Goal: Answer question/provide support

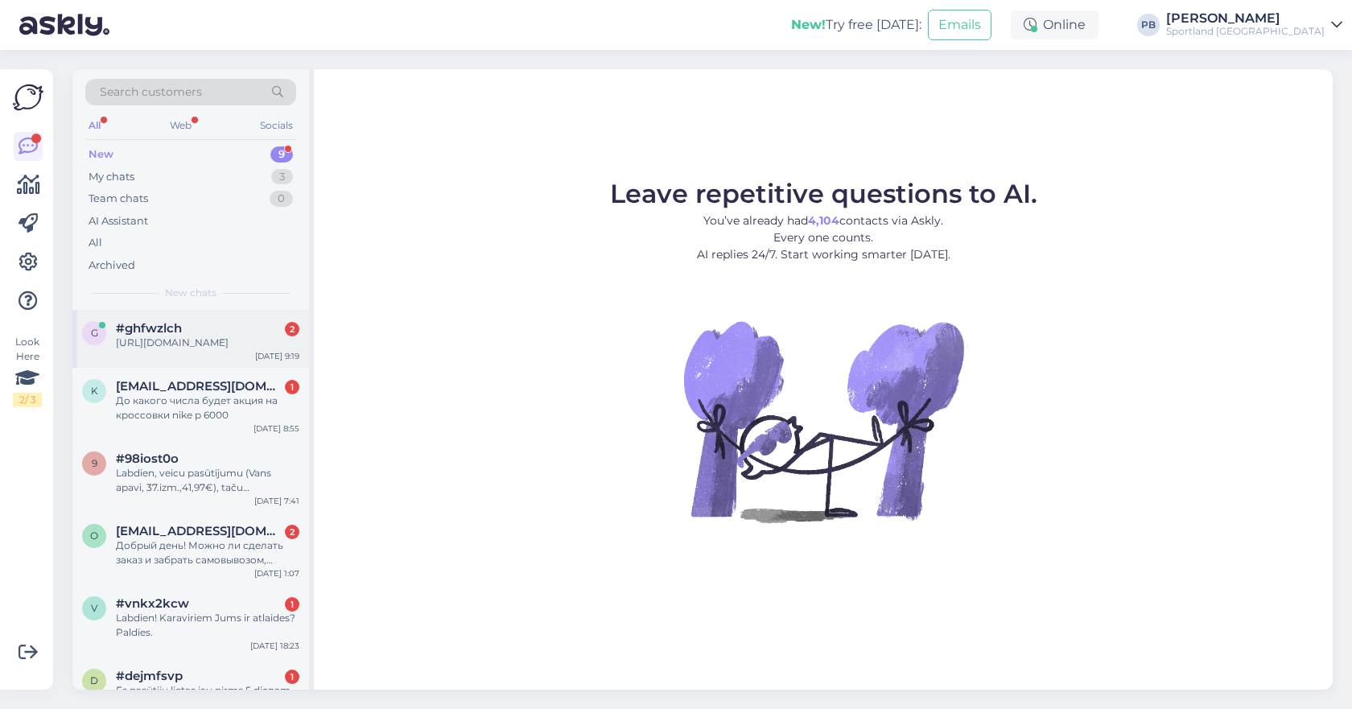
click at [164, 338] on div "[URL][DOMAIN_NAME]" at bounding box center [207, 343] width 183 height 14
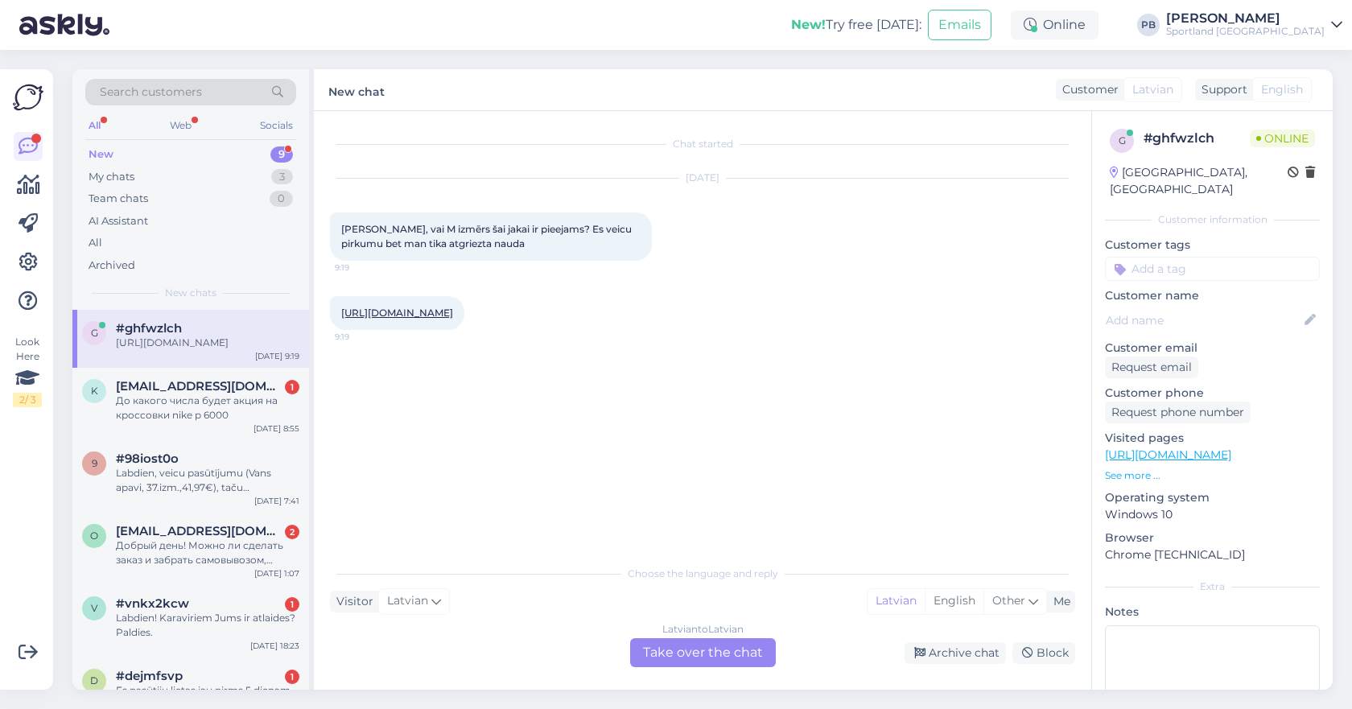
click at [695, 646] on div "Latvian to Latvian Take over the chat" at bounding box center [703, 652] width 146 height 29
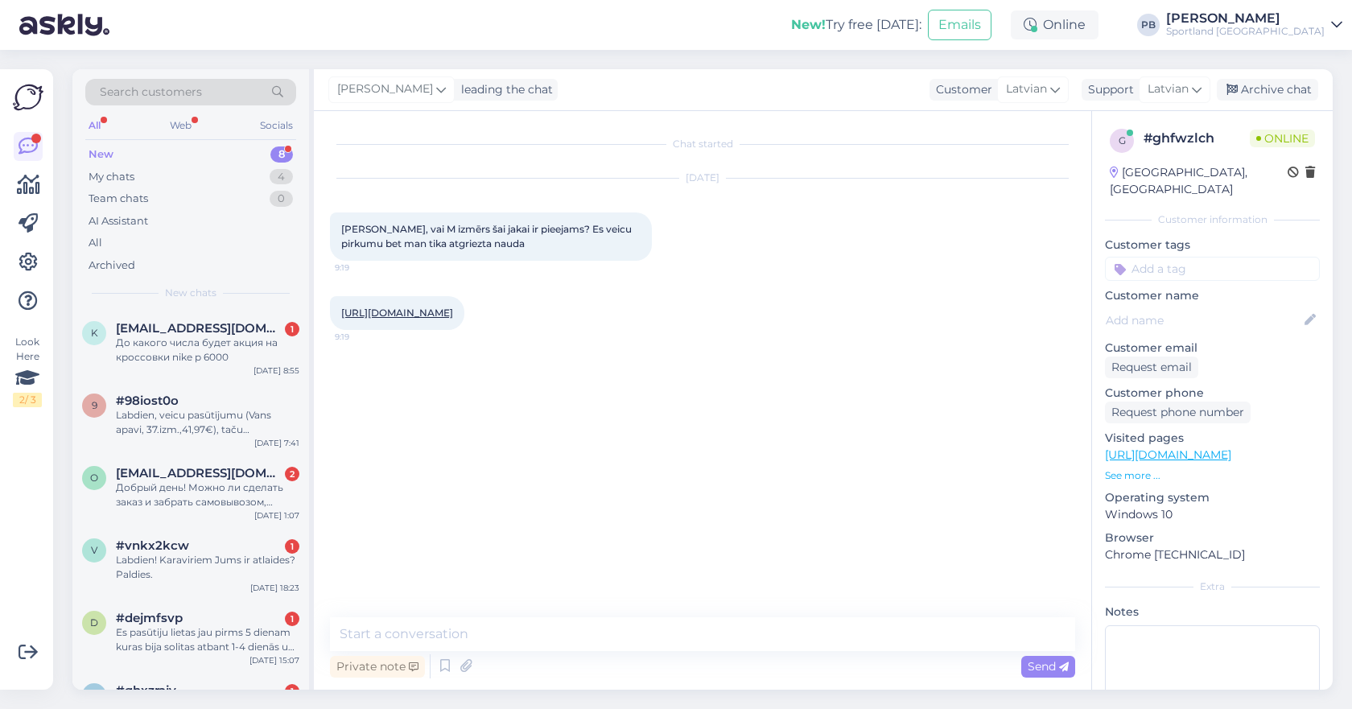
click at [418, 312] on link "[URL][DOMAIN_NAME]" at bounding box center [397, 313] width 112 height 12
click at [475, 637] on textarea at bounding box center [702, 634] width 745 height 34
type textarea "l"
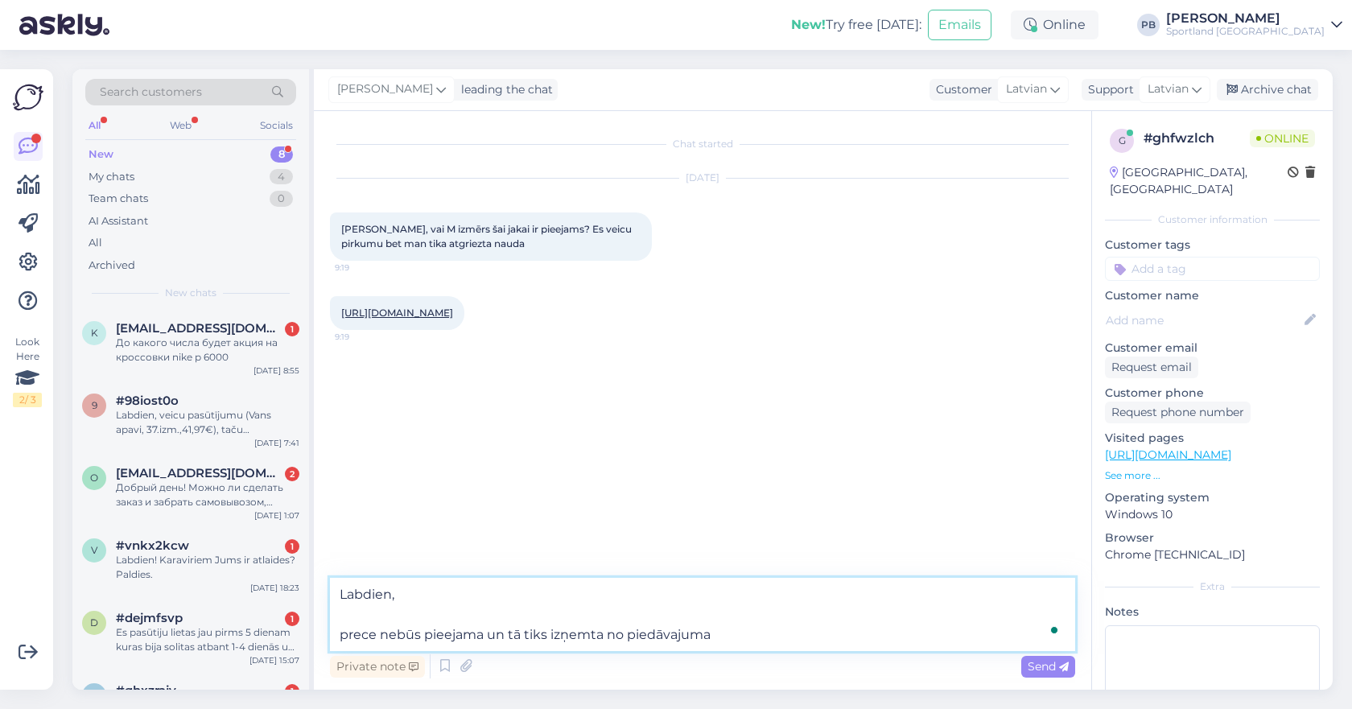
type textarea "Labdien, prece nebūs pieejama un tā tiks izņemta no piedāvajuma"
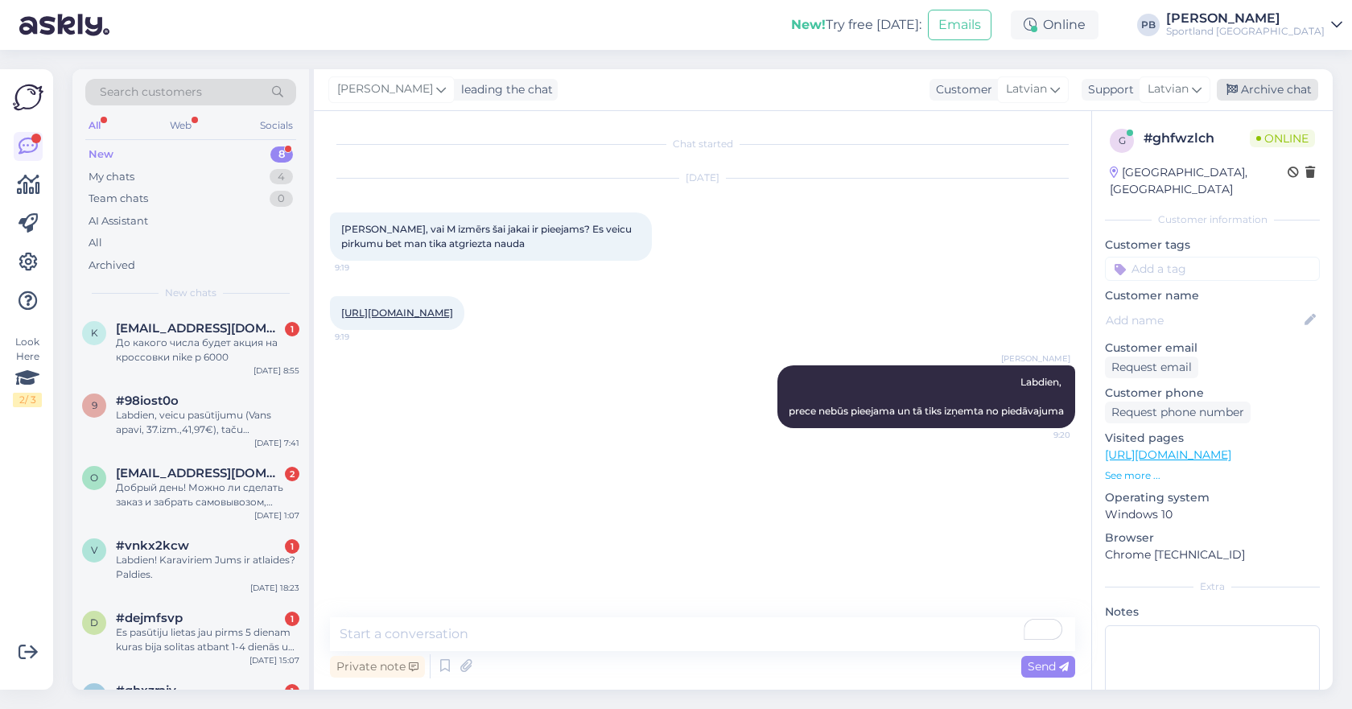
click at [1276, 93] on div "Archive chat" at bounding box center [1267, 90] width 101 height 22
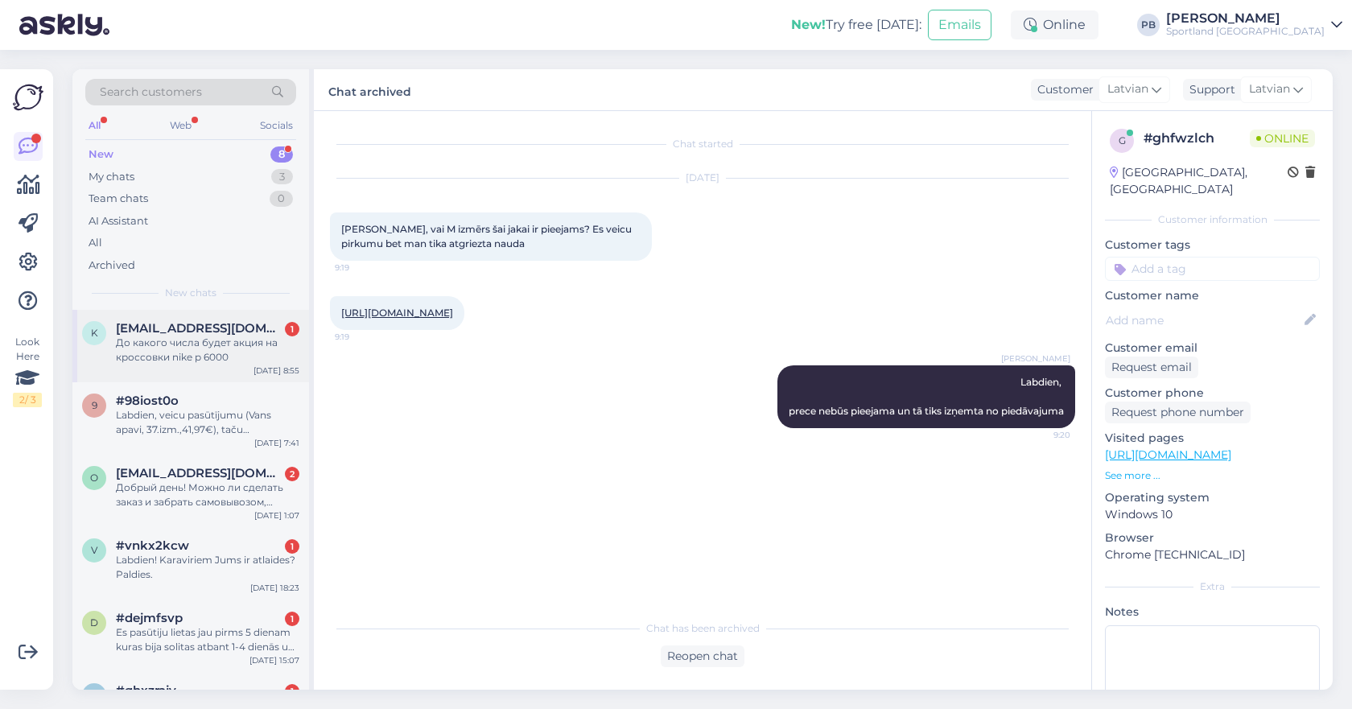
click at [231, 363] on div "До какого числа будет акция на кроссовки nike p 6000" at bounding box center [207, 350] width 183 height 29
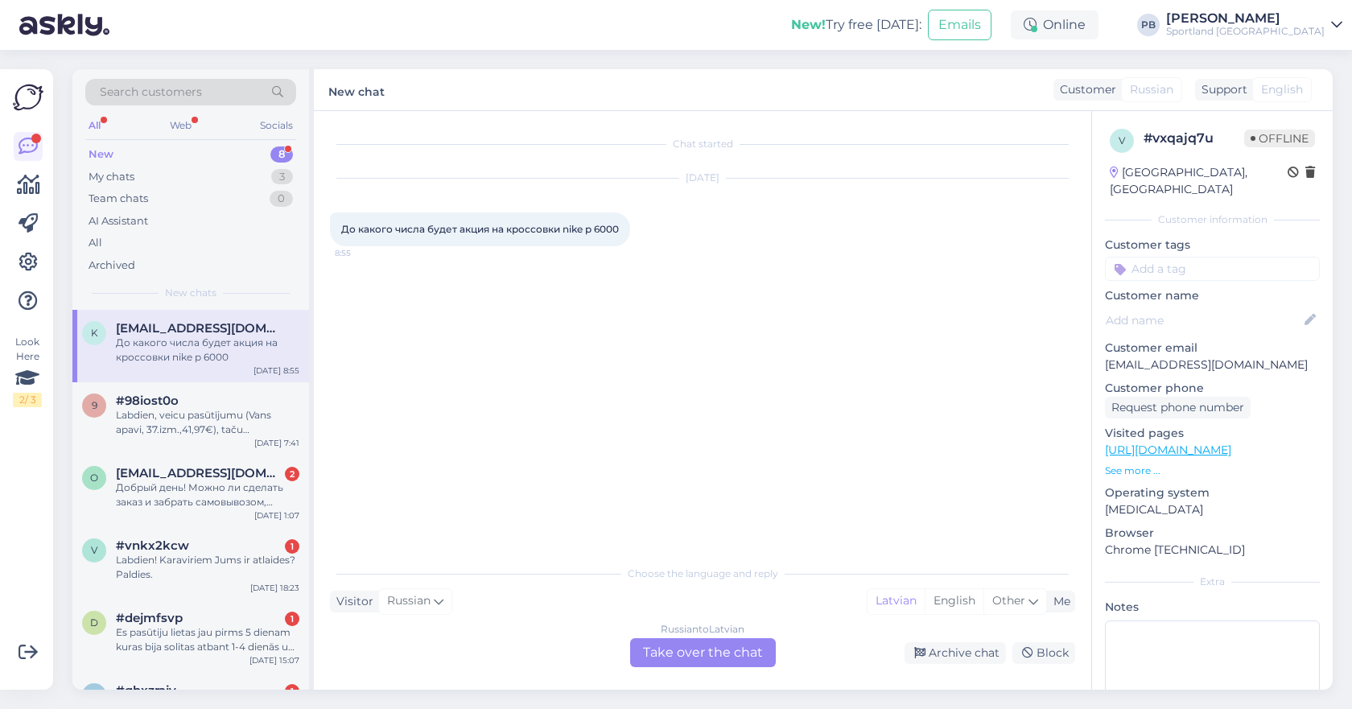
click at [684, 654] on div "Russian to Latvian Take over the chat" at bounding box center [703, 652] width 146 height 29
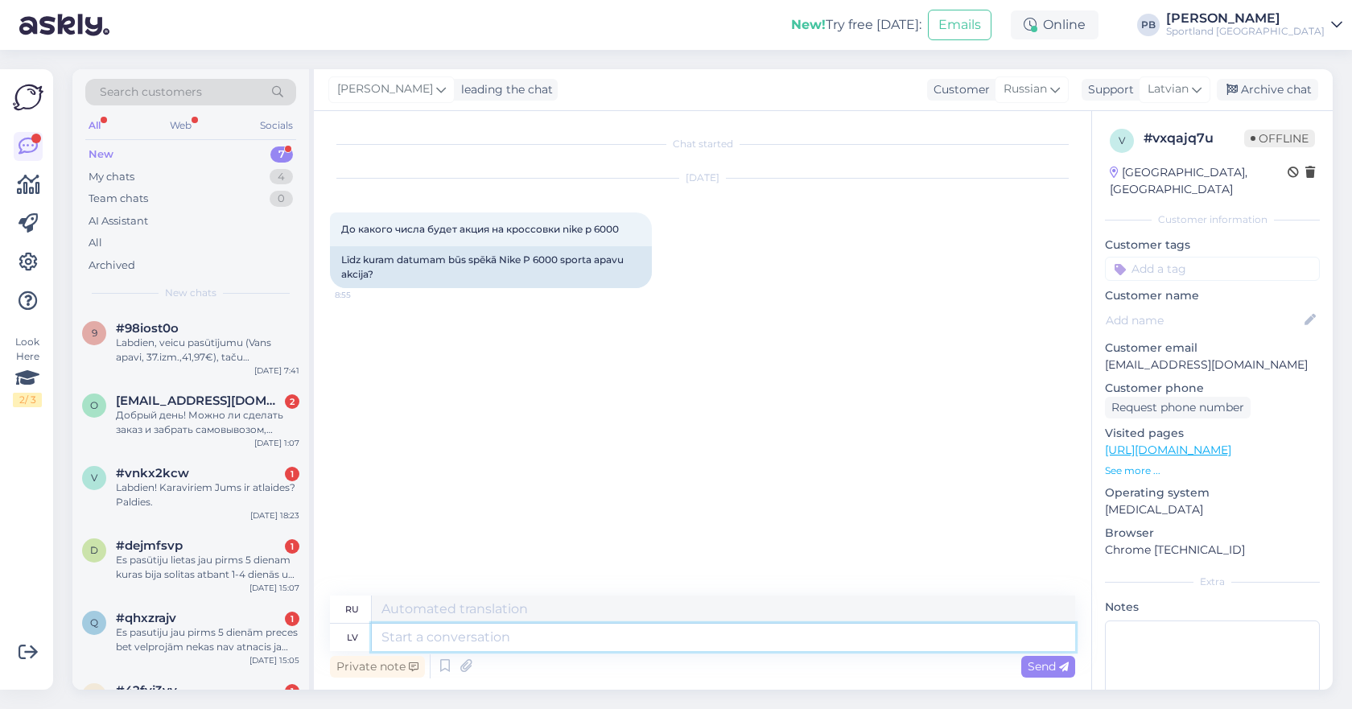
click at [546, 629] on textarea at bounding box center [723, 637] width 703 height 27
click at [1035, 84] on span "Russian" at bounding box center [1025, 89] width 43 height 18
type input "latv"
click at [971, 148] on link "Latvian" at bounding box center [997, 161] width 177 height 26
click at [491, 637] on textarea at bounding box center [702, 634] width 745 height 34
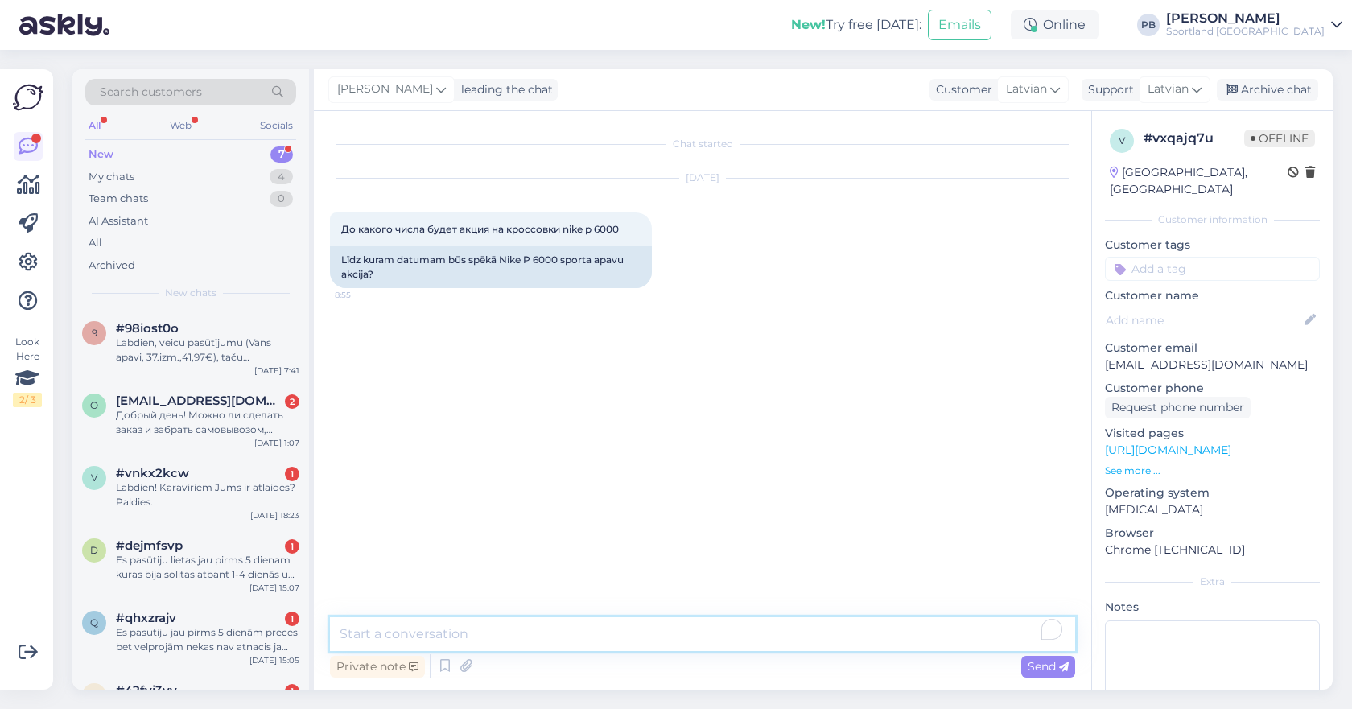
type textarea "l"
type textarea "Labdien, Precēm atlaides būs līdz septembra sākumam."
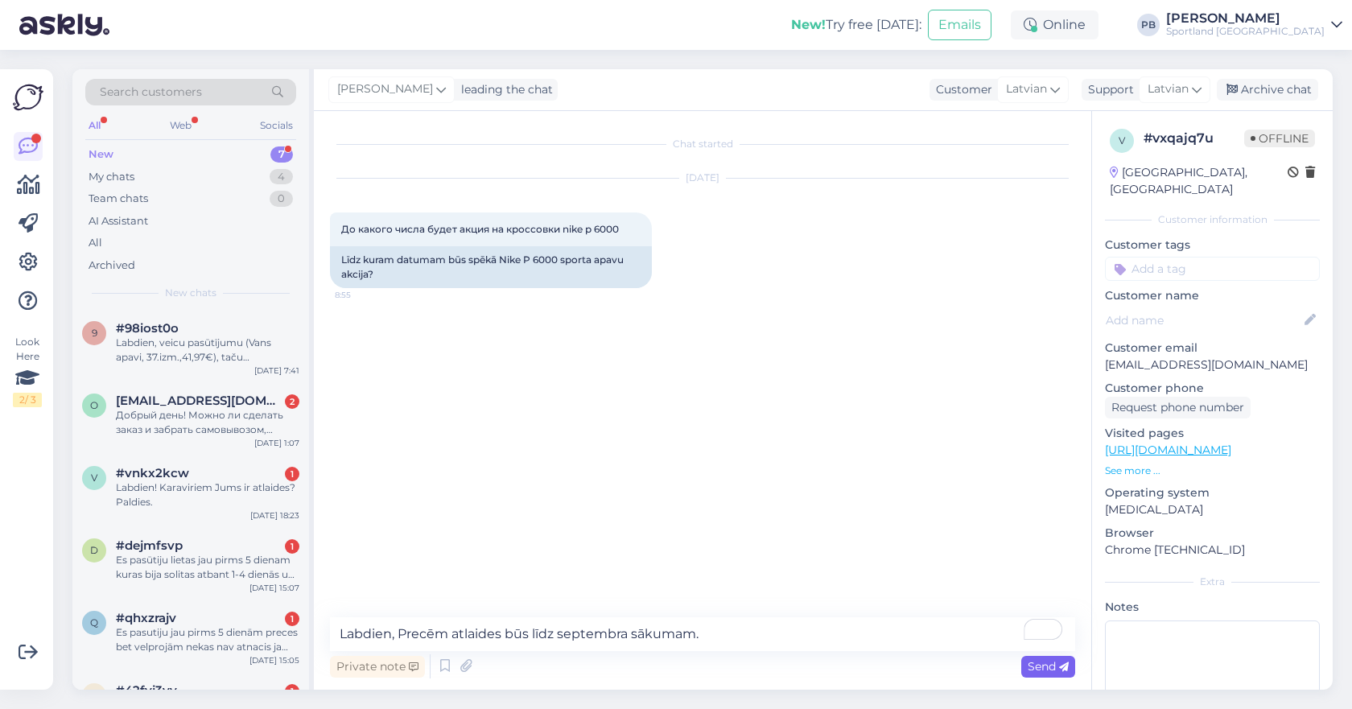
click at [1055, 671] on span "Send" at bounding box center [1048, 666] width 41 height 14
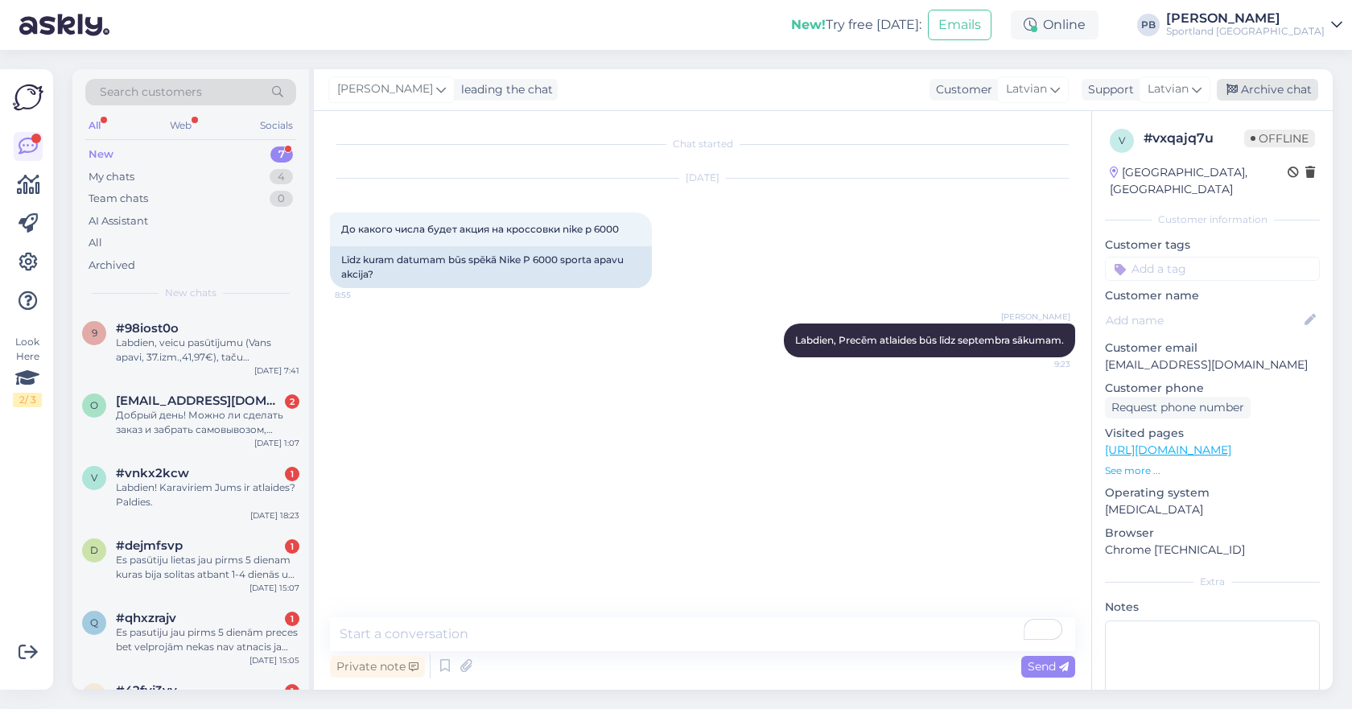
click at [1260, 93] on div "Archive chat" at bounding box center [1267, 90] width 101 height 22
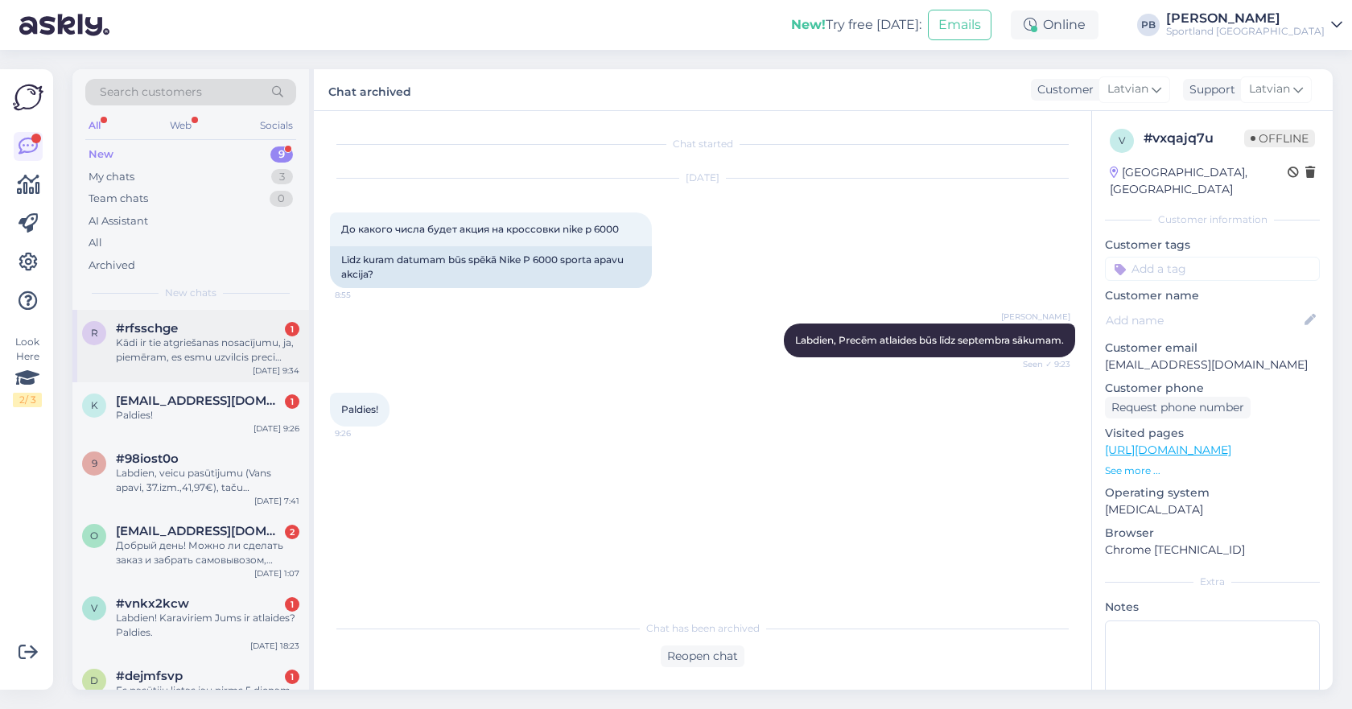
click at [179, 317] on div "r #rfsschge 1 Kādi ir tie atgriešanas nosacījumu, ja, piemēram, es esmu uzvilci…" at bounding box center [190, 346] width 237 height 72
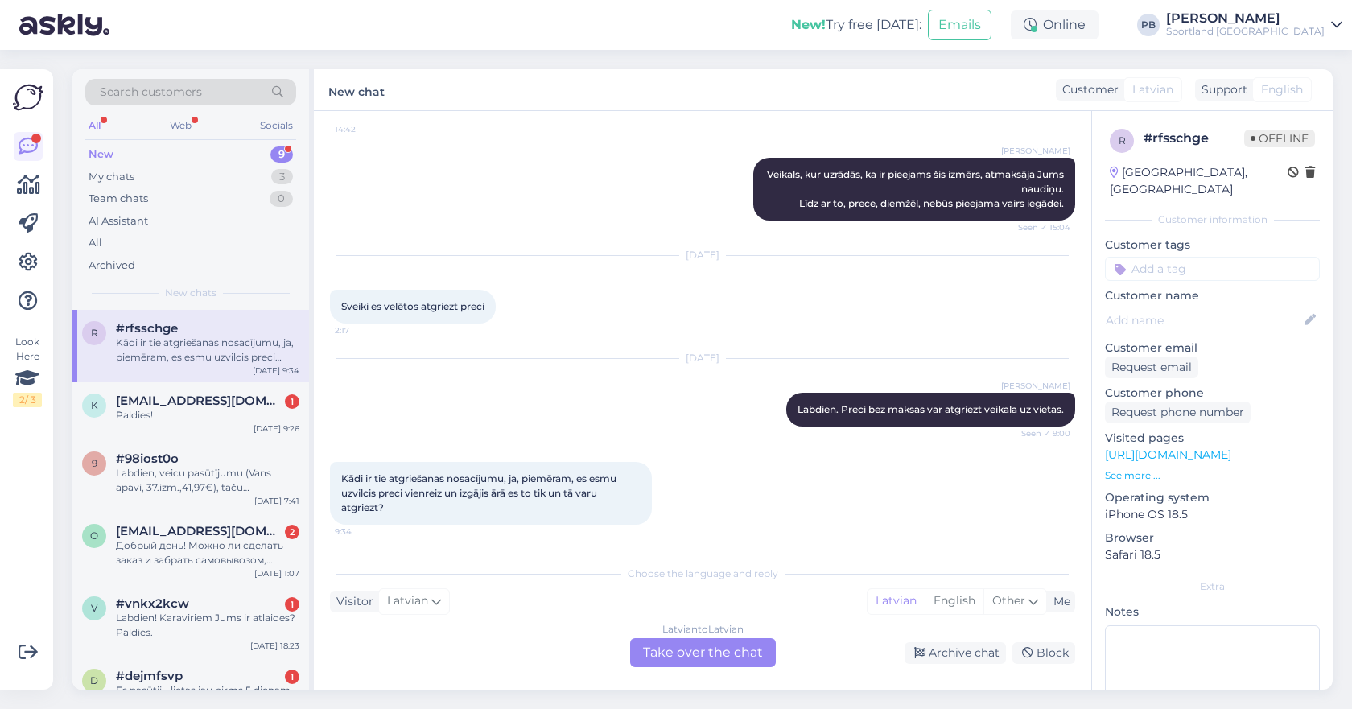
click at [674, 643] on div "Latvian to Latvian Take over the chat" at bounding box center [703, 652] width 146 height 29
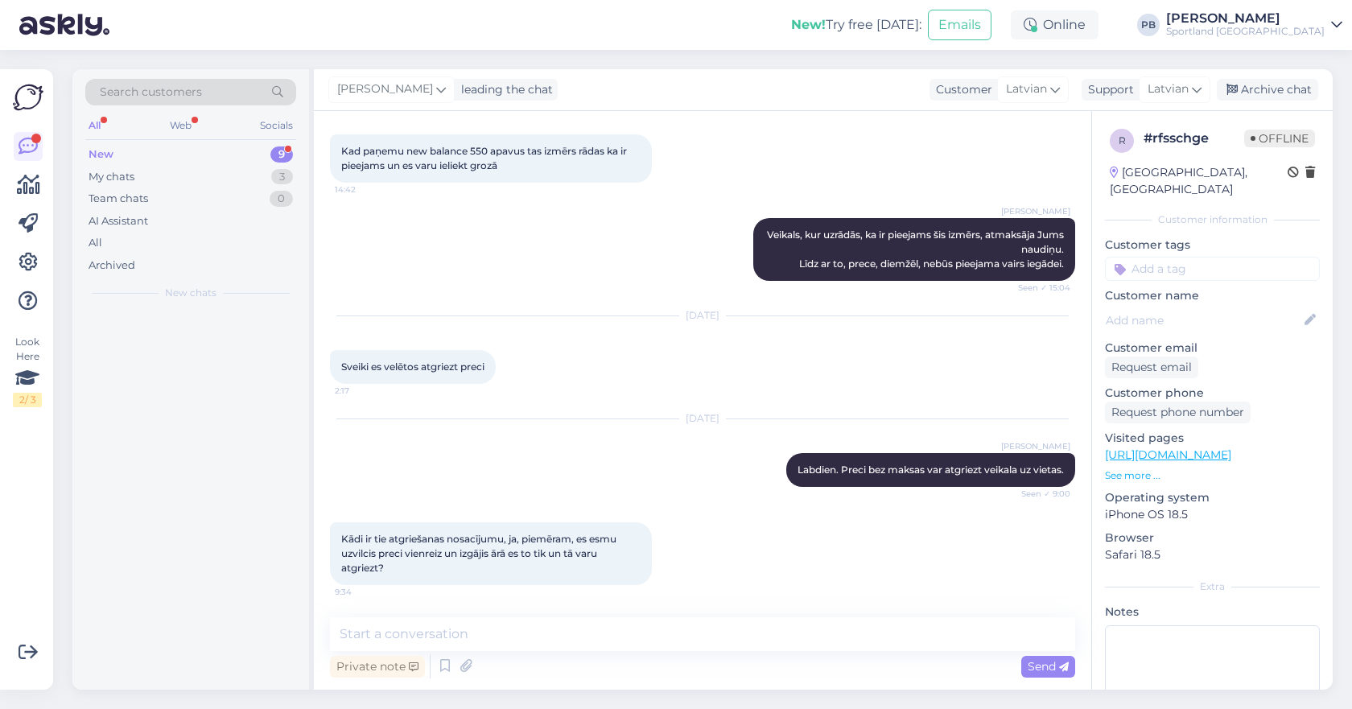
scroll to position [387, 0]
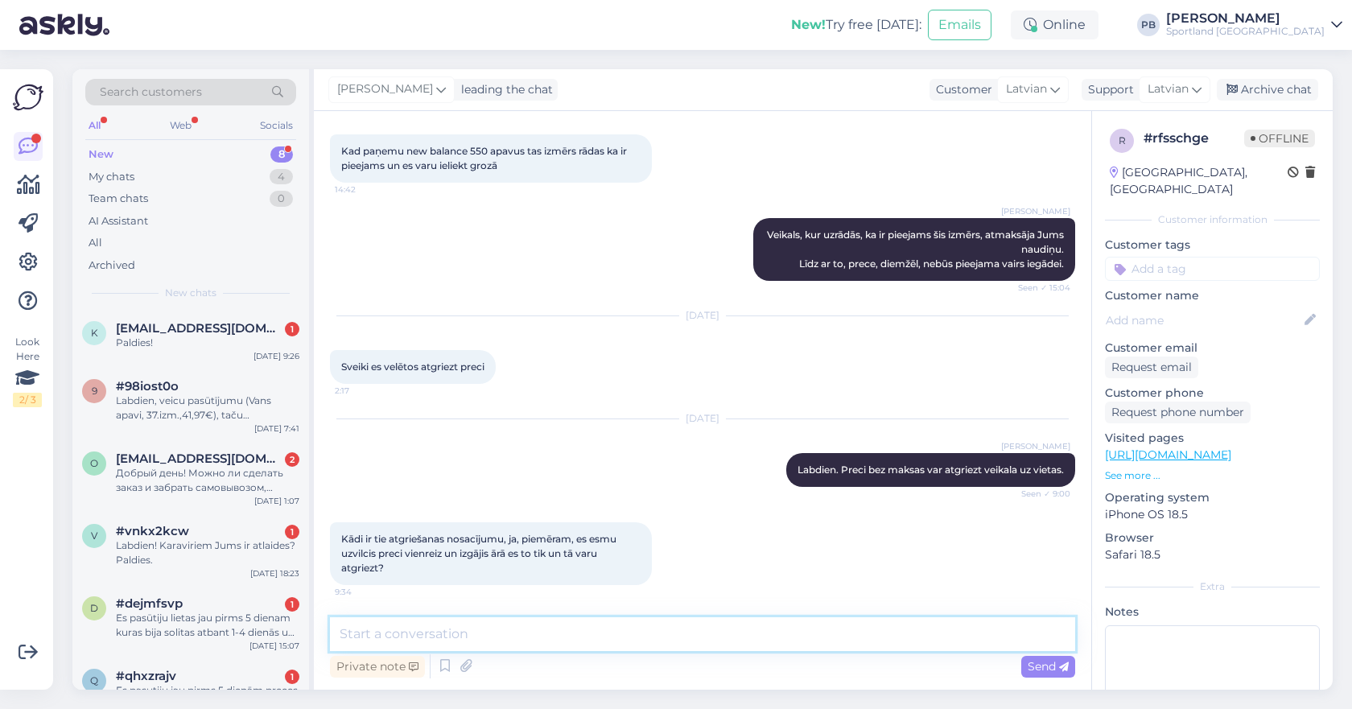
click at [575, 623] on textarea at bounding box center [702, 634] width 745 height 34
type textarea "Nē, preci tāda gadījumā vairāk nebūs iespējams atgriezt."
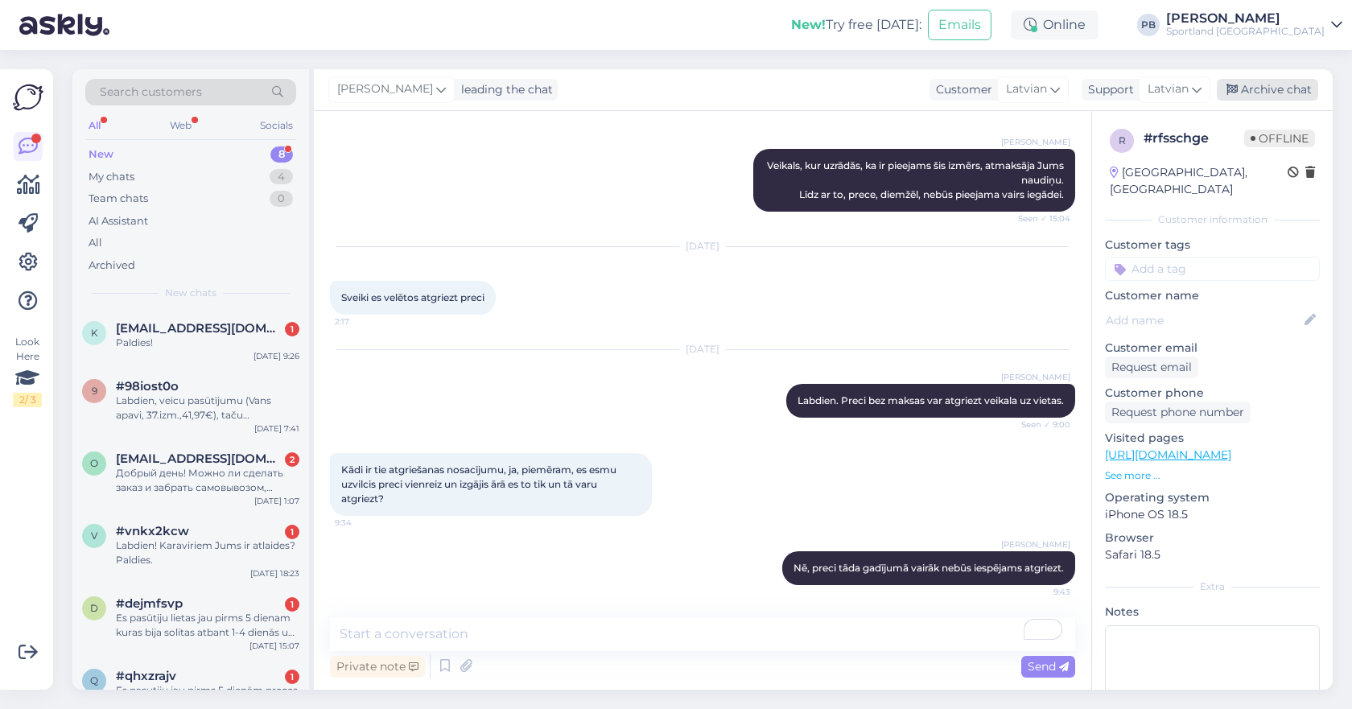
click at [1248, 80] on div "Archive chat" at bounding box center [1267, 90] width 101 height 22
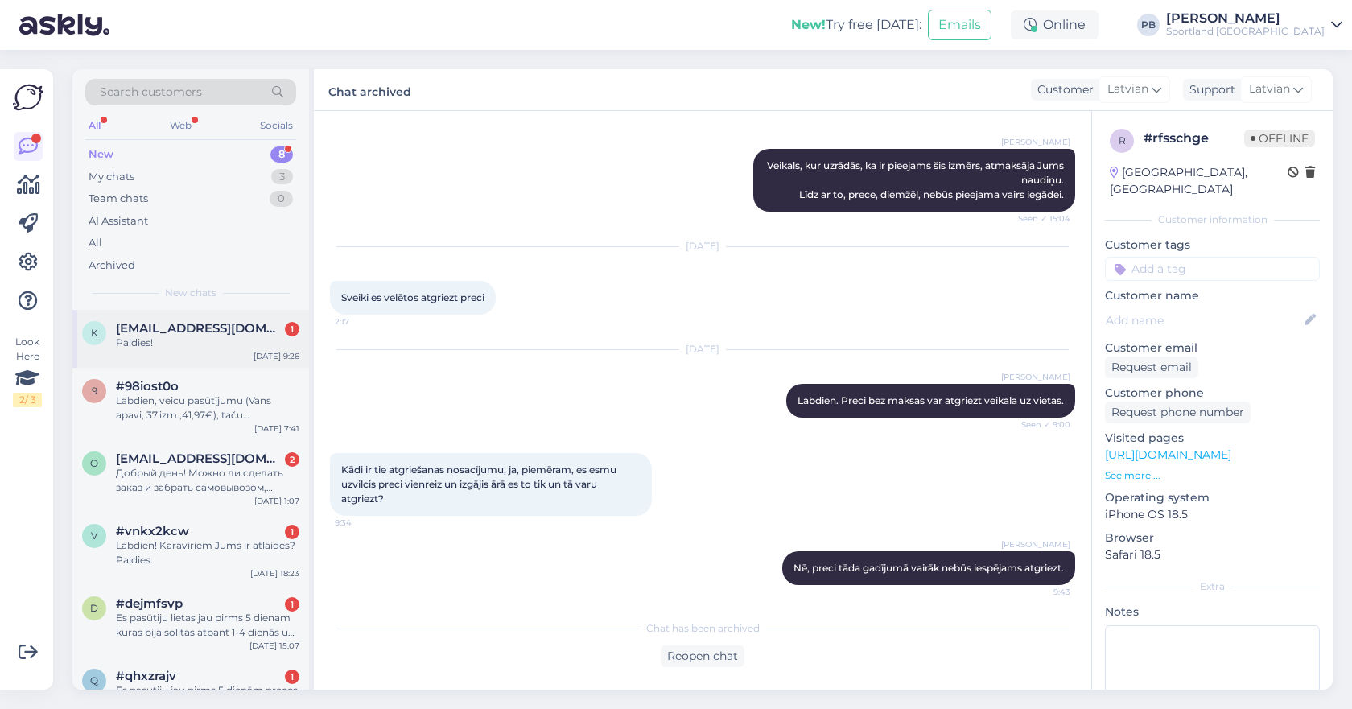
click at [177, 344] on div "Paldies!" at bounding box center [207, 343] width 183 height 14
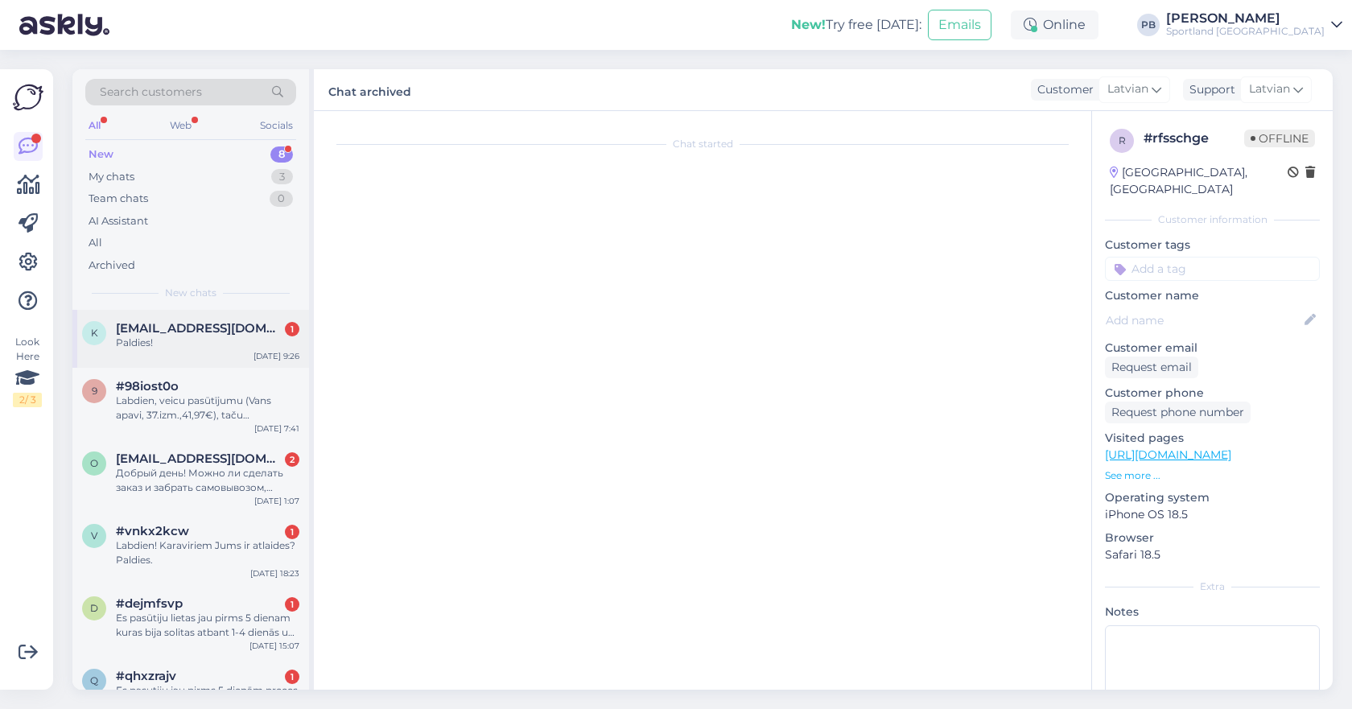
scroll to position [0, 0]
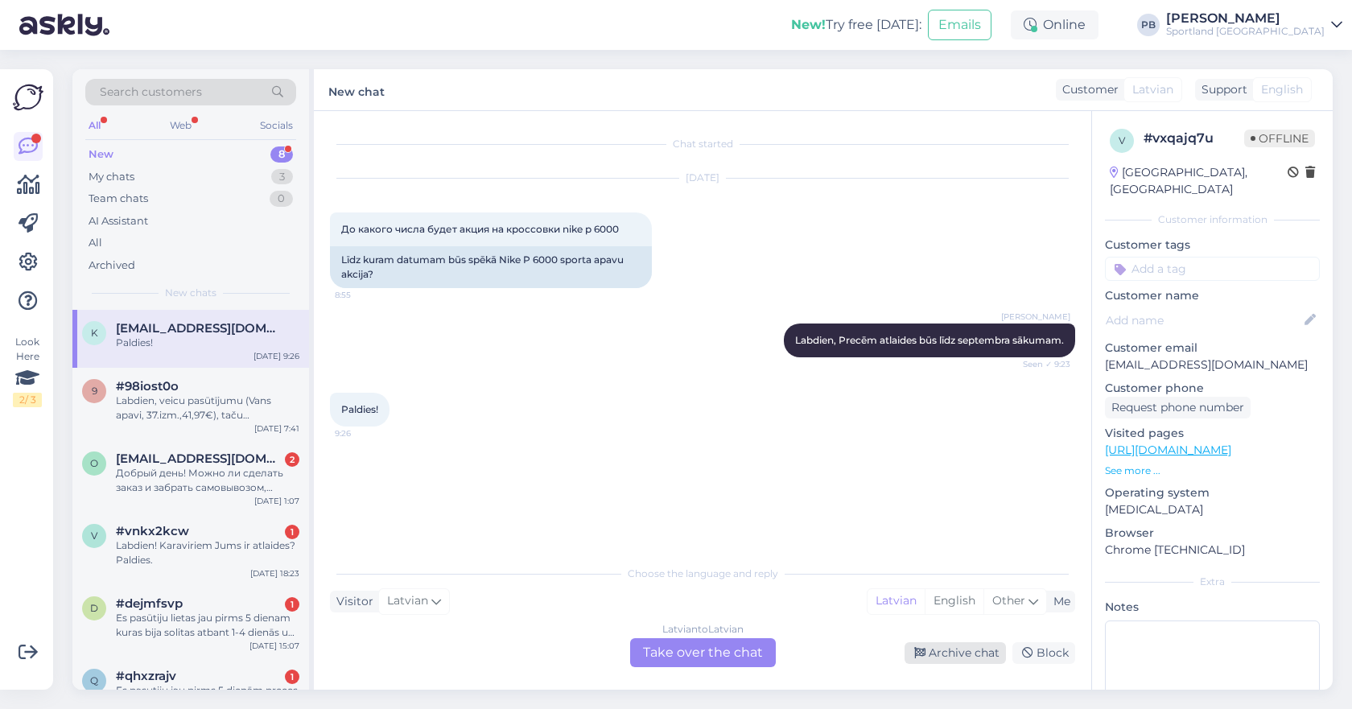
click at [970, 654] on div "Archive chat" at bounding box center [955, 653] width 101 height 22
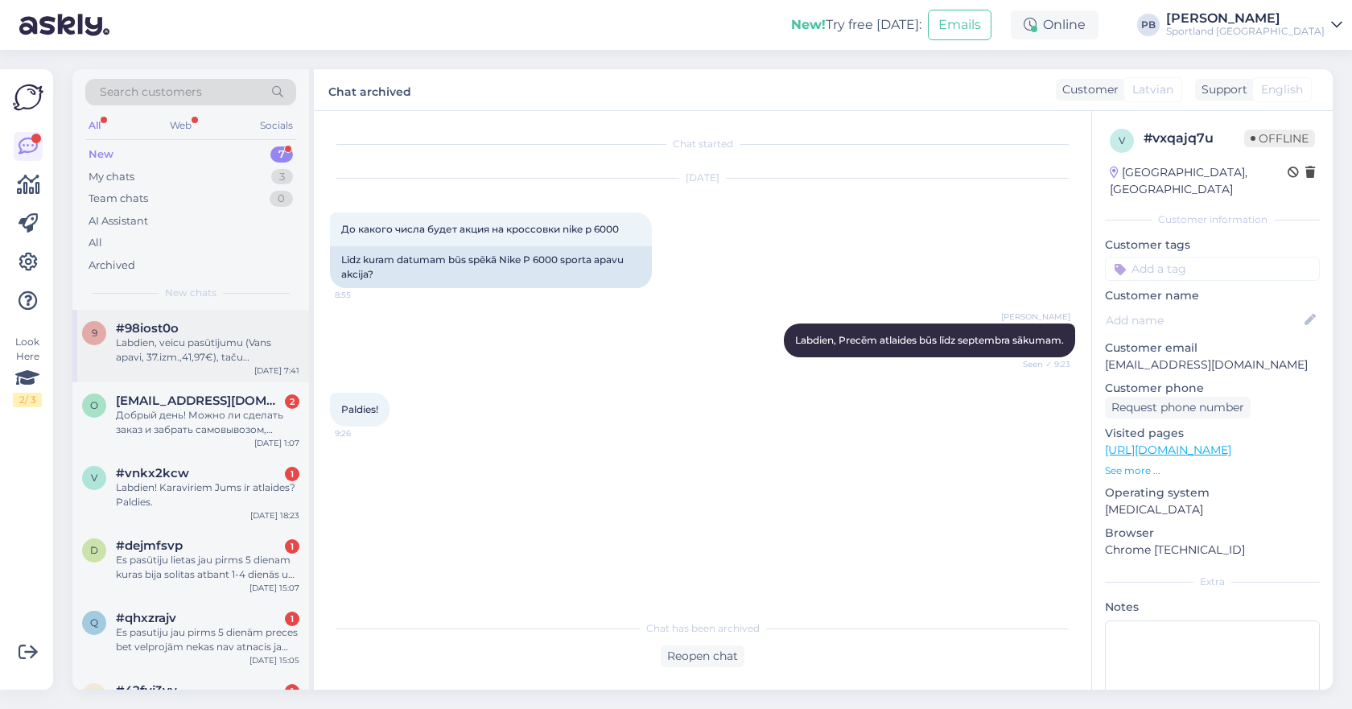
click at [172, 313] on div "9 #98iost0o Labdien, veicu pasūtījumu (Vans apavi, 37.izm.,41,97€), taču maksāj…" at bounding box center [190, 346] width 237 height 72
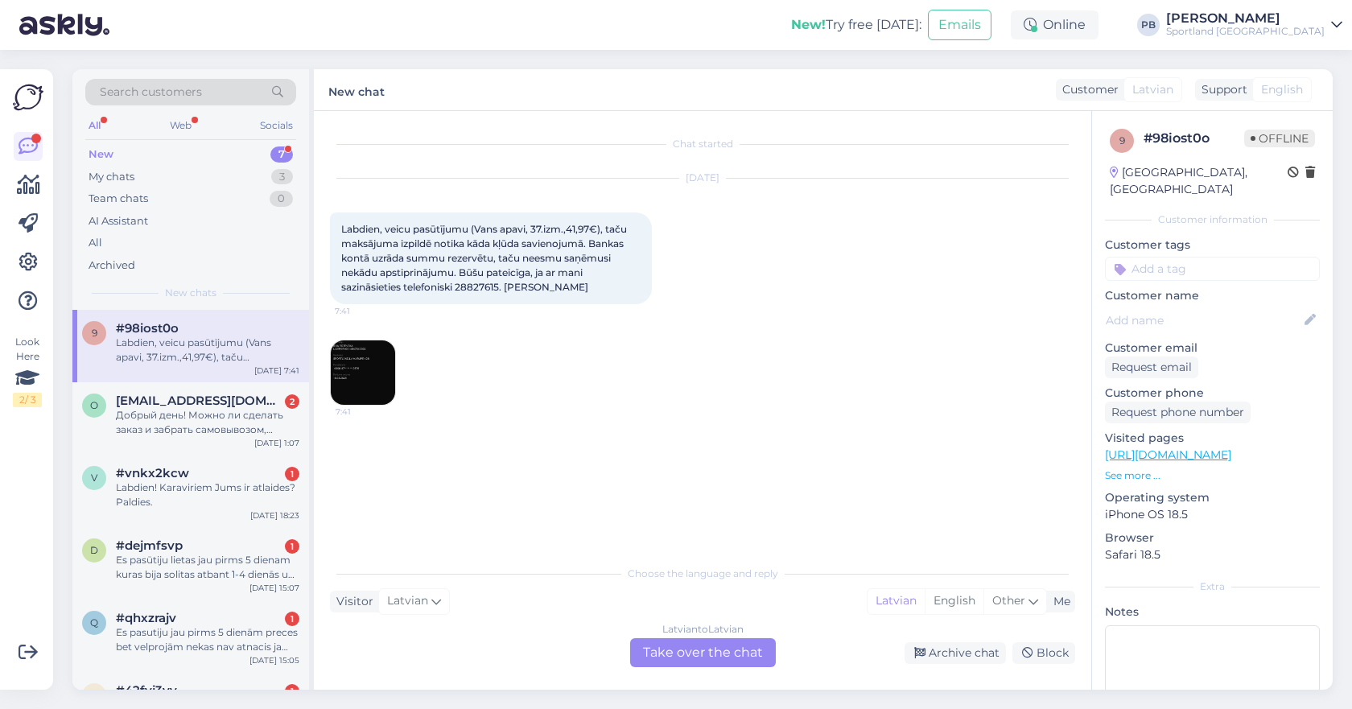
click at [346, 353] on img at bounding box center [363, 372] width 64 height 64
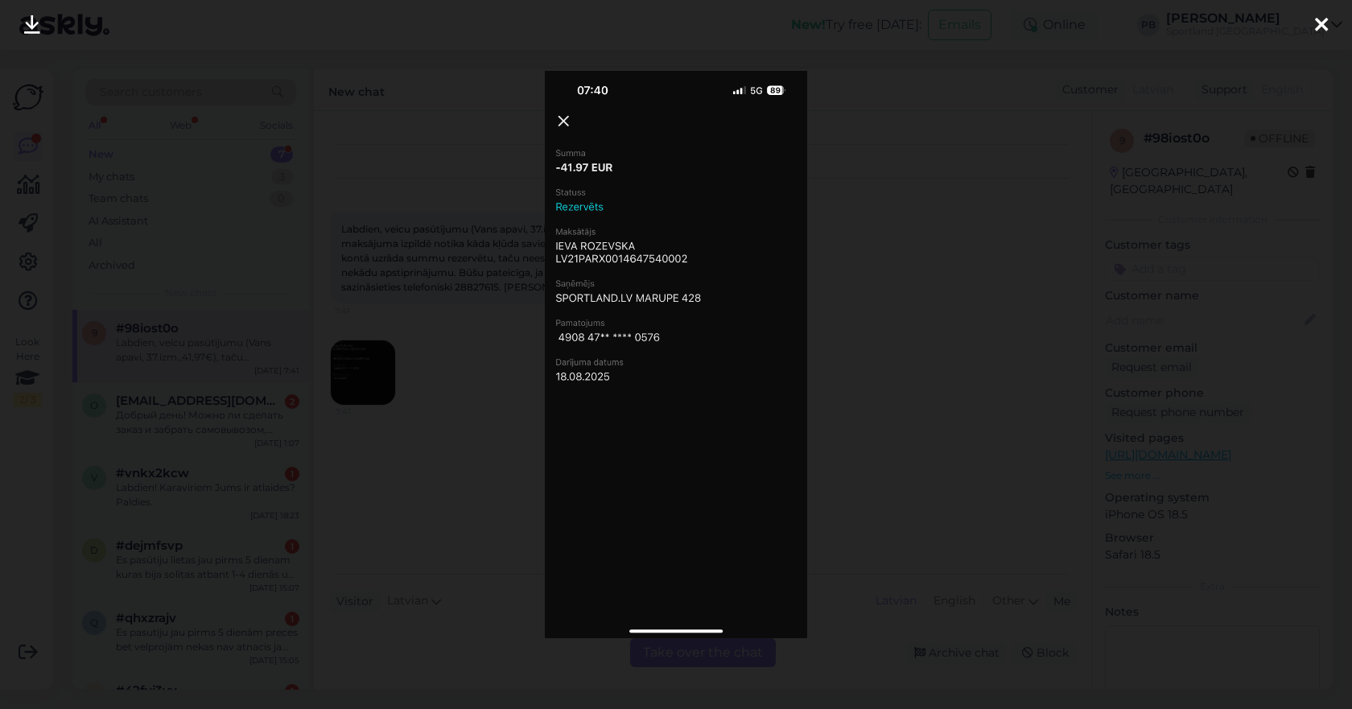
click at [935, 381] on div at bounding box center [676, 354] width 1352 height 709
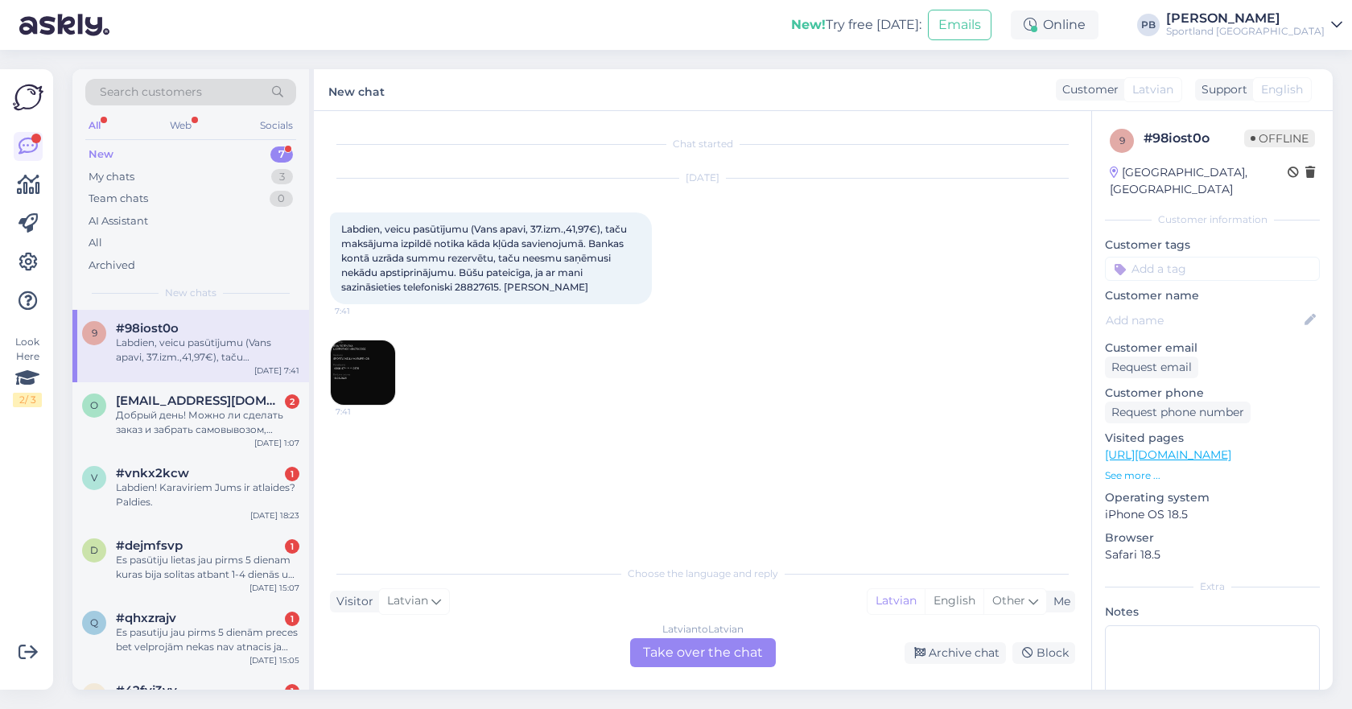
click at [369, 370] on img at bounding box center [363, 372] width 64 height 64
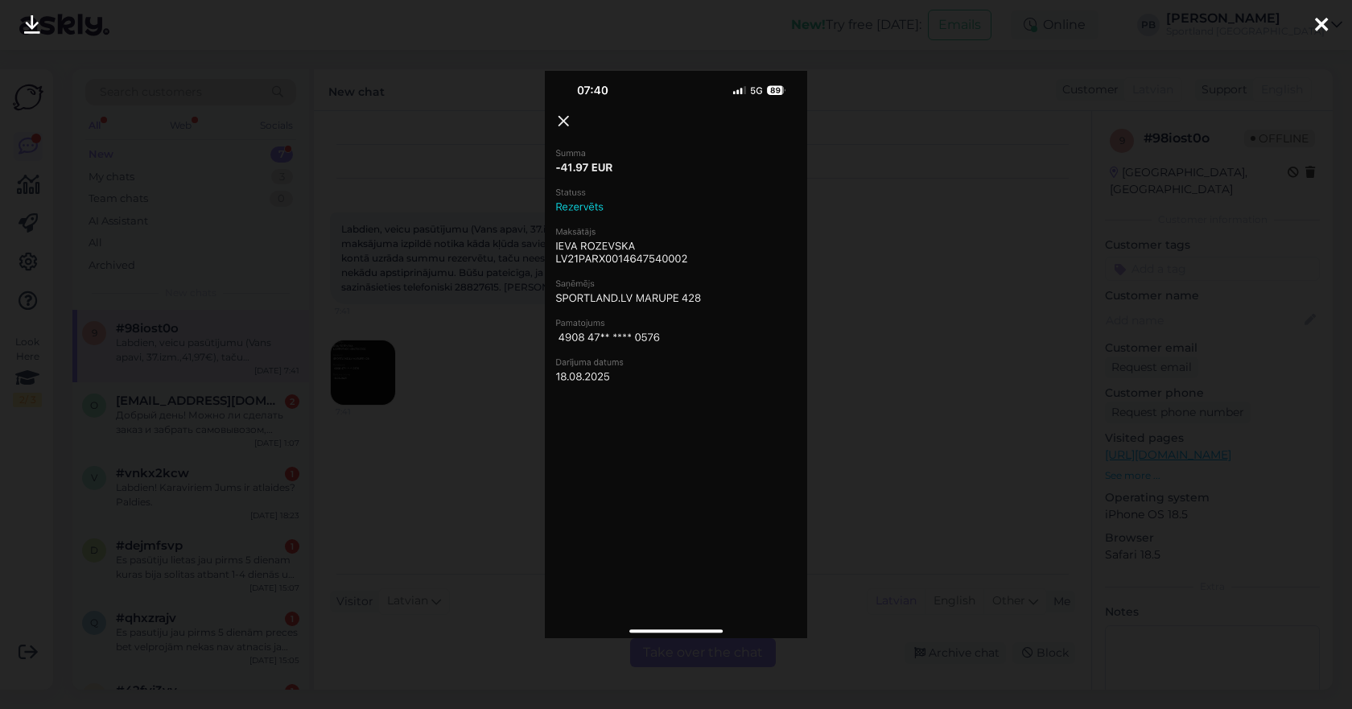
click at [910, 335] on div at bounding box center [676, 354] width 1352 height 709
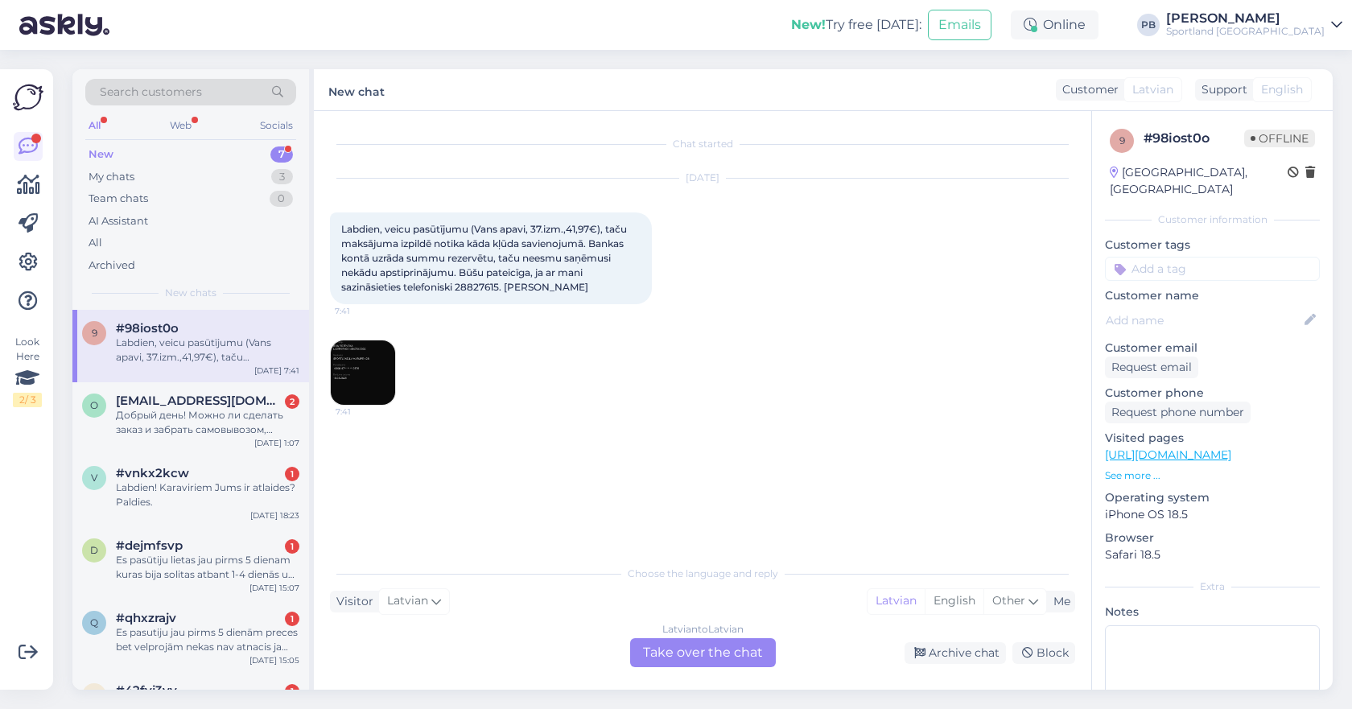
click at [662, 647] on div "Latvian to Latvian Take over the chat" at bounding box center [703, 652] width 146 height 29
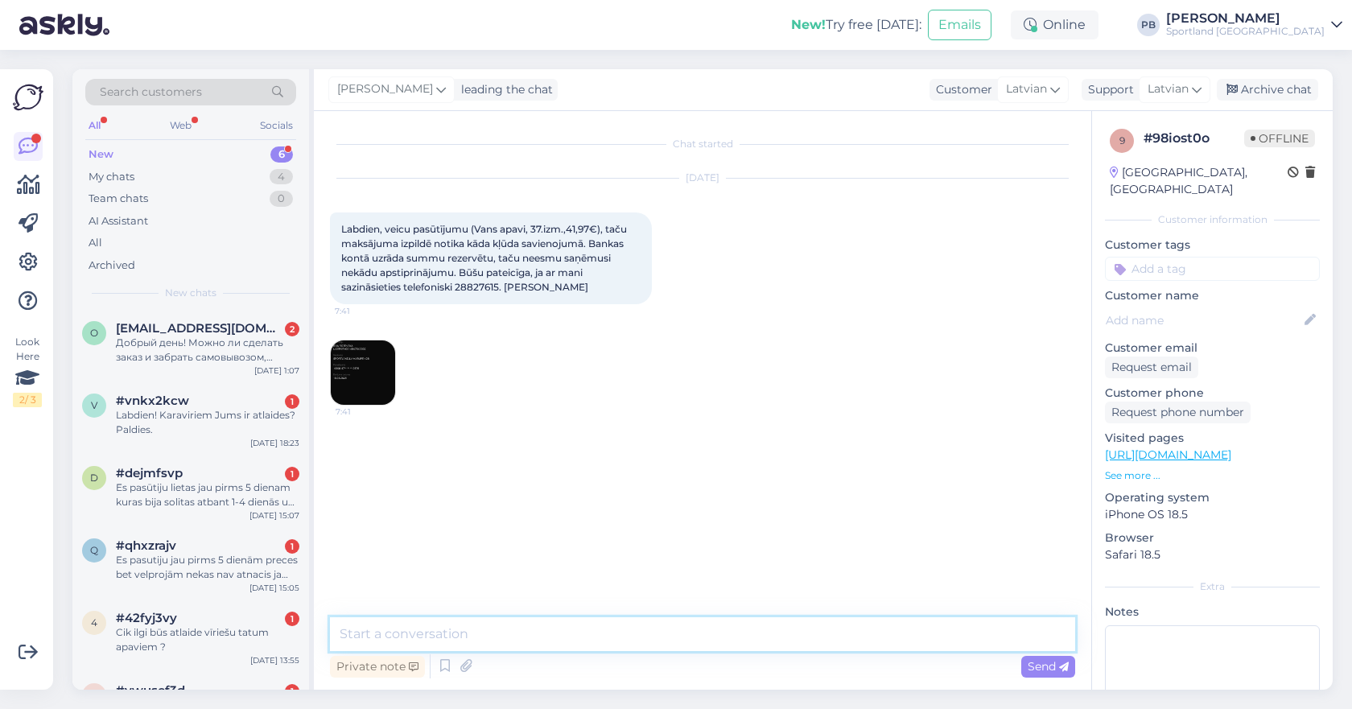
click at [489, 634] on textarea at bounding box center [702, 634] width 745 height 34
paste textarea "[EMAIL_ADDRESS][DOMAIN_NAME]"
type textarea "Labdien, redzam, ka viss ir kārtībā un uz e-pastu Jums ir izsūtīta informācija …"
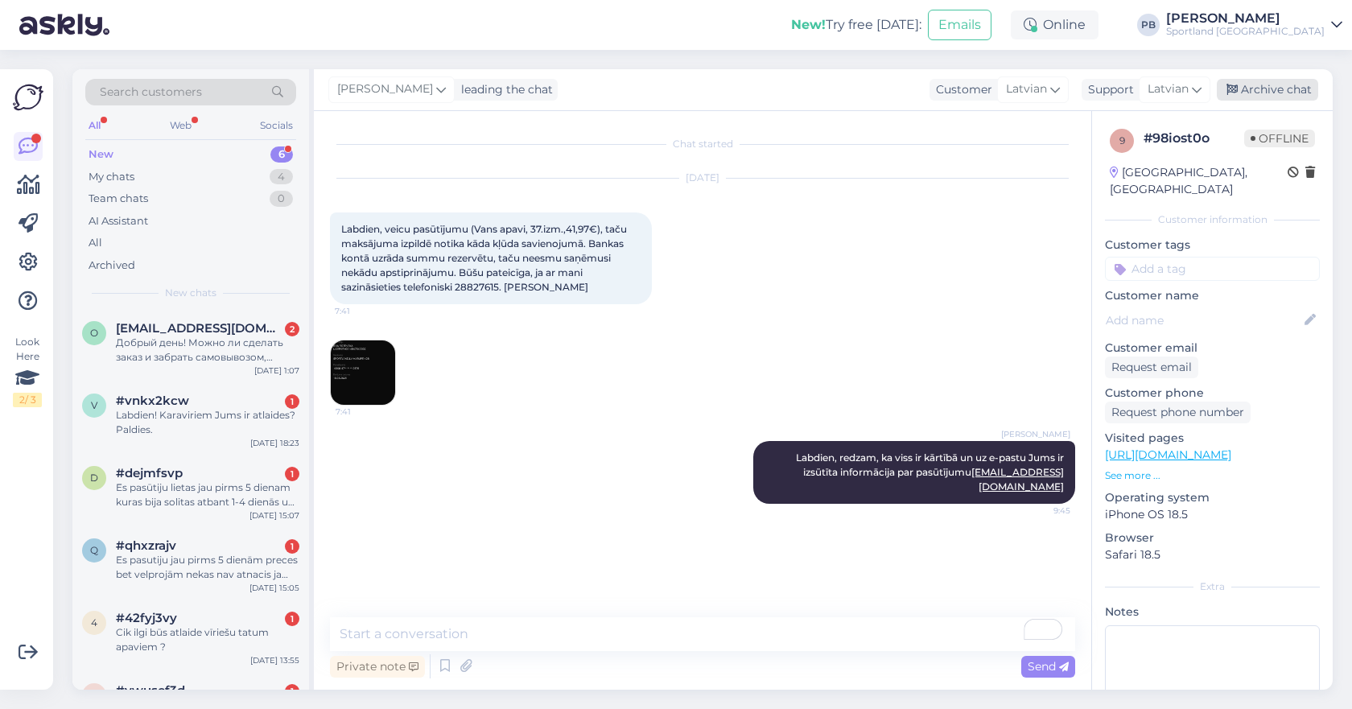
click at [1292, 88] on div "Archive chat" at bounding box center [1267, 90] width 101 height 22
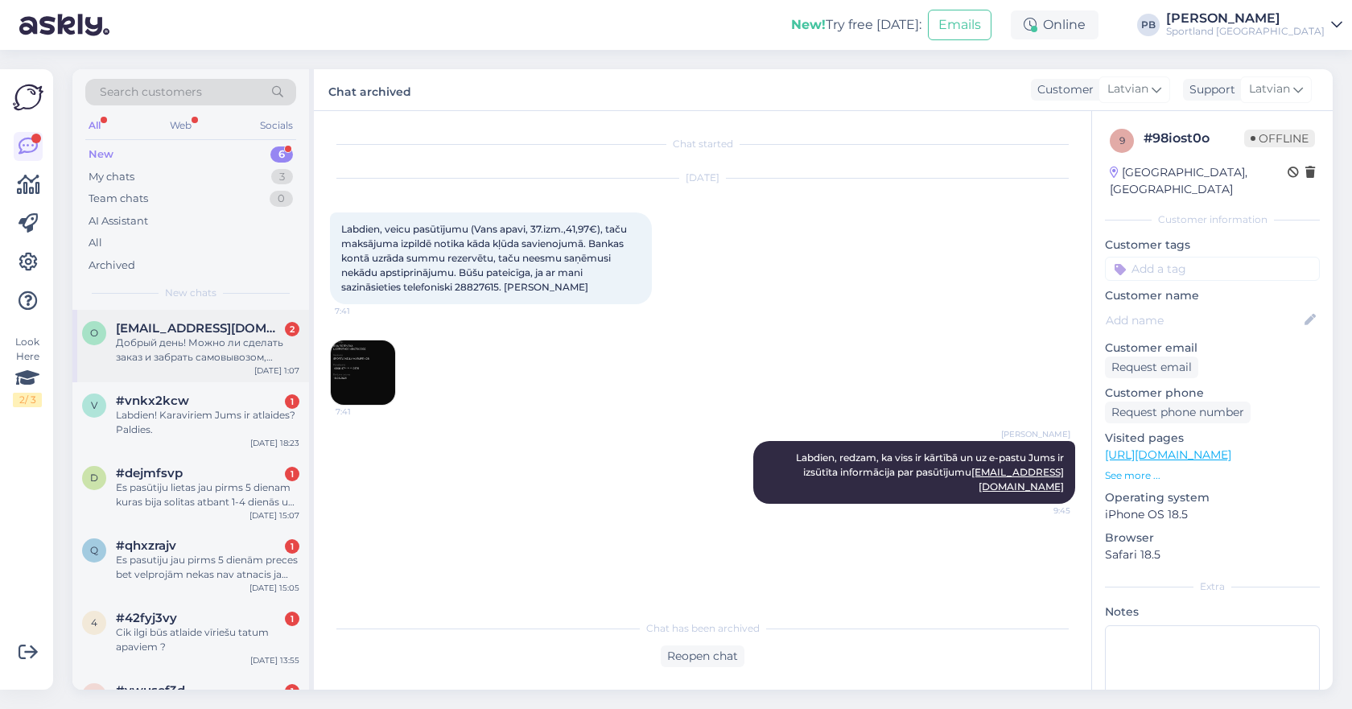
click at [205, 346] on div "Добрый день! Можно ли сделать заказ и забрать самовывозом, оплатить при получен…" at bounding box center [207, 350] width 183 height 29
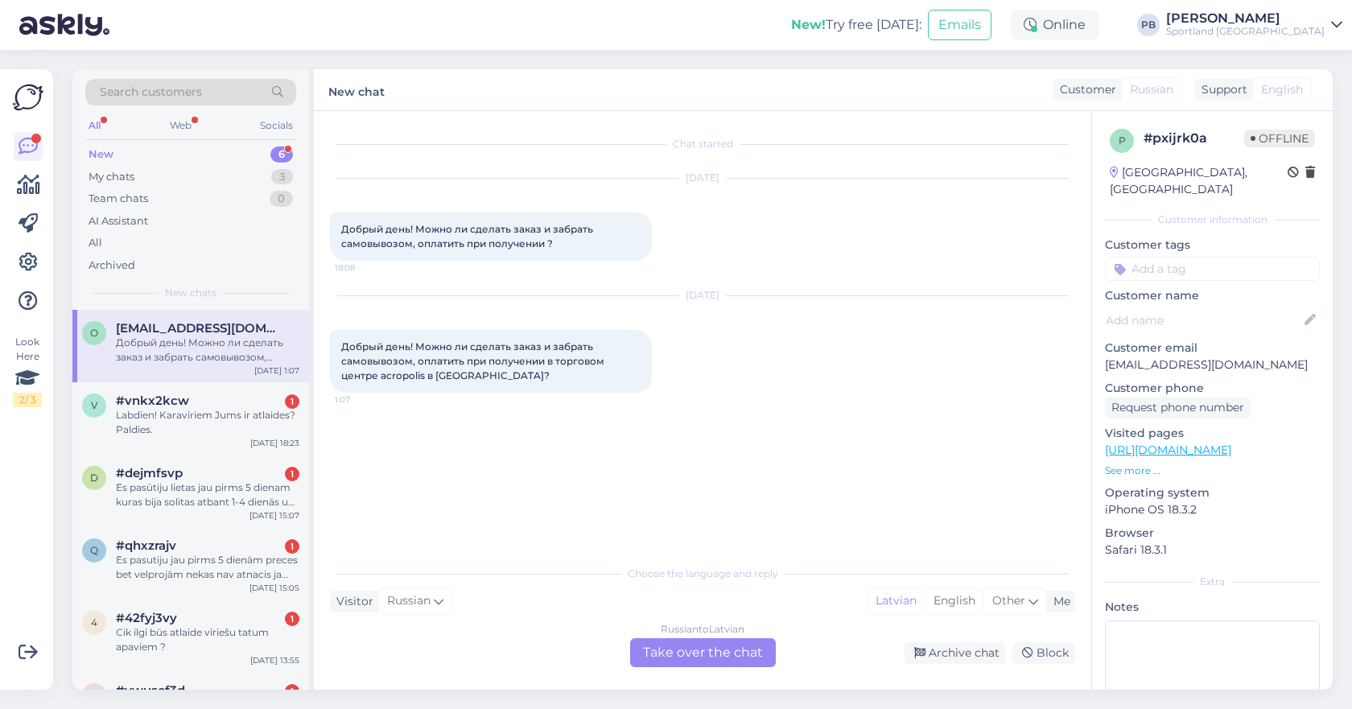
click at [718, 663] on div "Russian to Latvian Take over the chat" at bounding box center [703, 652] width 146 height 29
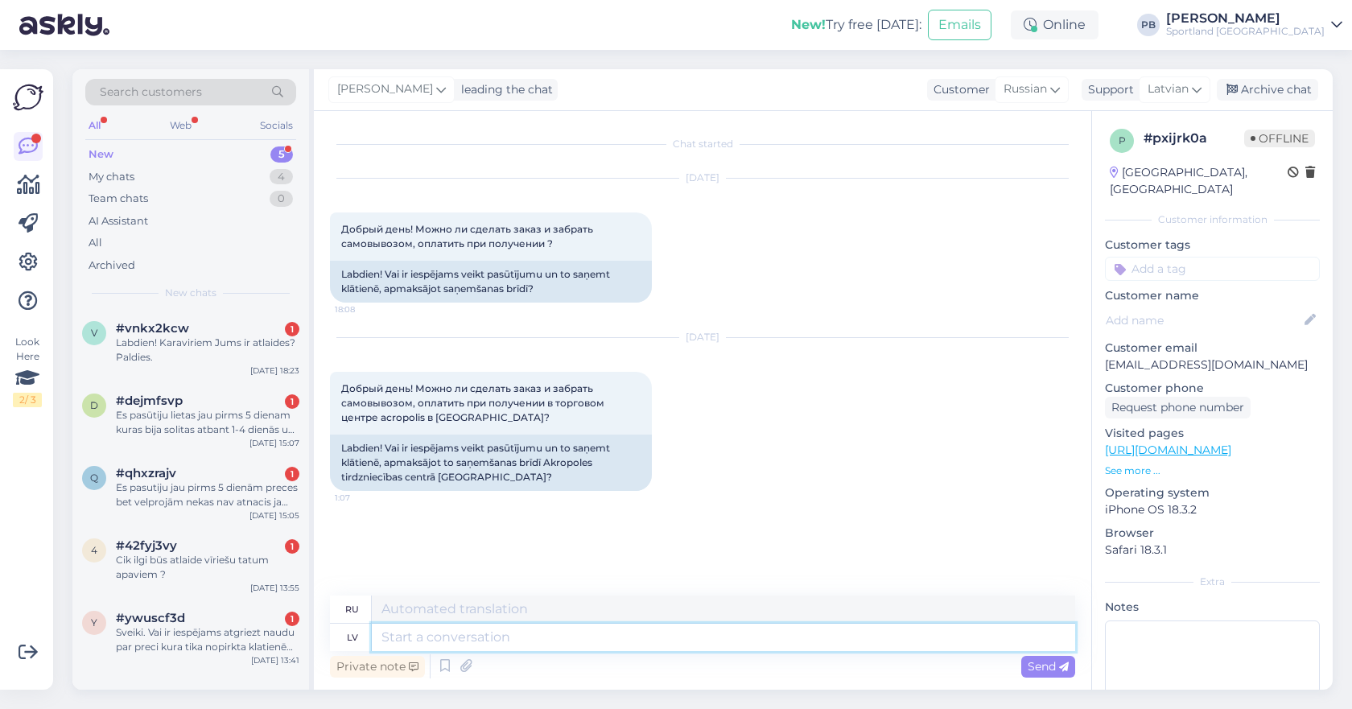
click at [539, 632] on textarea at bounding box center [723, 637] width 703 height 27
type textarea "Labdien."
type textarea "Привет."
type textarea "Labdien. šād"
type textarea "Привет. Нравится."
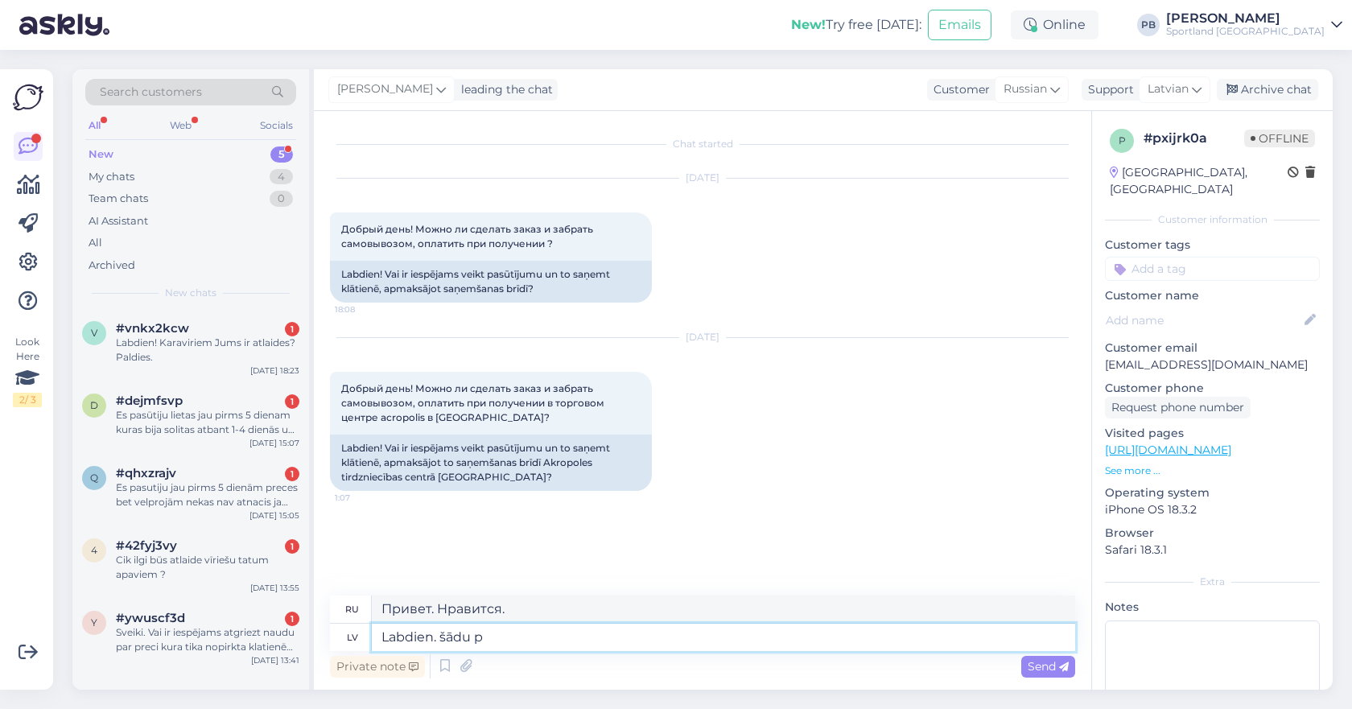
type textarea "Labdien. šādu pa"
type textarea "Привет. такой"
type textarea "Labdien. šādu pakalpojumu mē"
type textarea "Привет. Такой сервис."
type textarea "Labdien. šādu pakalpojumu mēs ne"
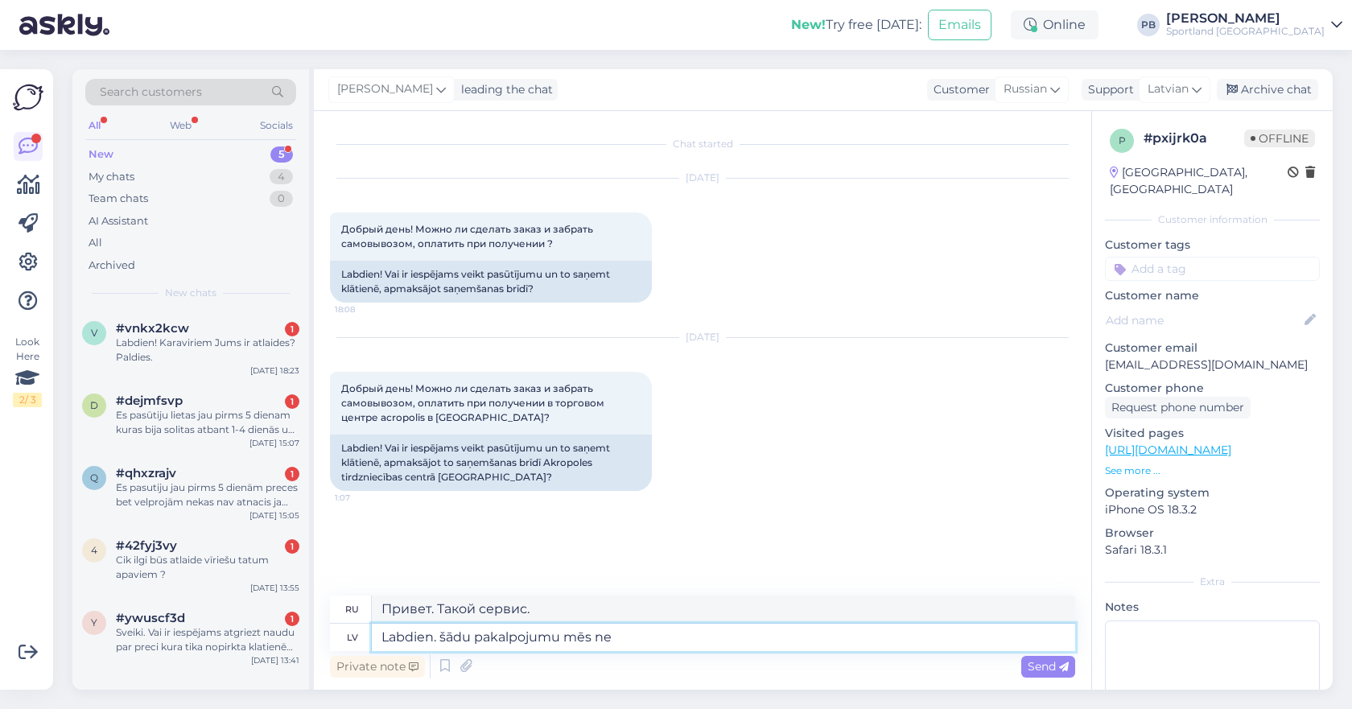
type textarea "Здравствуйте. Мы предоставляем такую услугу."
type textarea "Labdien. šādu pakalpojumu mēs nepiedāvājam."
type textarea "Здравствуйте, мы не предлагаем такую услугу."
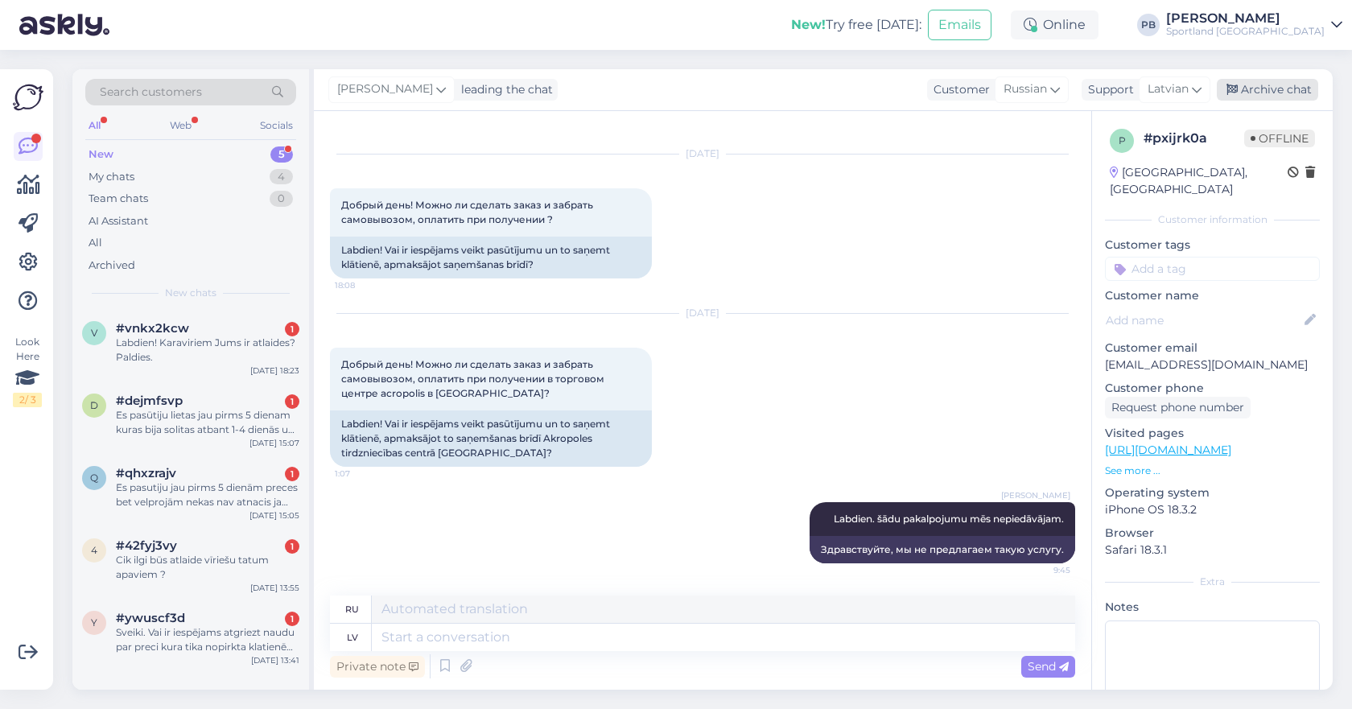
click at [1232, 85] on icon at bounding box center [1232, 90] width 11 height 11
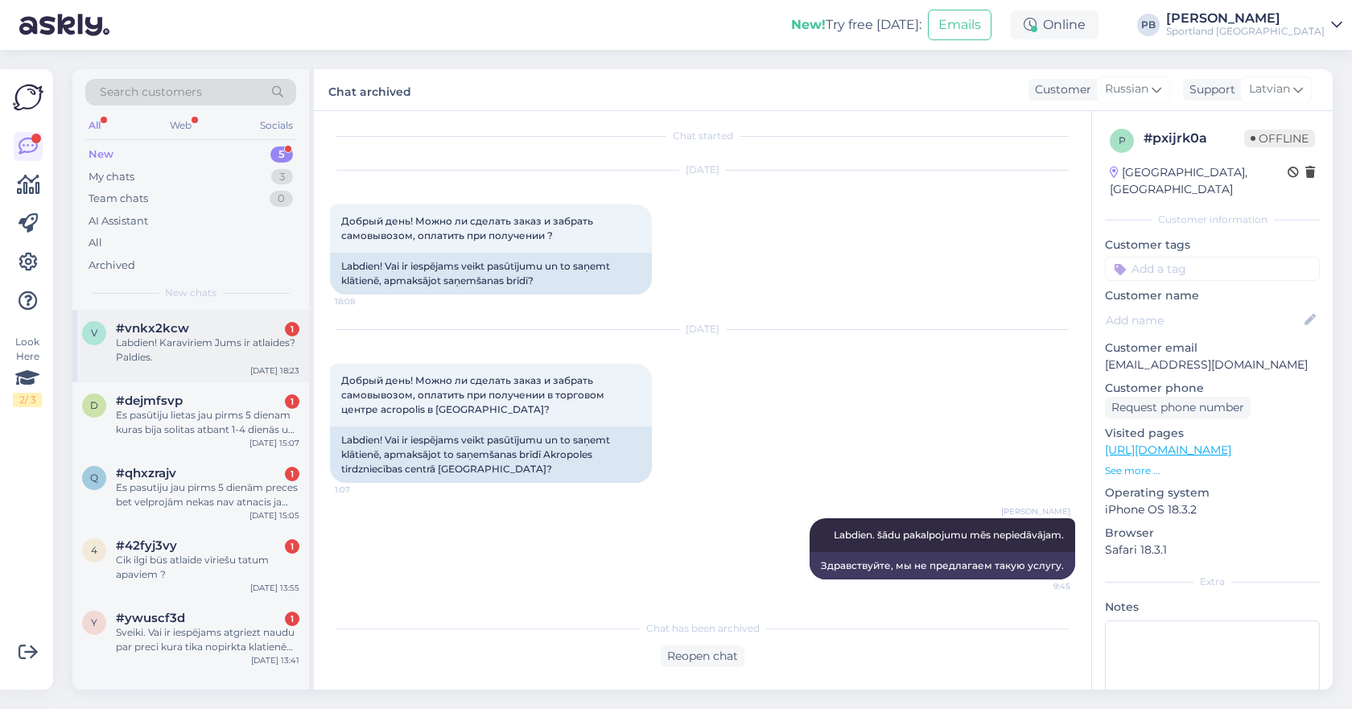
click at [232, 355] on div "Labdien! Karaviriem Jums ir atlaides? Paldies." at bounding box center [207, 350] width 183 height 29
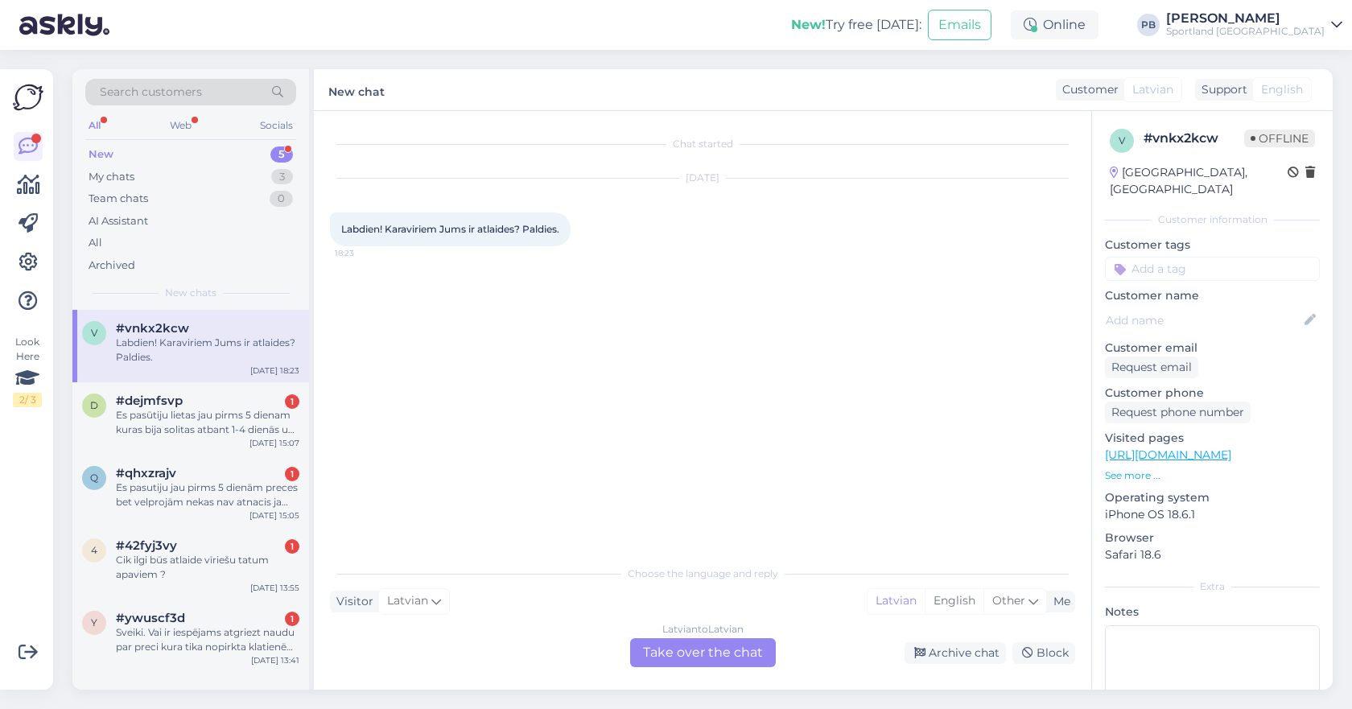
click at [730, 657] on div "Latvian to Latvian Take over the chat" at bounding box center [703, 652] width 146 height 29
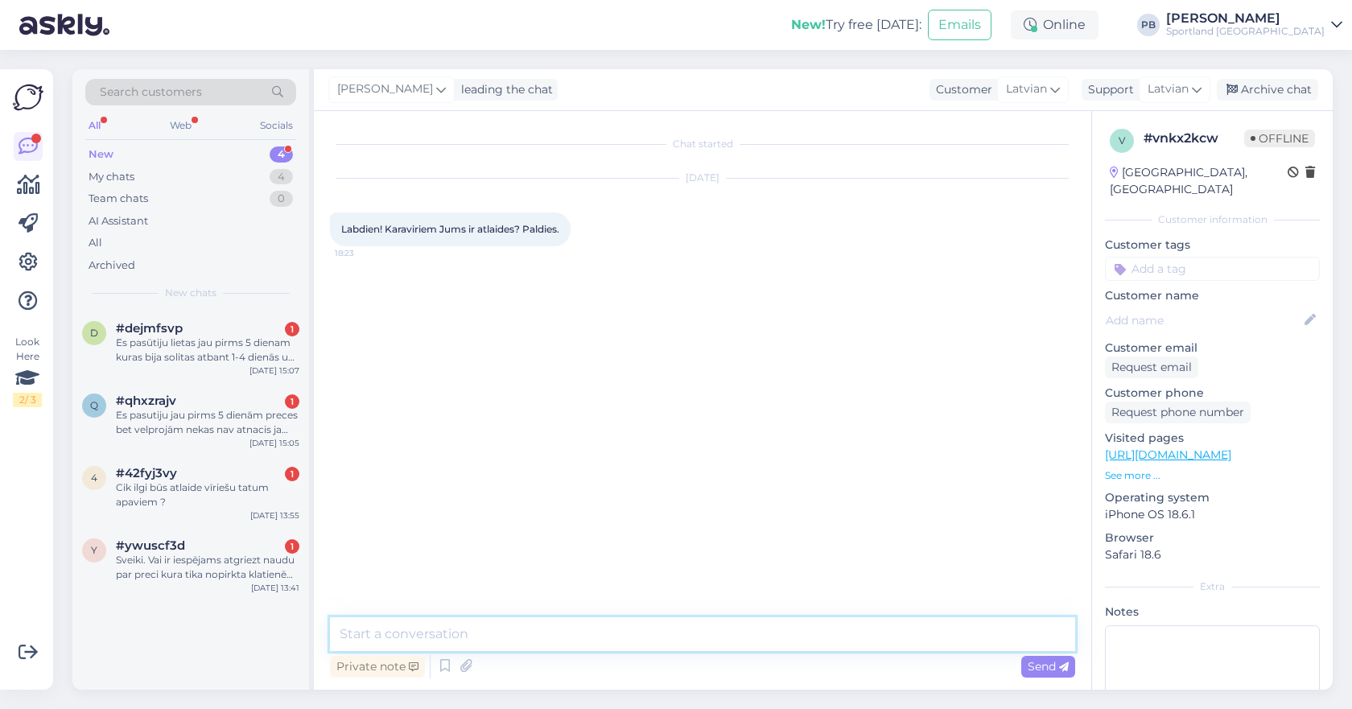
click at [505, 636] on textarea at bounding box center [702, 634] width 745 height 34
type textarea "Labdien, šīs atlaides ir tikai veikalā uz vietas."
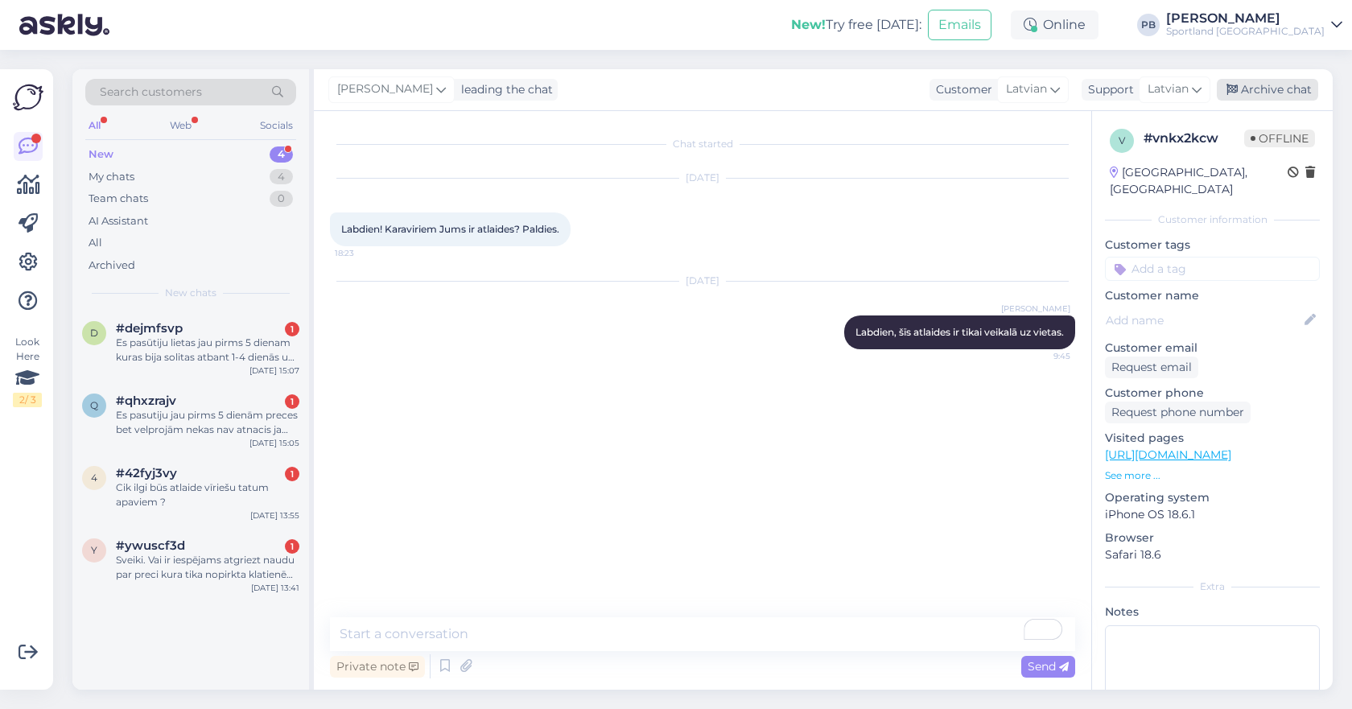
click at [1285, 89] on div "Archive chat" at bounding box center [1267, 90] width 101 height 22
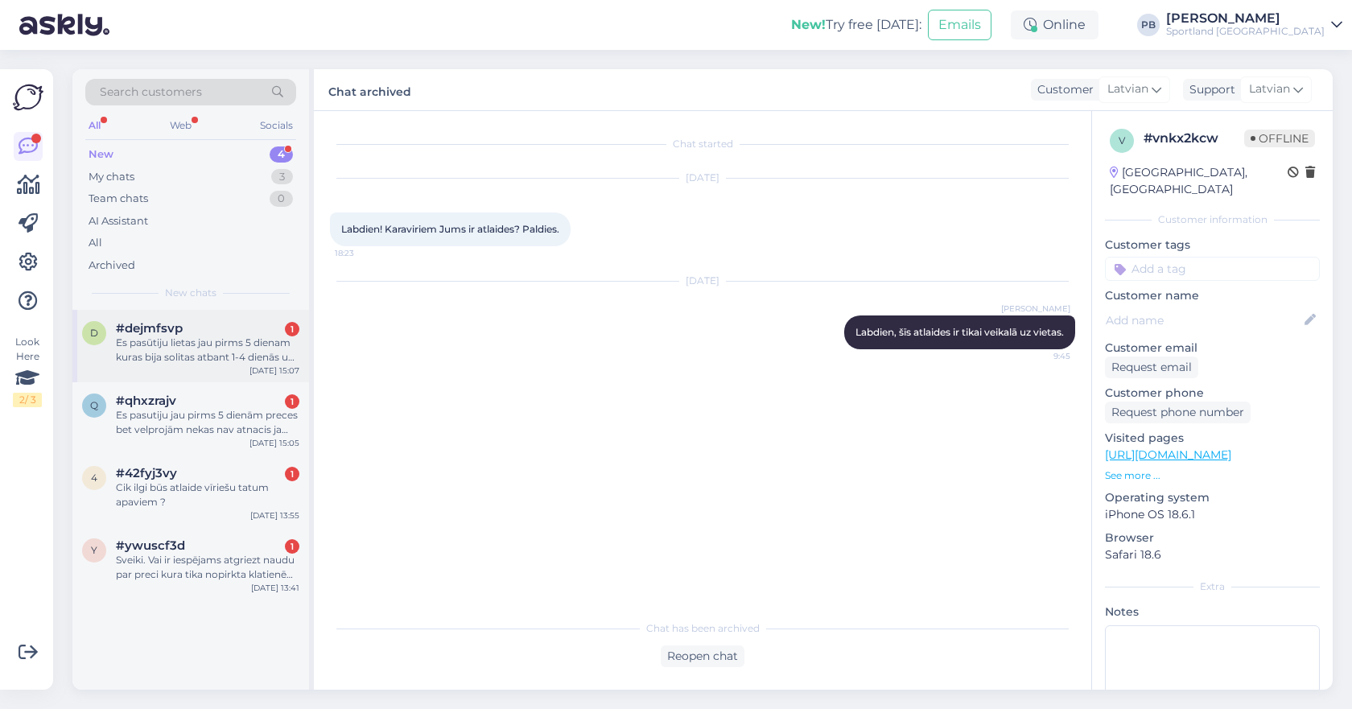
click at [225, 330] on div "#dejmfsvp 1" at bounding box center [207, 328] width 183 height 14
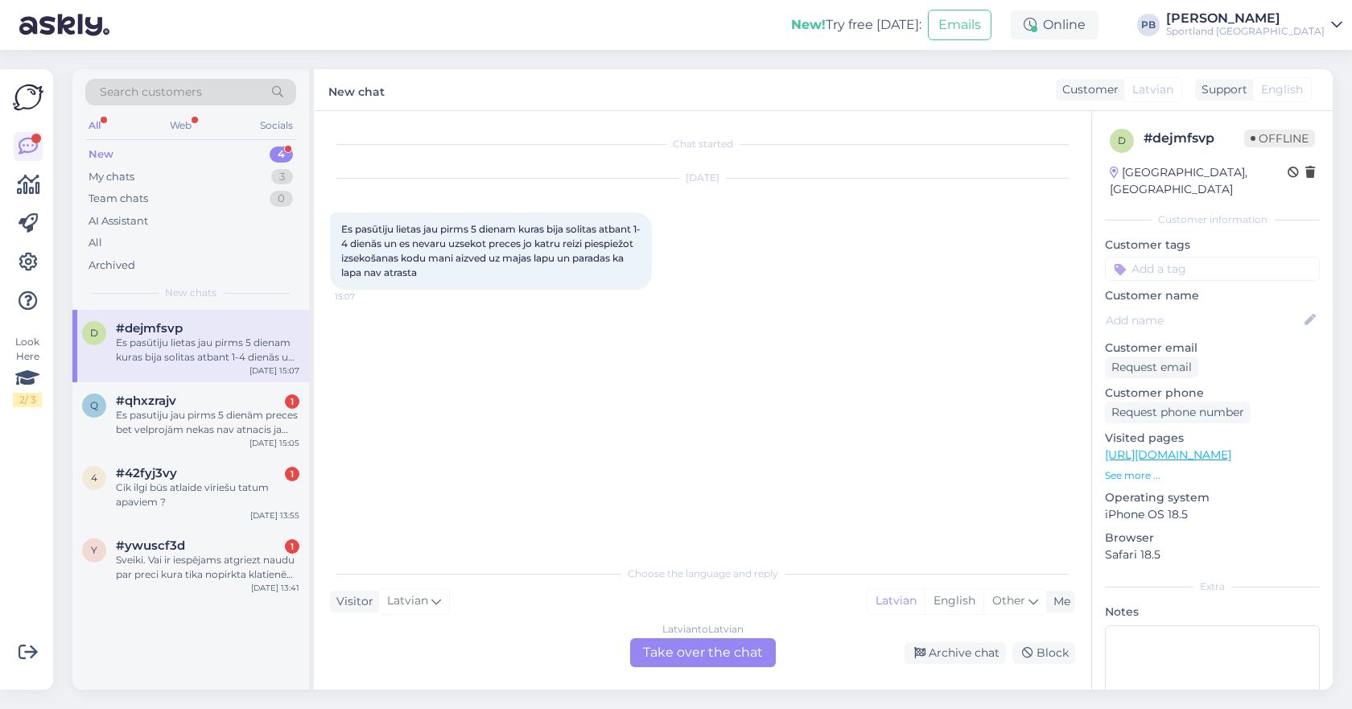
click at [690, 643] on div "Latvian to Latvian Take over the chat" at bounding box center [703, 652] width 146 height 29
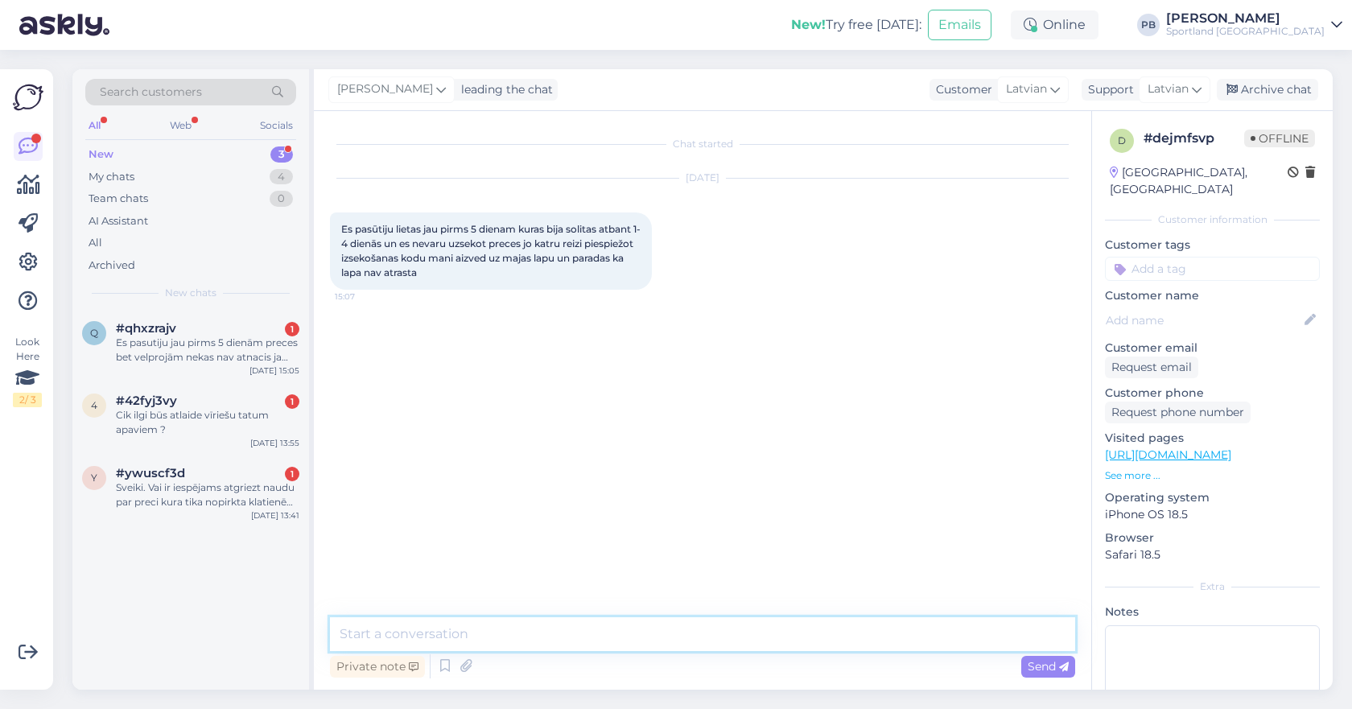
click at [690, 643] on textarea at bounding box center [702, 634] width 745 height 34
type textarea "Labdien, Kāds ir Jūsu pasūtījuma numurs?"
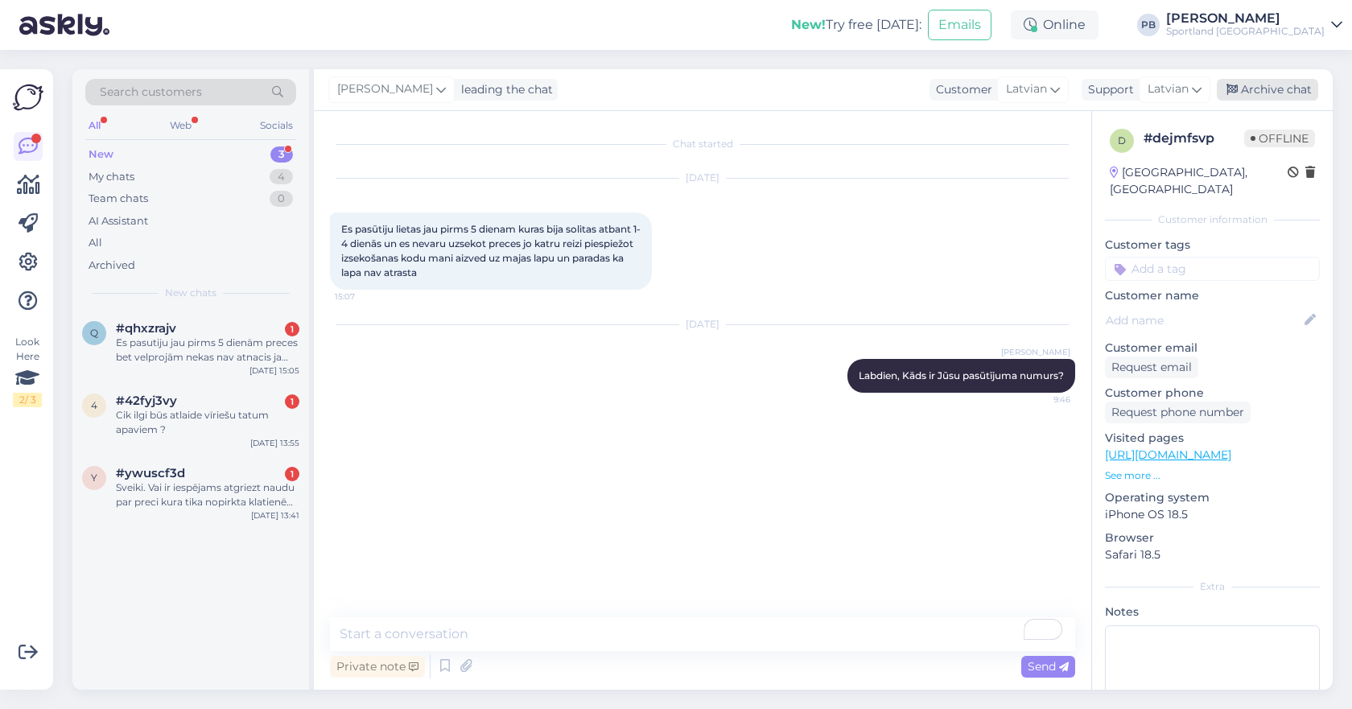
click at [1289, 83] on div "Archive chat" at bounding box center [1267, 90] width 101 height 22
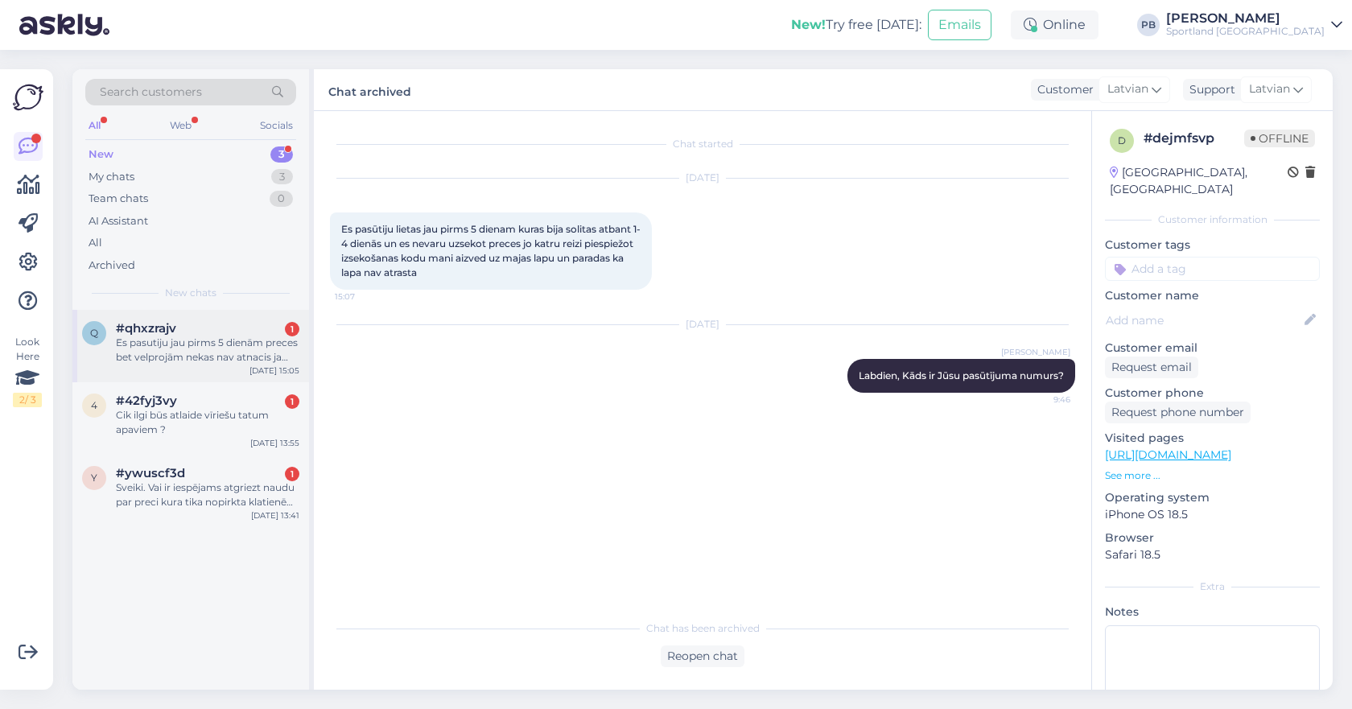
click at [218, 332] on div "#qhxzrajv 1" at bounding box center [207, 328] width 183 height 14
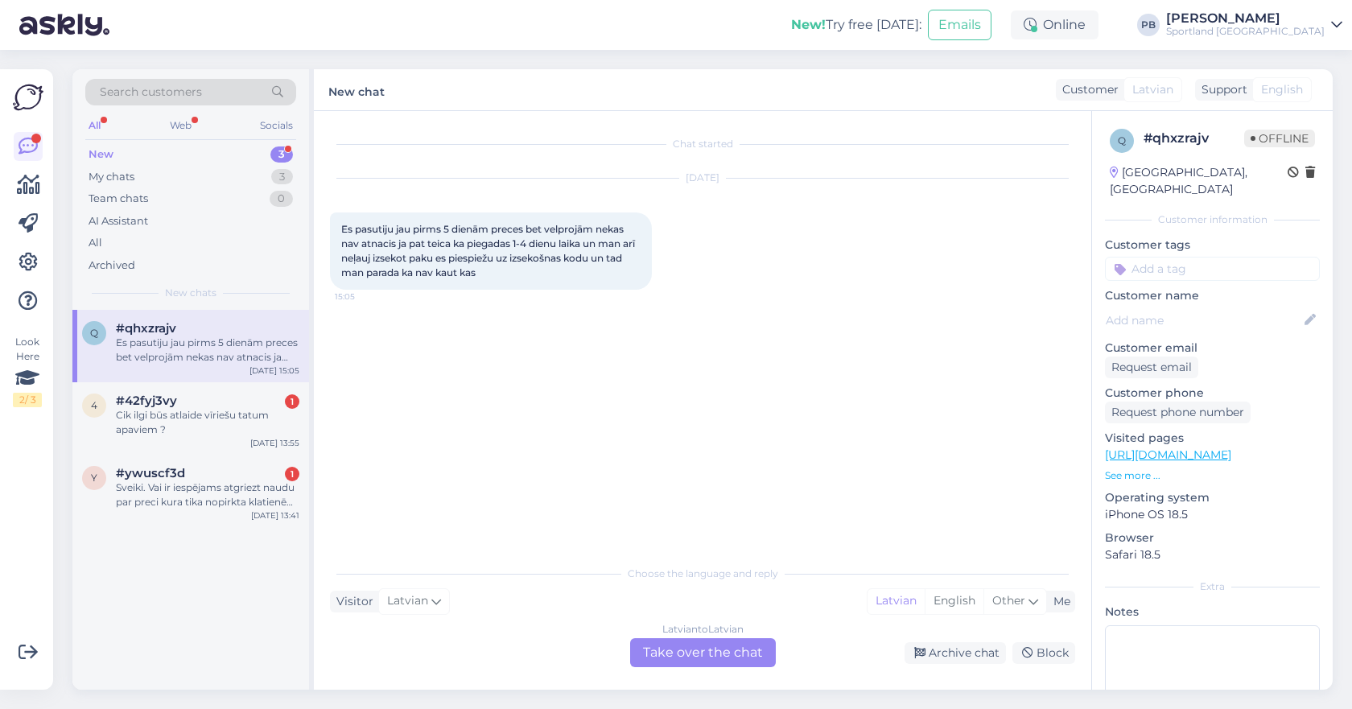
click at [703, 649] on div "Latvian to Latvian Take over the chat" at bounding box center [703, 652] width 146 height 29
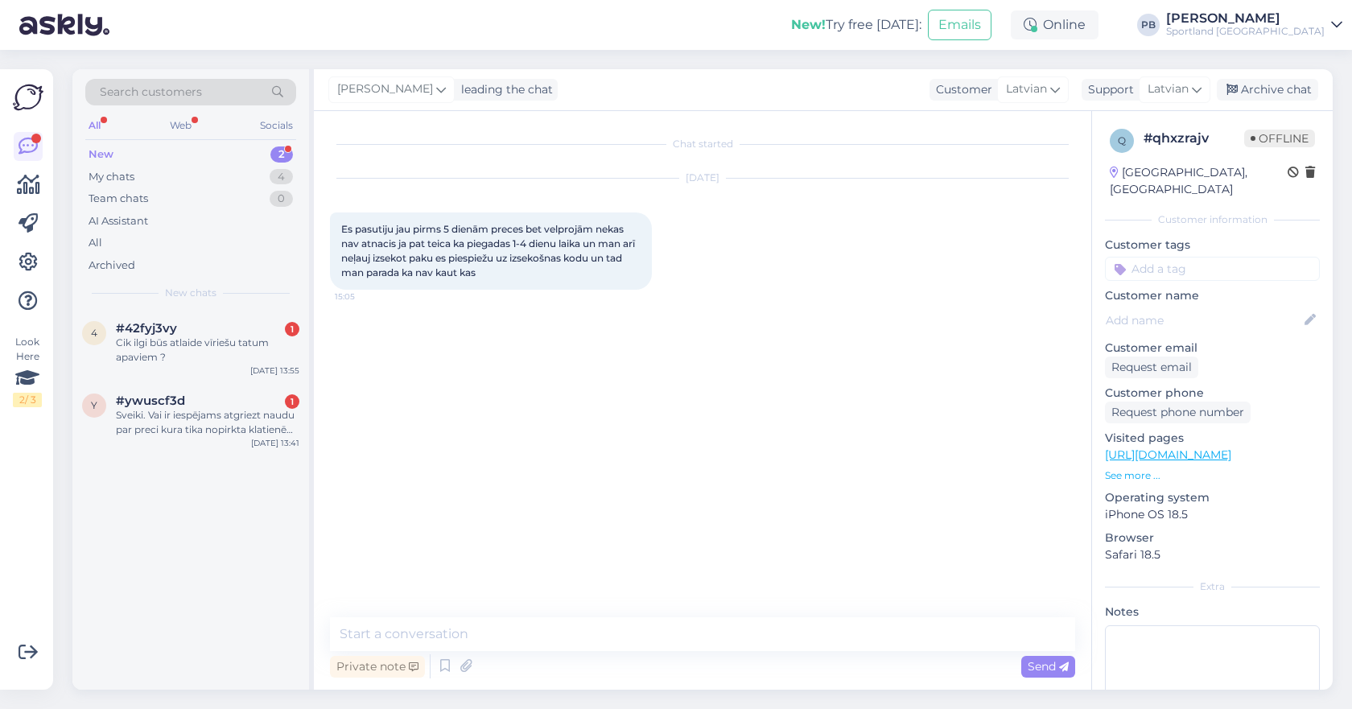
click at [585, 653] on div "Private note Send" at bounding box center [702, 666] width 745 height 31
click at [559, 631] on textarea at bounding box center [702, 634] width 745 height 34
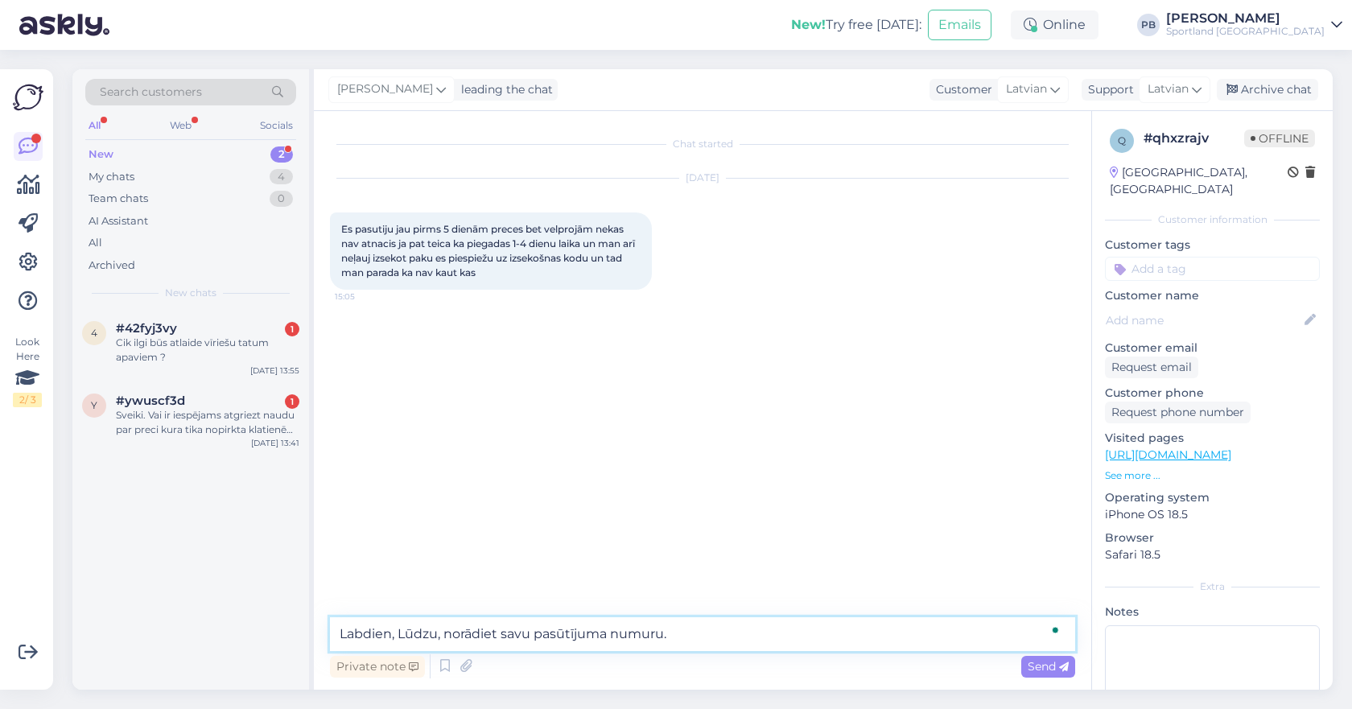
type textarea "Labdien, Lūdzu, norādiet savu pasūtījuma numuru."
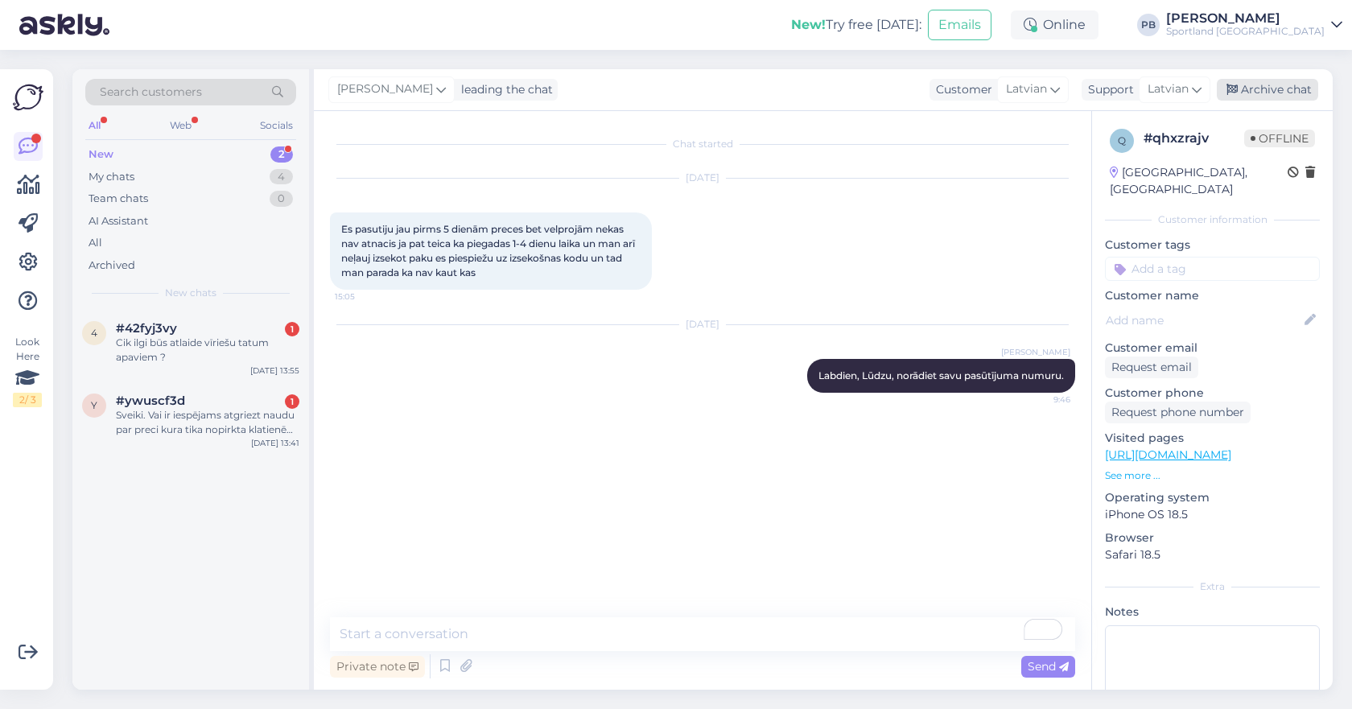
click at [1267, 86] on div "Archive chat" at bounding box center [1267, 90] width 101 height 22
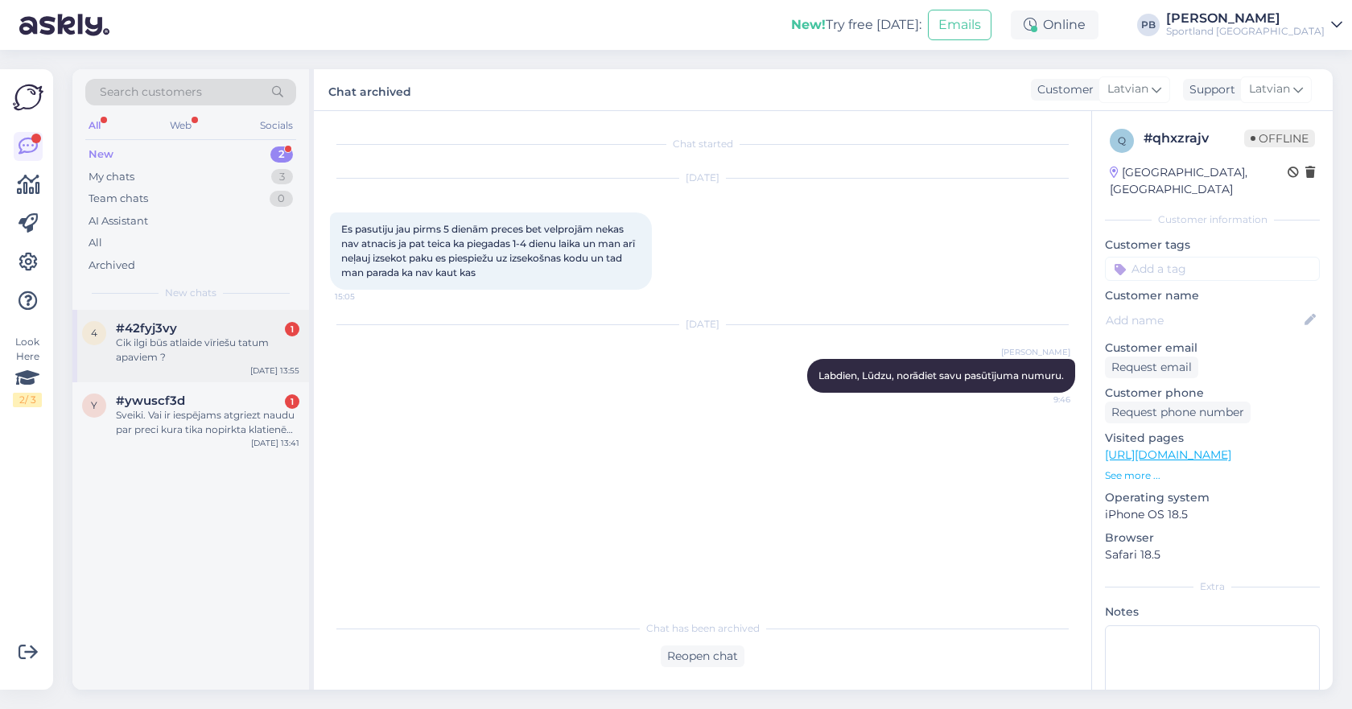
click at [221, 344] on div "Cik ilgi būs atlaide vīriešu tatum apaviem ?" at bounding box center [207, 350] width 183 height 29
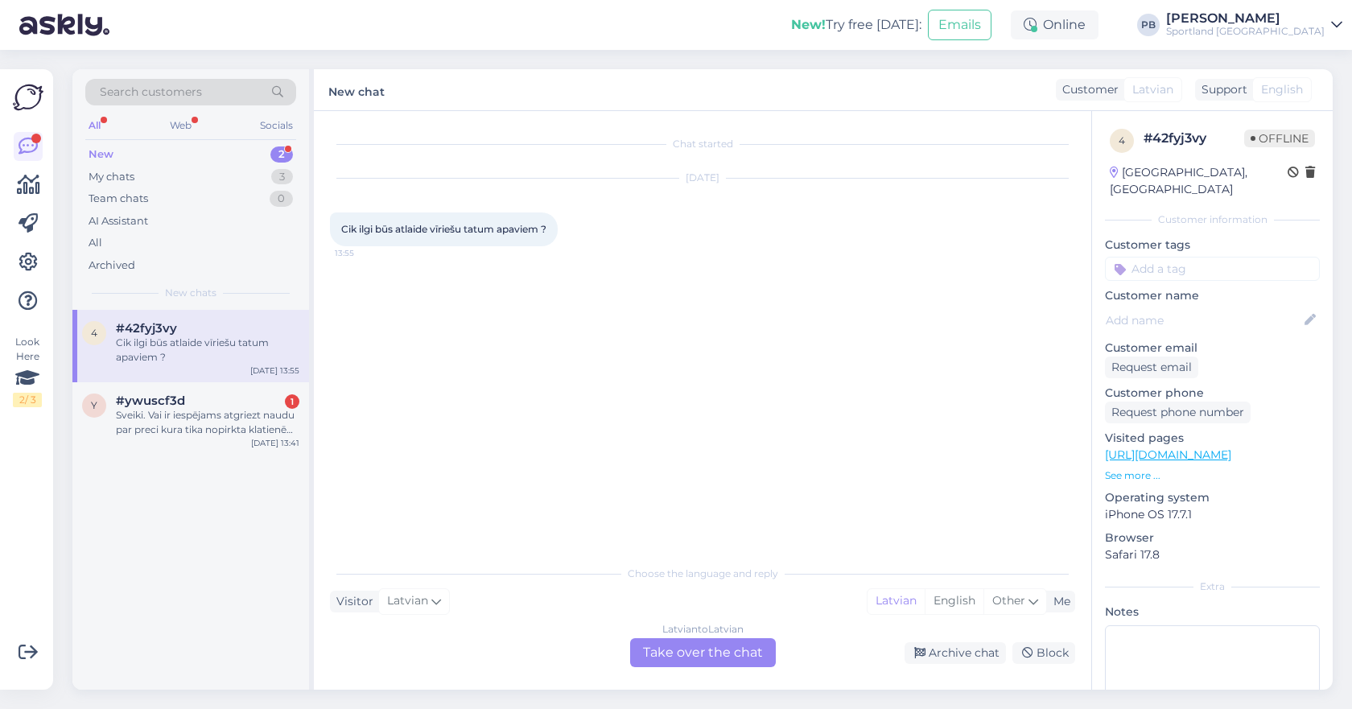
click at [692, 670] on div "Chat started [DATE] Cik ilgi būs atlaide vīriešu tatum apaviem ? 13:55 Choose t…" at bounding box center [702, 400] width 777 height 579
click at [664, 645] on div "Latvian to Latvian Take over the chat" at bounding box center [703, 652] width 146 height 29
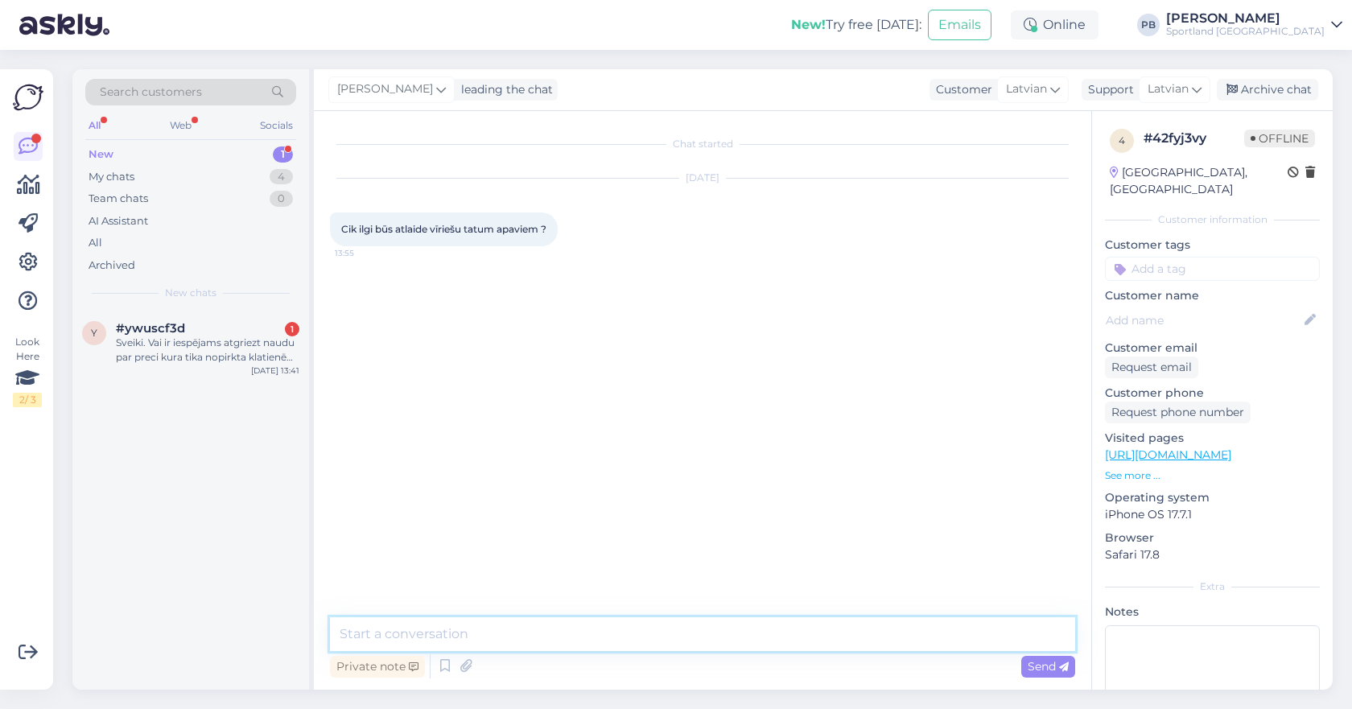
click at [525, 632] on textarea at bounding box center [702, 634] width 745 height 34
type textarea "Labdien, atlaides būs līdz septembra sakumam."
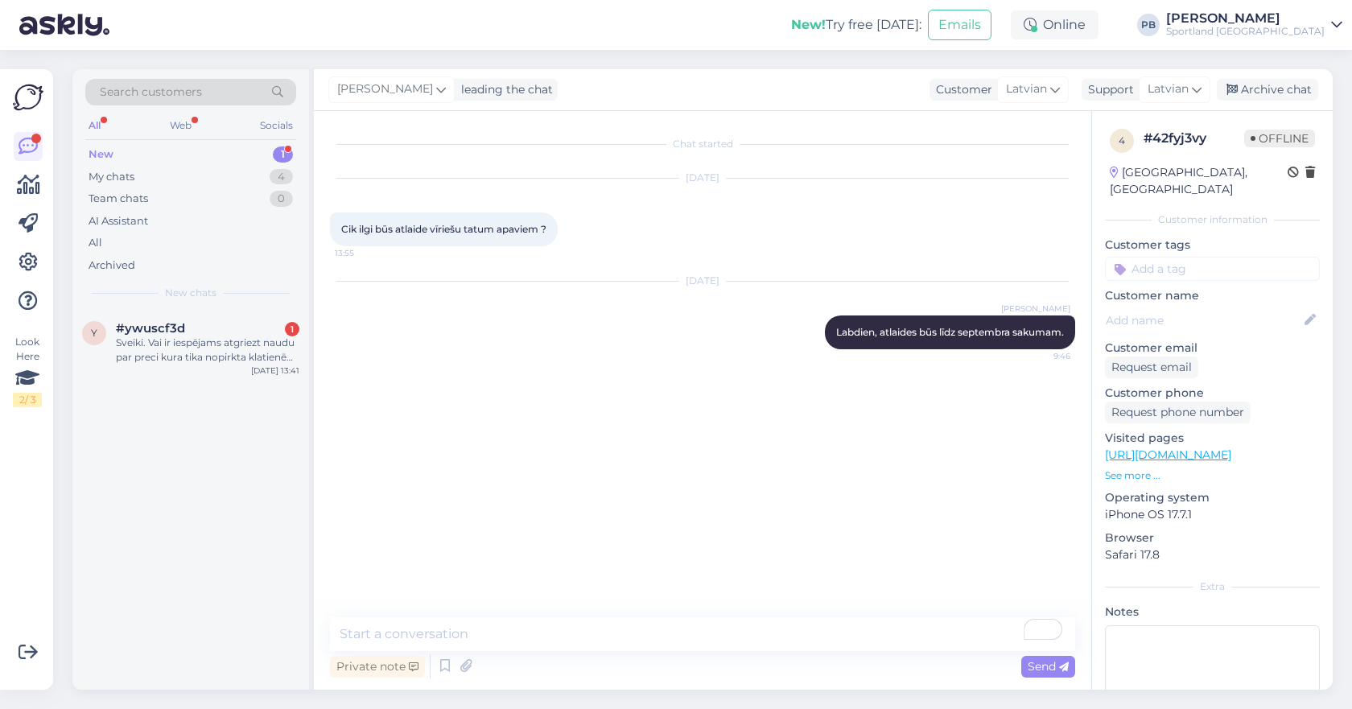
click at [1295, 78] on div "[PERSON_NAME] leading the chat Customer Latvian latv Latvian Support Latvian Ar…" at bounding box center [823, 90] width 1019 height 42
click at [1295, 85] on div "Archive chat" at bounding box center [1267, 90] width 101 height 22
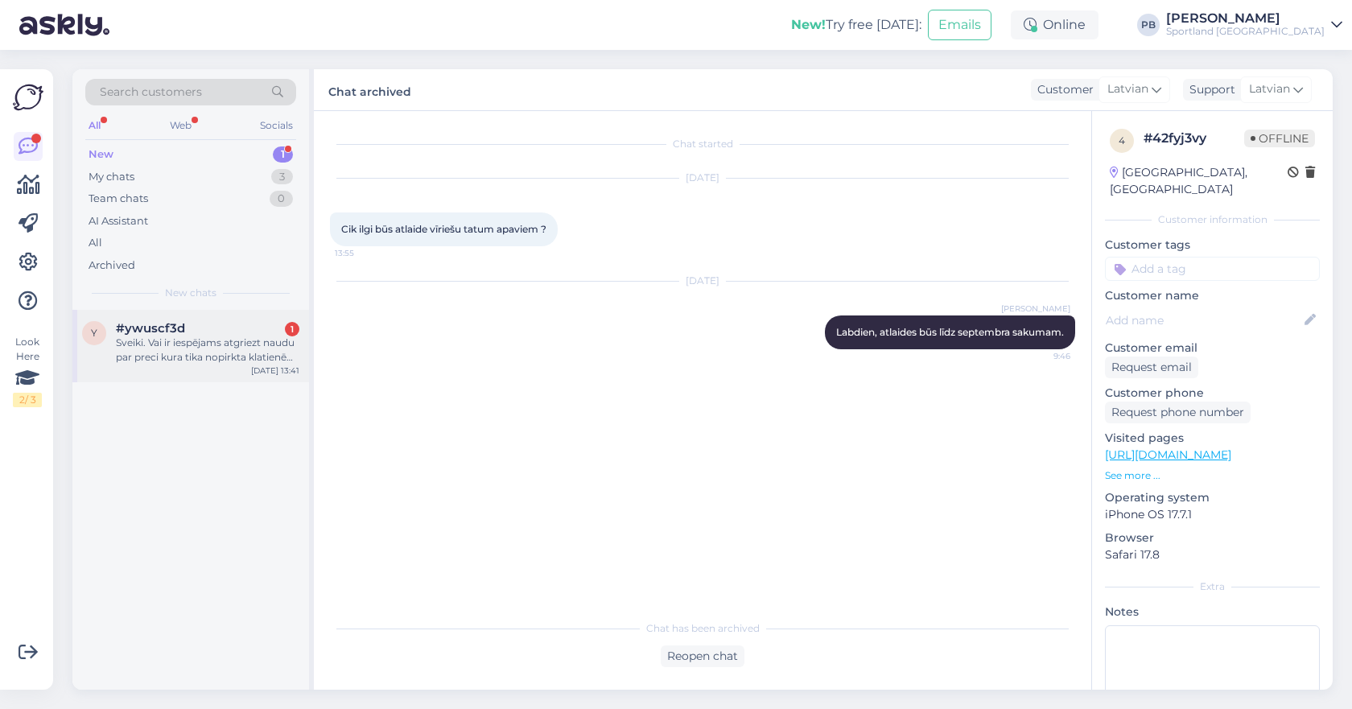
click at [225, 343] on div "Sveiki. Vai ir iespējams atgriezt naudu par preci kura tika nopirkta klatienē t…" at bounding box center [207, 350] width 183 height 29
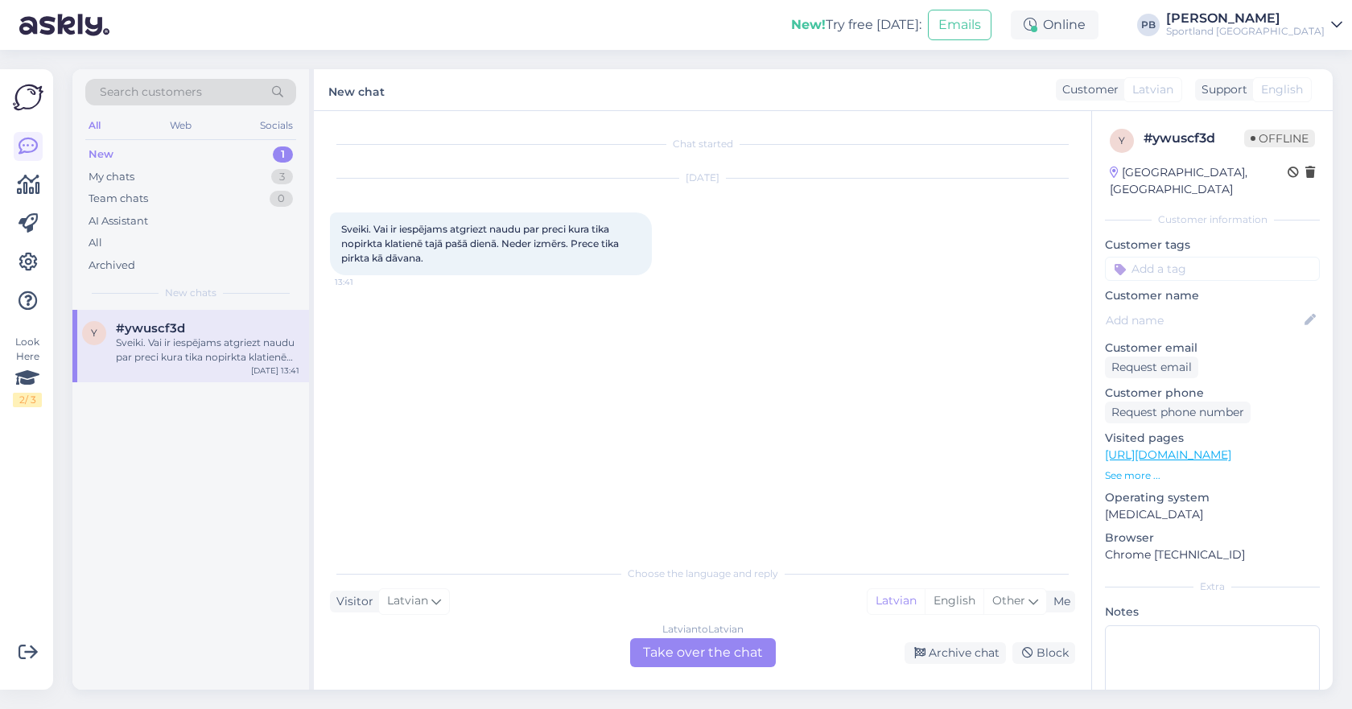
click at [679, 643] on div "Latvian to Latvian Take over the chat" at bounding box center [703, 652] width 146 height 29
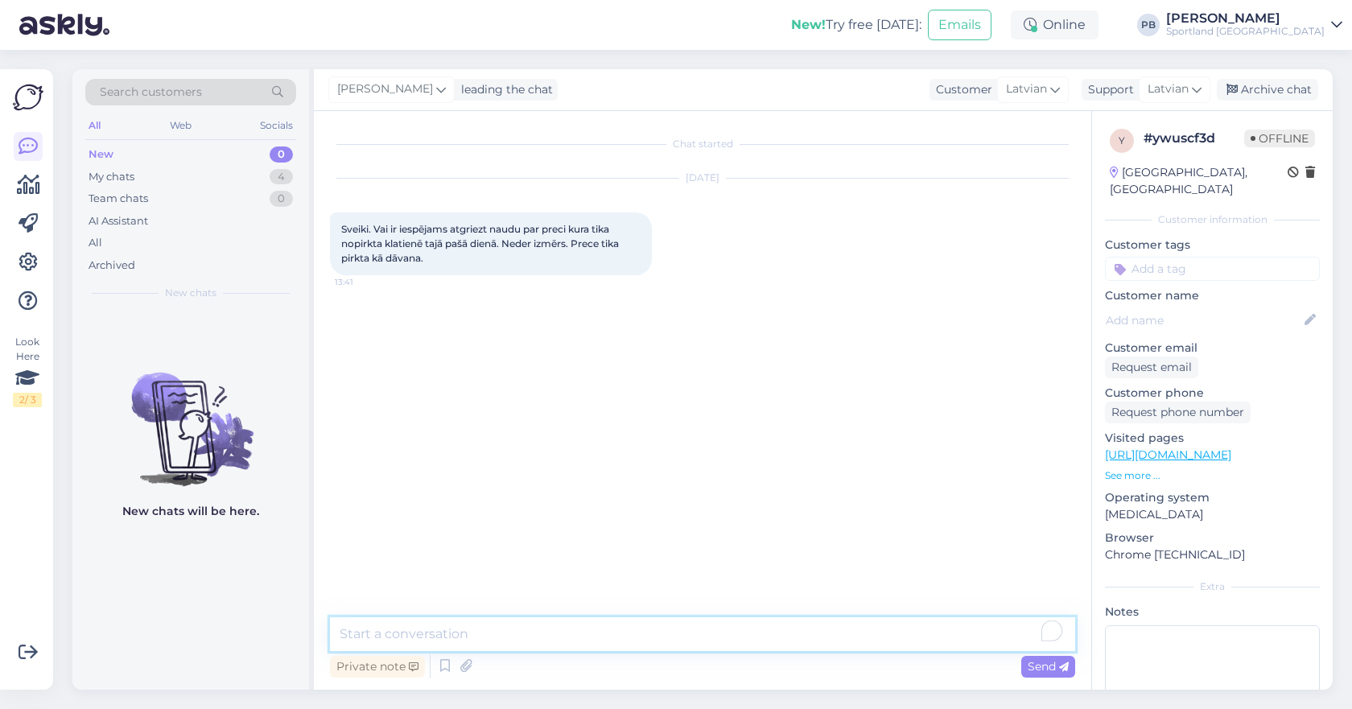
click at [585, 622] on textarea "To enrich screen reader interactions, please activate Accessibility in Grammarl…" at bounding box center [702, 634] width 745 height 34
type textarea "Labdien, Jums ar pirkuma čeku un preci jāvēršas būs veikalā uz vietas."
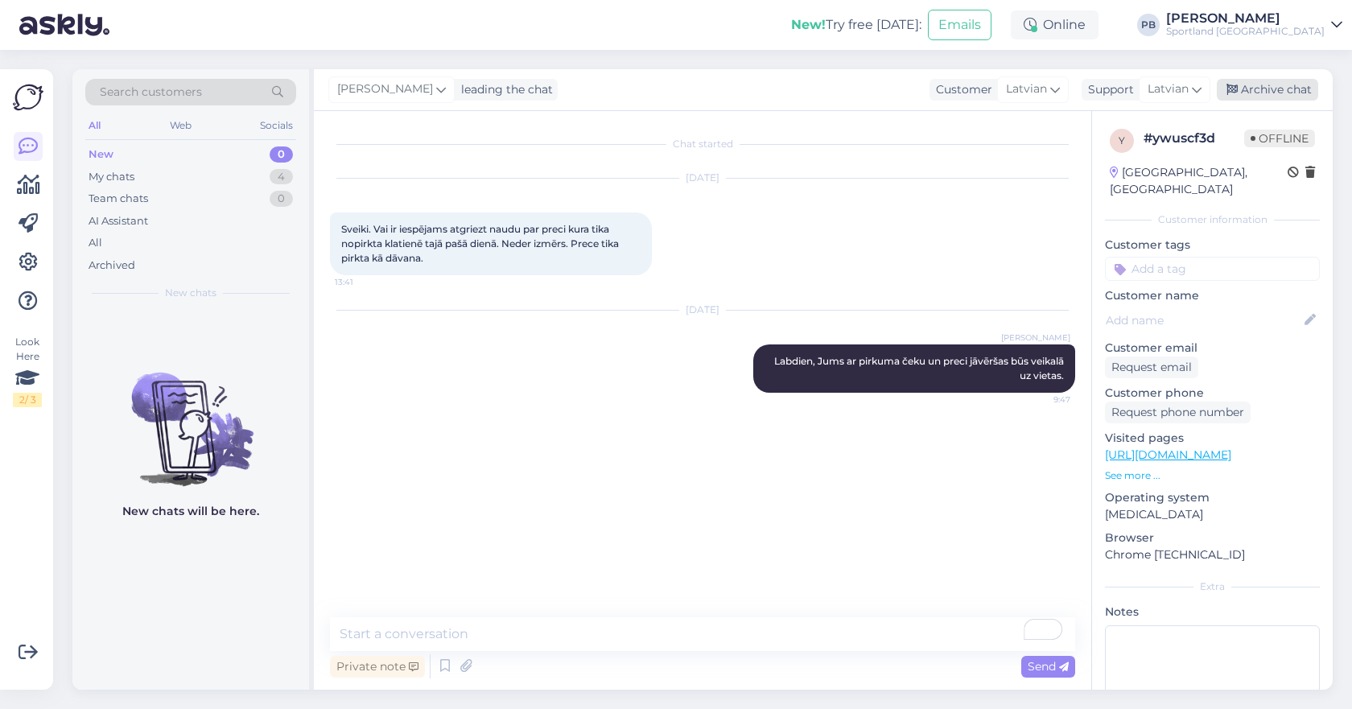
click at [1261, 89] on div "Archive chat" at bounding box center [1267, 90] width 101 height 22
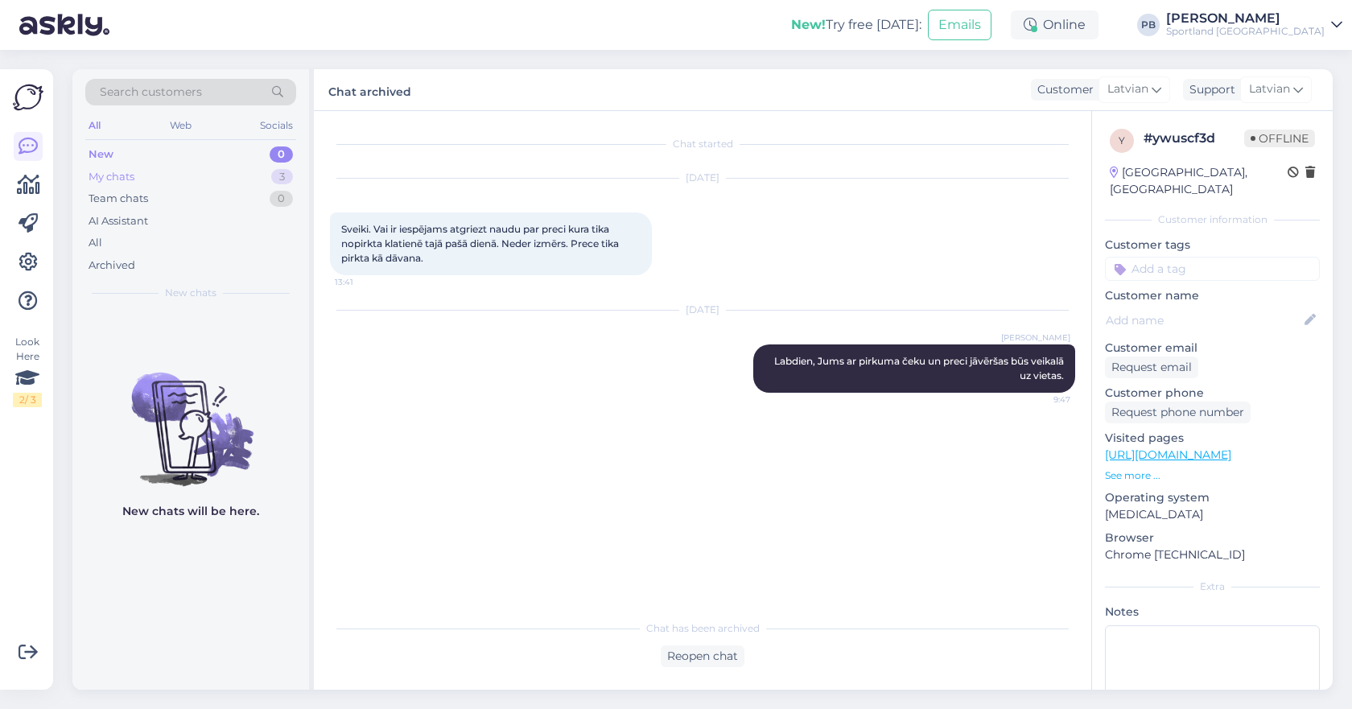
click at [218, 174] on div "My chats 3" at bounding box center [190, 177] width 211 height 23
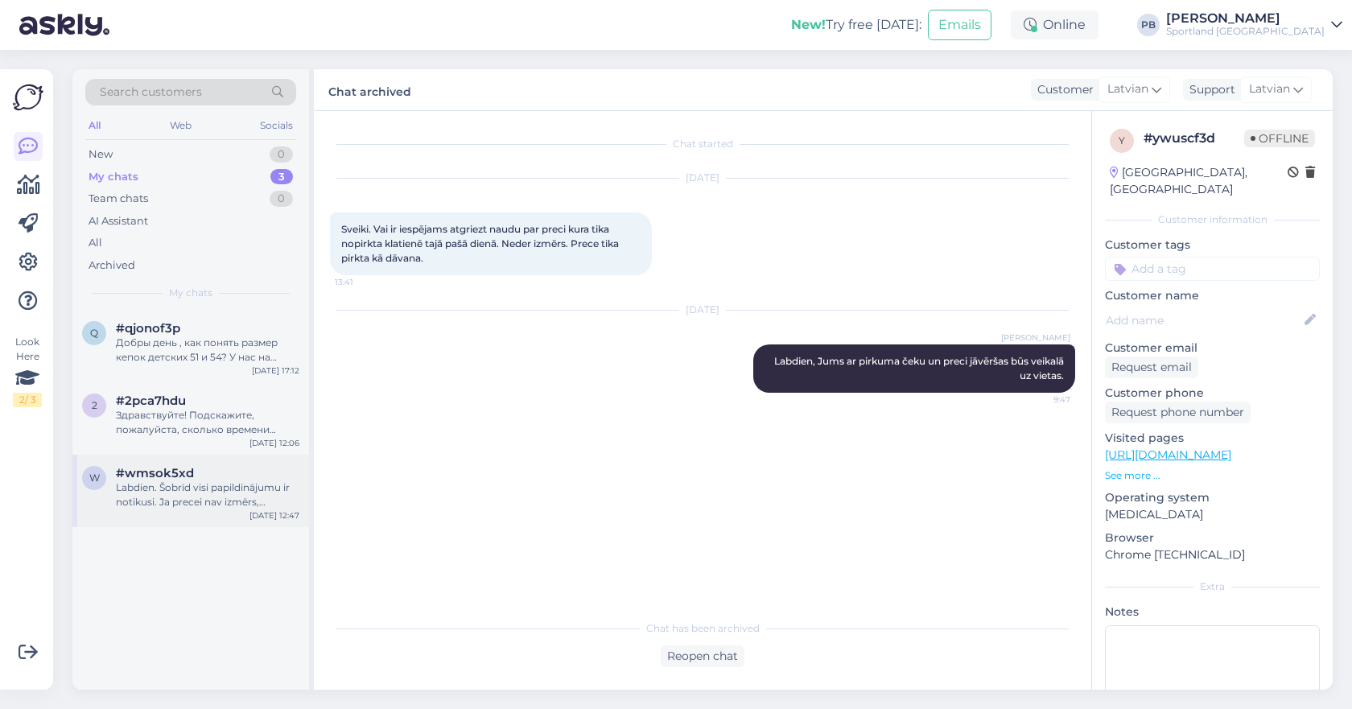
click at [203, 484] on div "Labdien. Šobrīd visi papildinājumu ir notikusi. Ja precei nav izmērs, iespējams…" at bounding box center [207, 494] width 183 height 29
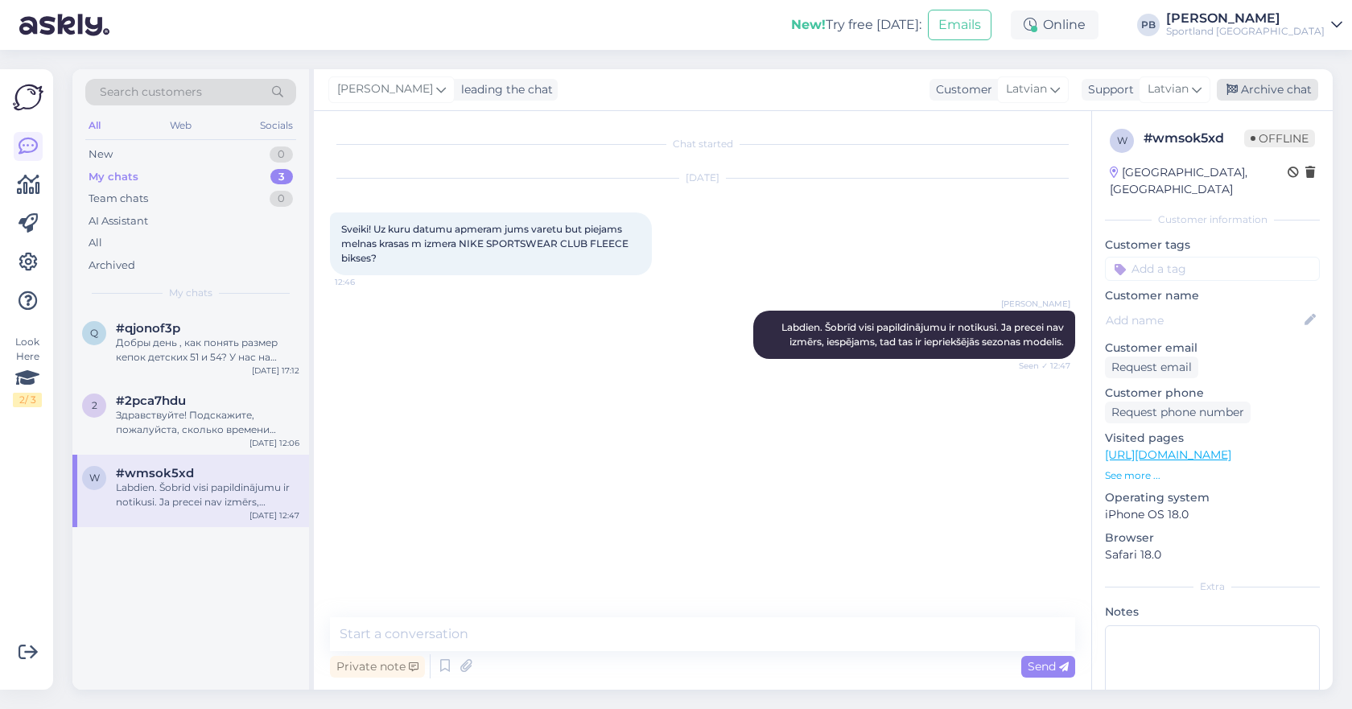
click at [1248, 83] on div "Archive chat" at bounding box center [1267, 90] width 101 height 22
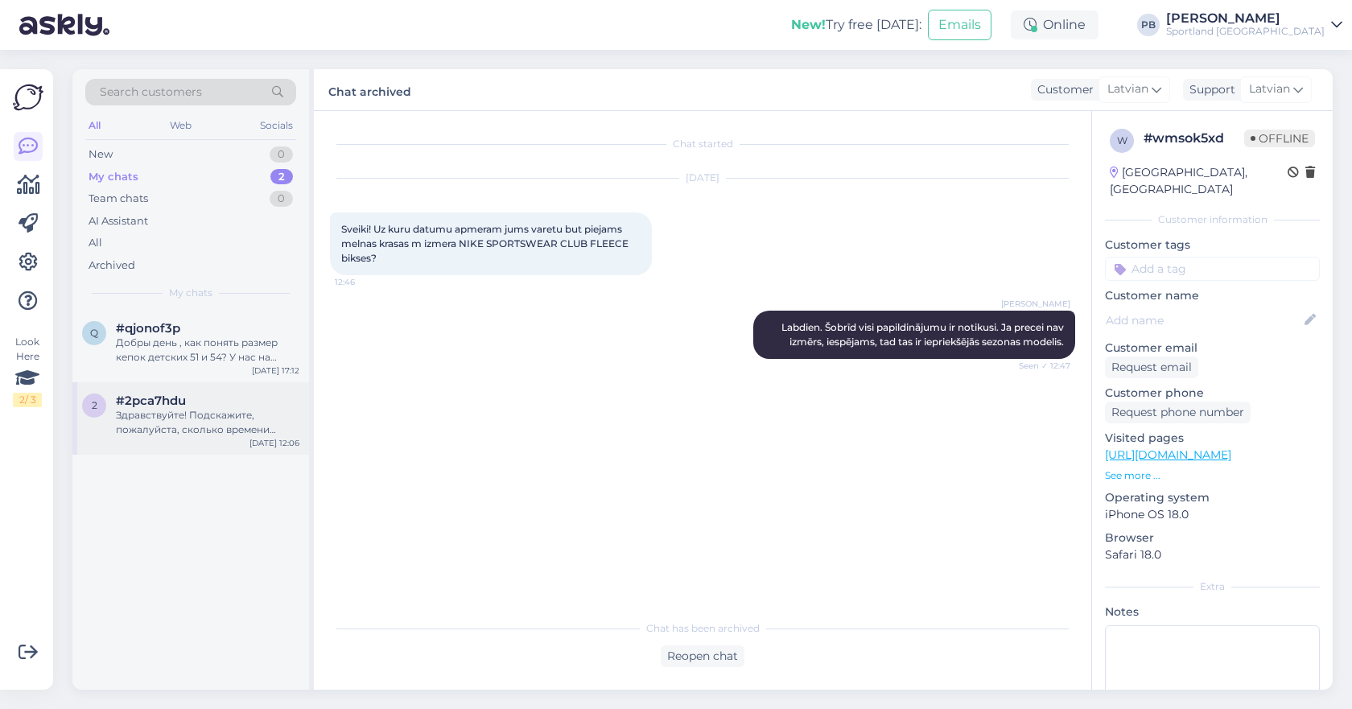
click at [238, 410] on div "Здравствуйте! Подскажите, пожалуйста, сколько времени займёт выполнение заказа …" at bounding box center [207, 422] width 183 height 29
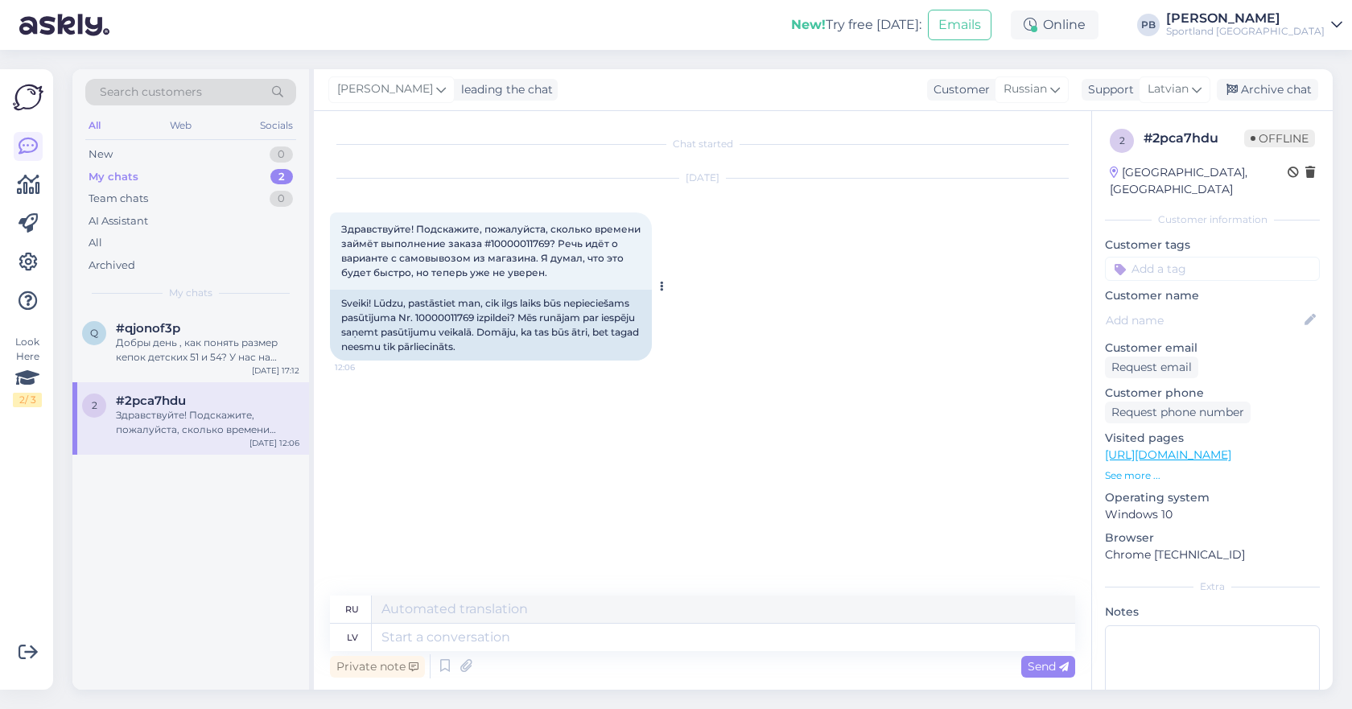
click at [456, 315] on div "Sveiki! Lūdzu, pastāstiet man, cik ilgs laiks būs nepieciešams pasūtījuma Nr. 1…" at bounding box center [491, 325] width 322 height 71
copy div "10000011769"
click at [522, 632] on textarea at bounding box center [723, 637] width 703 height 27
type textarea "Labdien,"
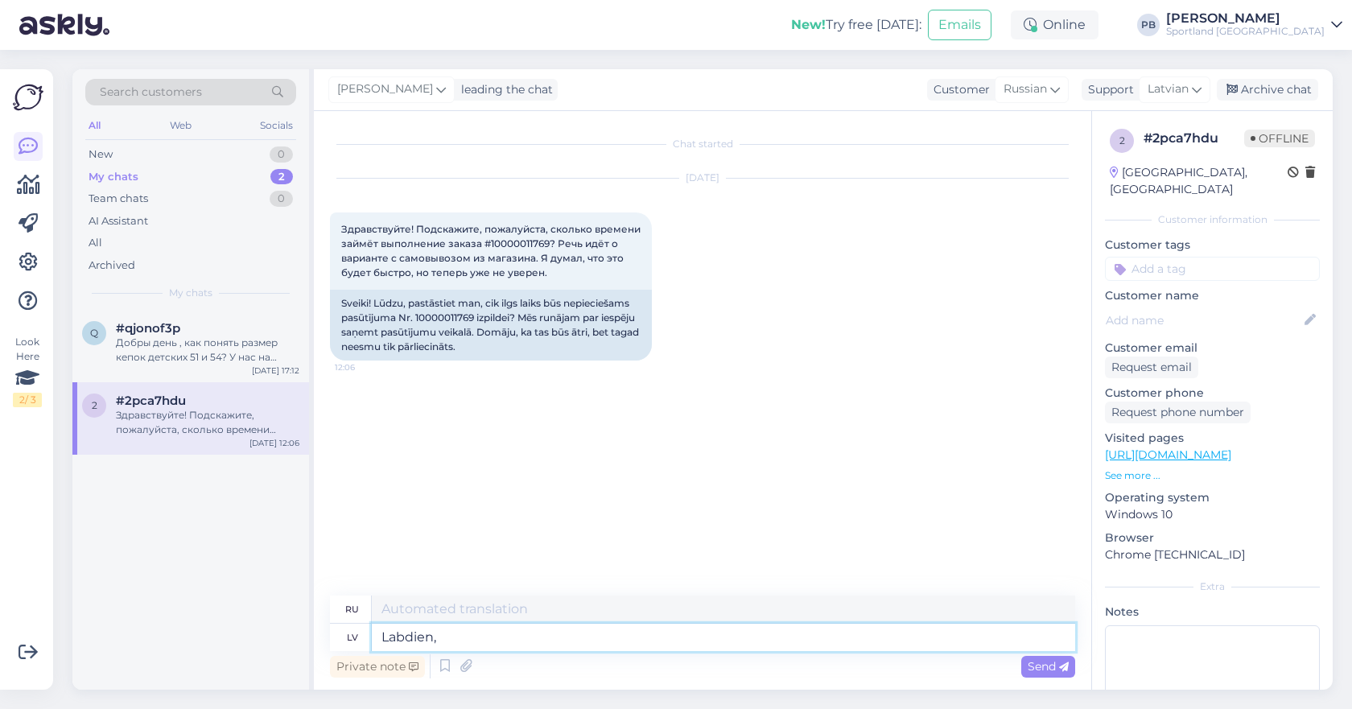
type textarea "Привет,"
type textarea "Labdien, Pasūtījums ja"
type textarea "Привет, Заказ"
type textarea "Labdien, Pasūtījums jau ir"
type textarea "Здравствуйте, уже заказал"
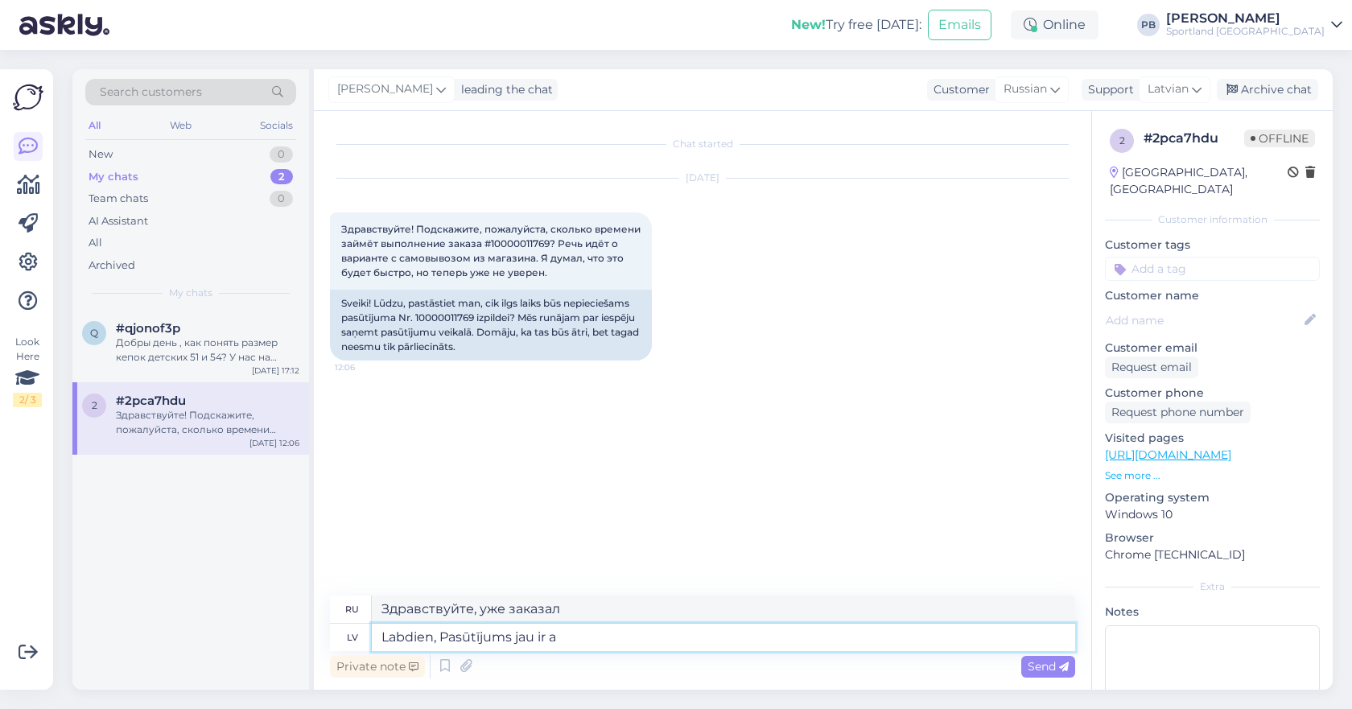
type textarea "Labdien, Pasūtījums jau ir ap"
type textarea "Здравствуйте, заказ уже там."
type textarea "Labdien, Pasūtījums jau ir apstradāt"
type textarea "Здравствуйте, заказ уже обработан."
type textarea "Labdien, Pasūtījums jau ir apstrādāts un"
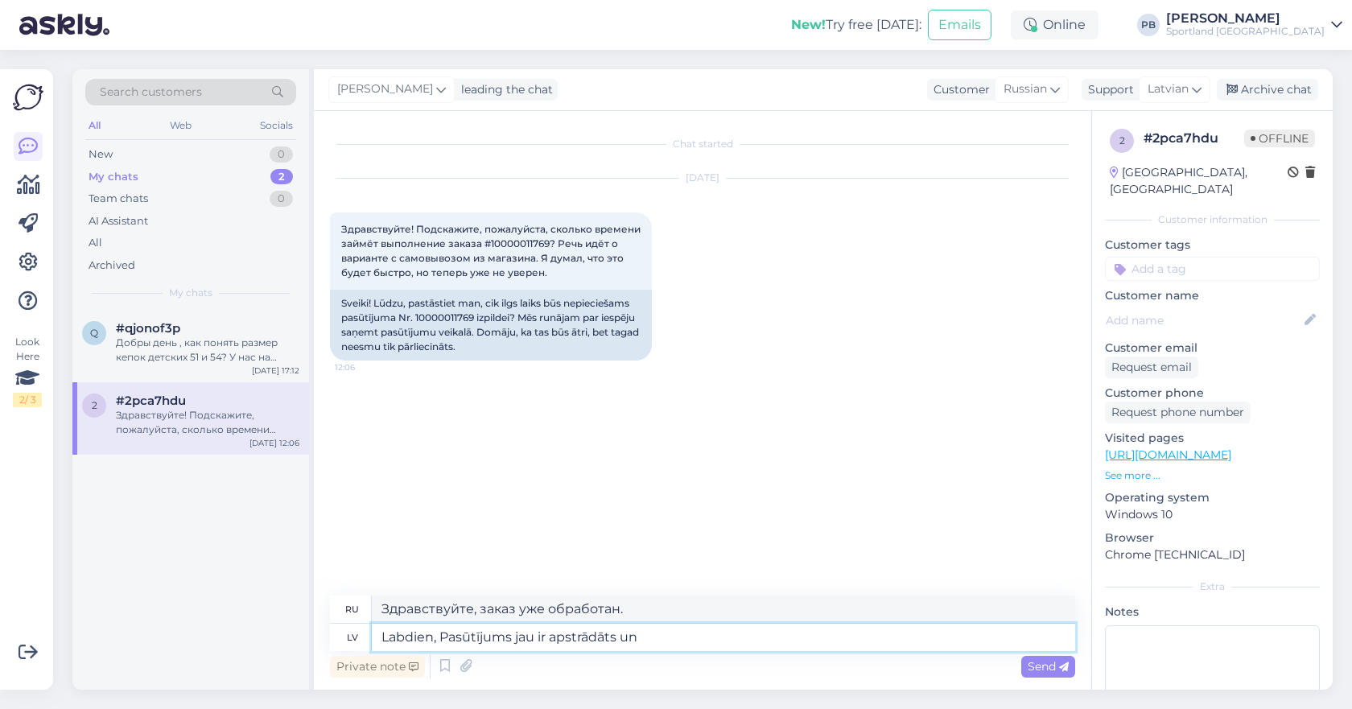
type textarea "Здравствуйте, заказ уже обработан и"
type textarea "Labdien, Pasūtījums jau ir apstrādāts un to ir iesp"
type textarea "Здравствуйте, заказ уже обработан и находится"
type textarea "Labdien, Pasūtījums jau ir apstrādāts un to ir iespējams saņ"
type textarea "Здравствуйте, заказ уже обработан и доступен."
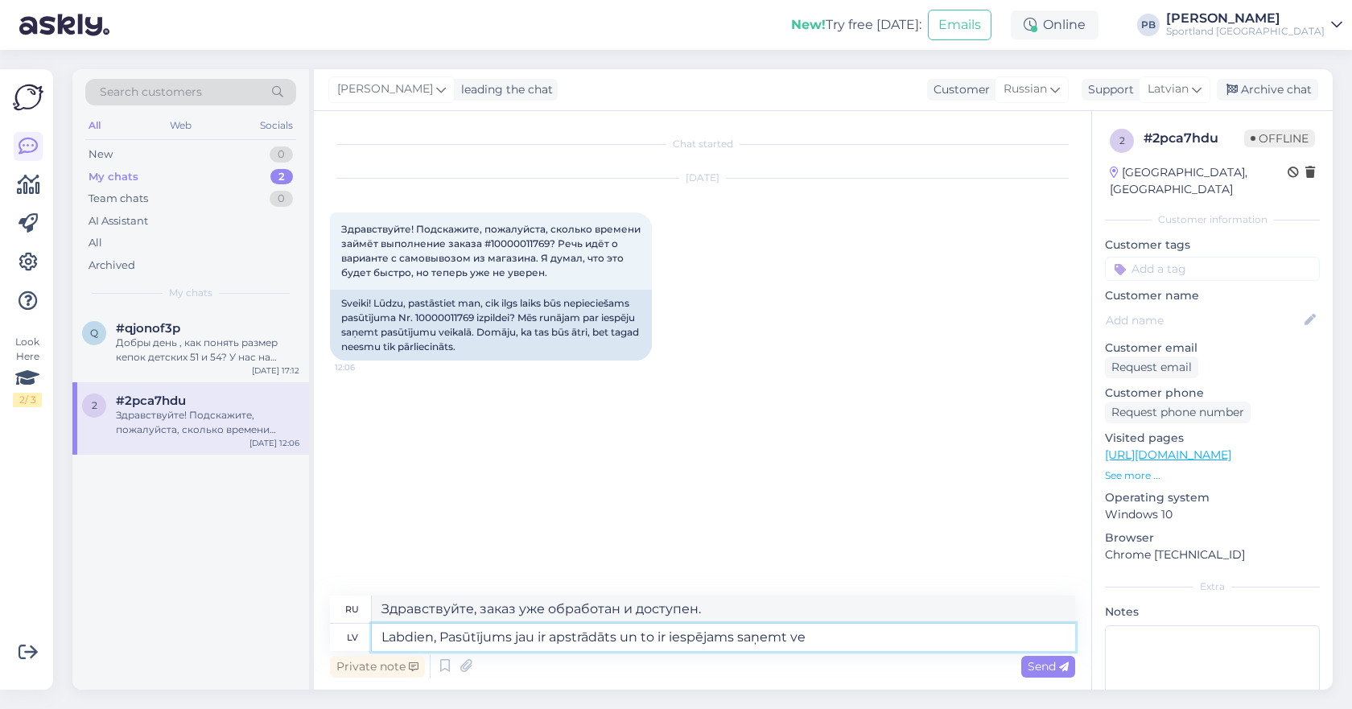
type textarea "Labdien, Pasūtījums jau ir apstrādāts un to ir iespējams saņemt vei"
type textarea "Здравствуйте! Заказ уже обработан и доступен для самовывоза."
type textarea "Labdien, Pasūtījums jau ir apstrādāts un to ir iespējams saņemt veikalā."
type textarea "Здравствуйте, заказ уже обработан и его можно забрать в магазине."
type textarea "Labdien, Pasūtījums jau ir apstrādāts un to ir iespējams saņemt veikalā."
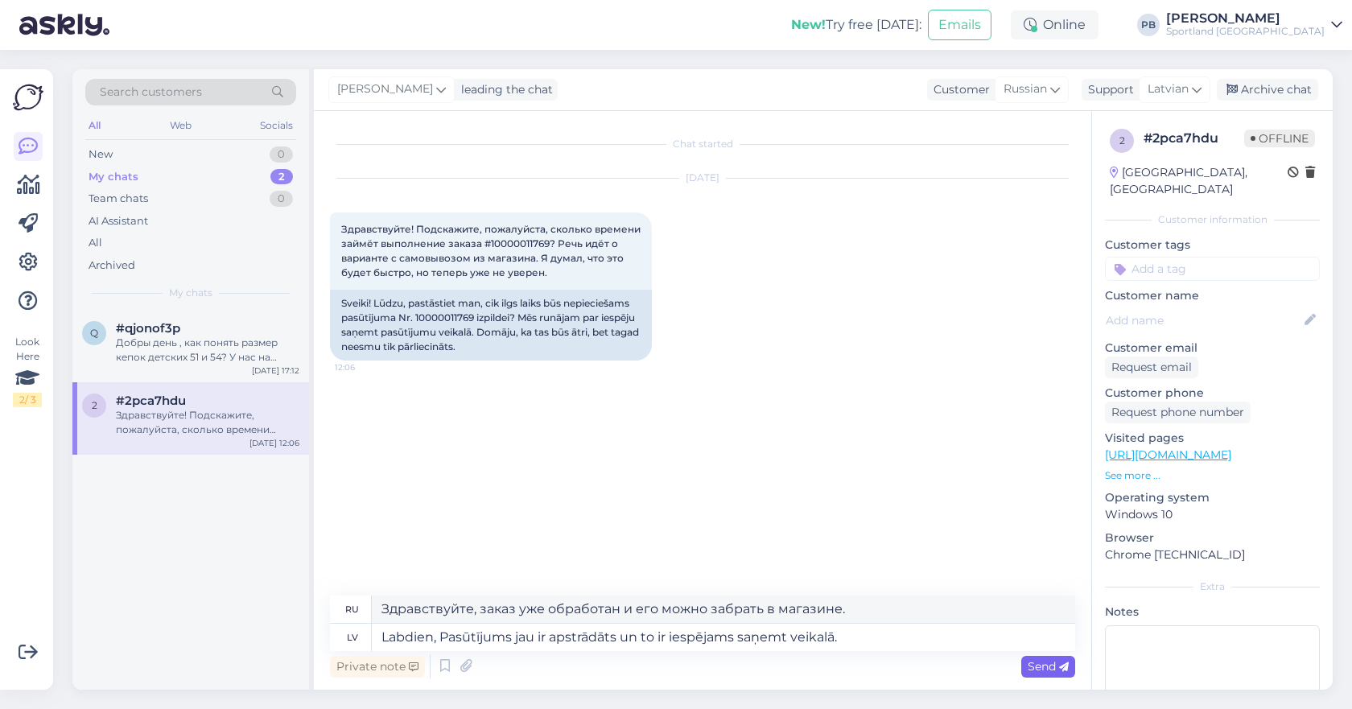
click at [1053, 662] on span "Send" at bounding box center [1048, 666] width 41 height 14
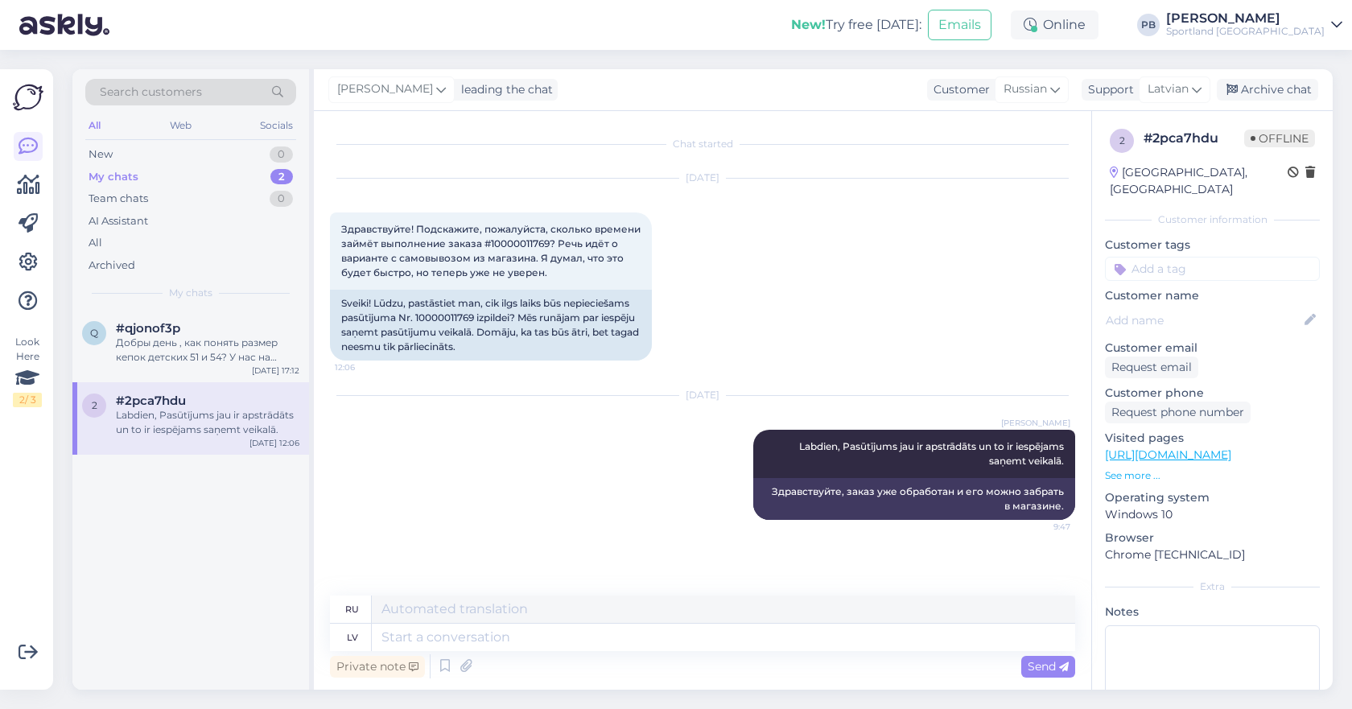
click at [1279, 76] on div "[PERSON_NAME] leading the chat Customer Russian latv Latvian Support Latvian Ar…" at bounding box center [823, 90] width 1019 height 42
click at [1279, 79] on div "Archive chat" at bounding box center [1267, 90] width 101 height 22
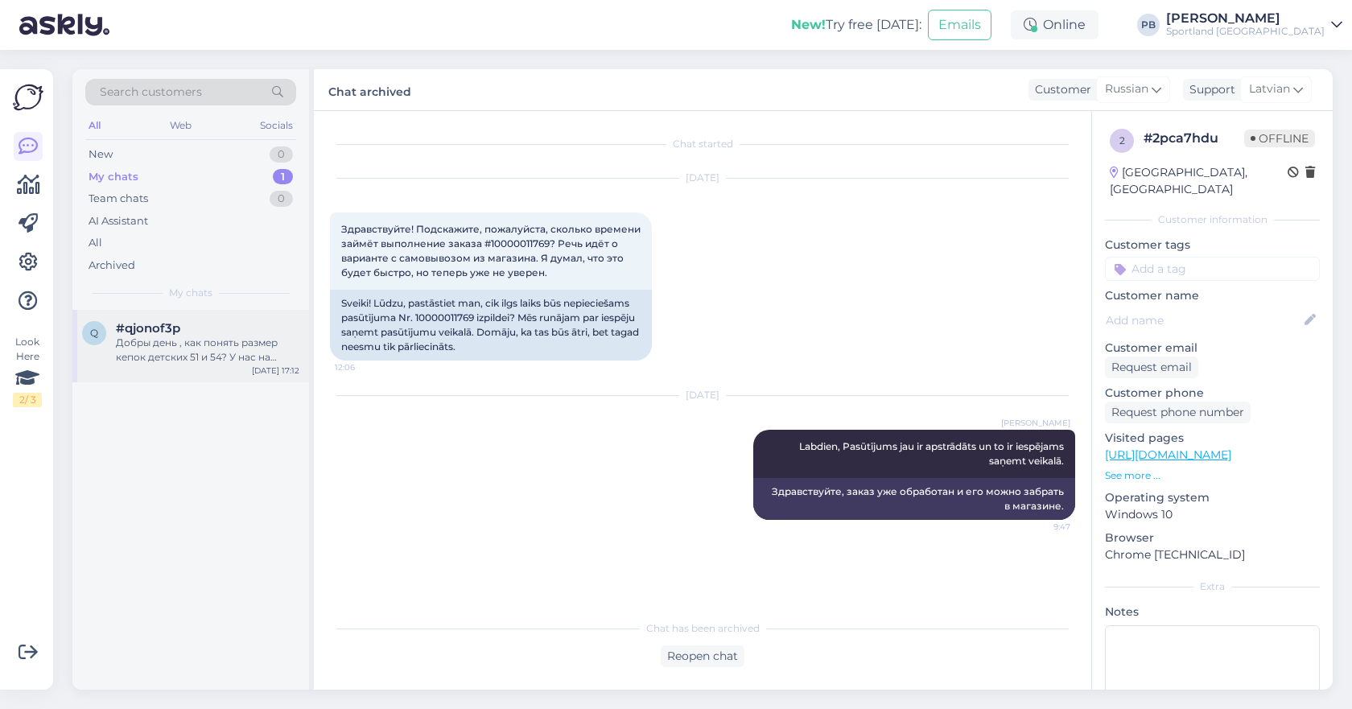
click at [224, 315] on div "q #qjonof3p Добры день , как понять размер кепок детских 51 и 54? У нас на тако…" at bounding box center [190, 346] width 237 height 72
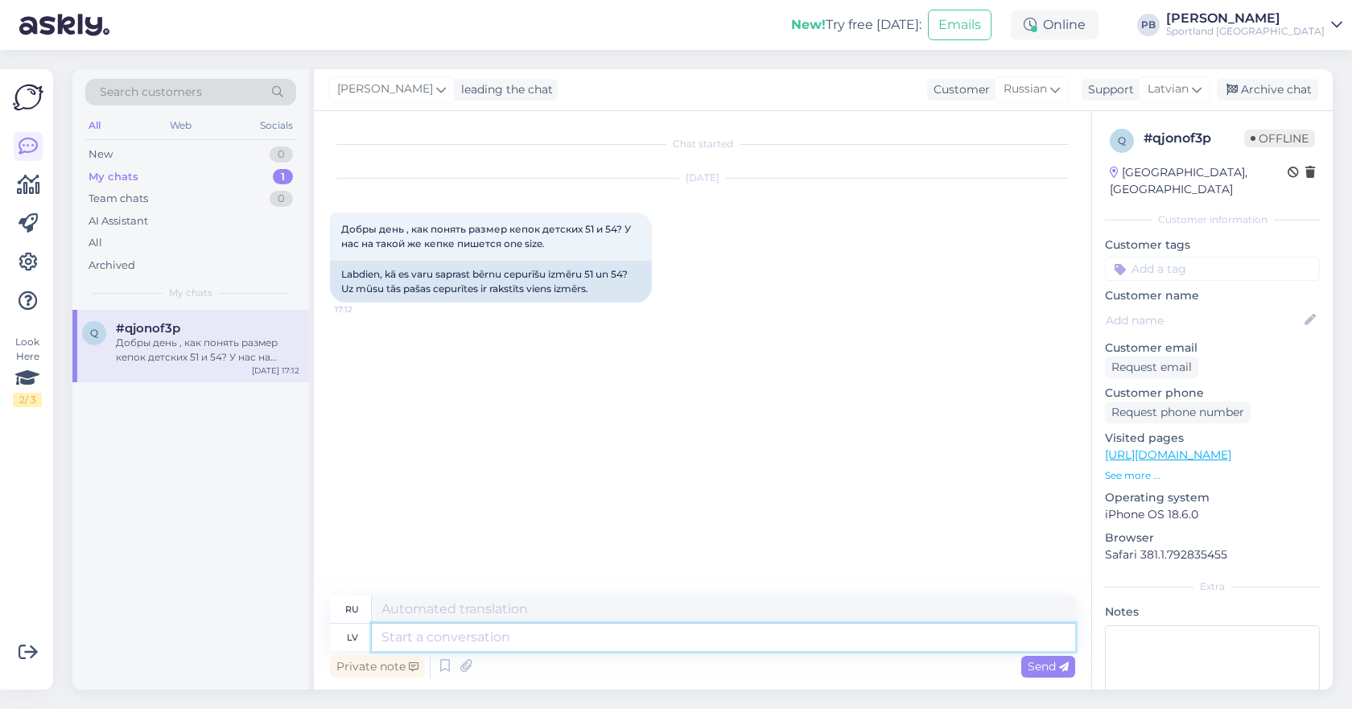
click at [629, 638] on textarea at bounding box center [723, 637] width 703 height 27
type textarea "Labdien,"
type textarea "Привет,"
type textarea "Labdien, Kāds ir"
type textarea "Привет, кто-нибудь"
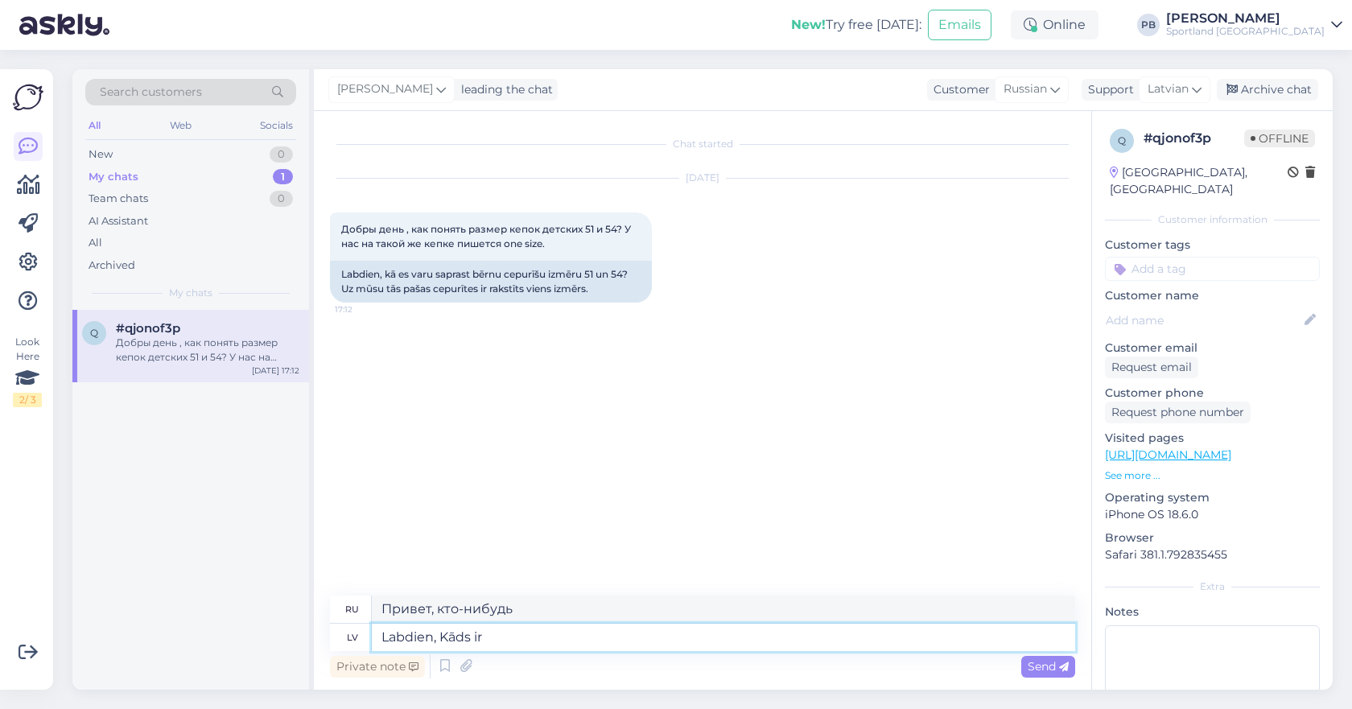
type textarea "Labdien, Kāds ir p"
type textarea "Алло, кто это?"
type textarea "Labdien, Kāds ir preces ko"
type textarea "Здравствуйте! Что это за продукт?"
type textarea "Labdien, Kāds ir preces kods, k"
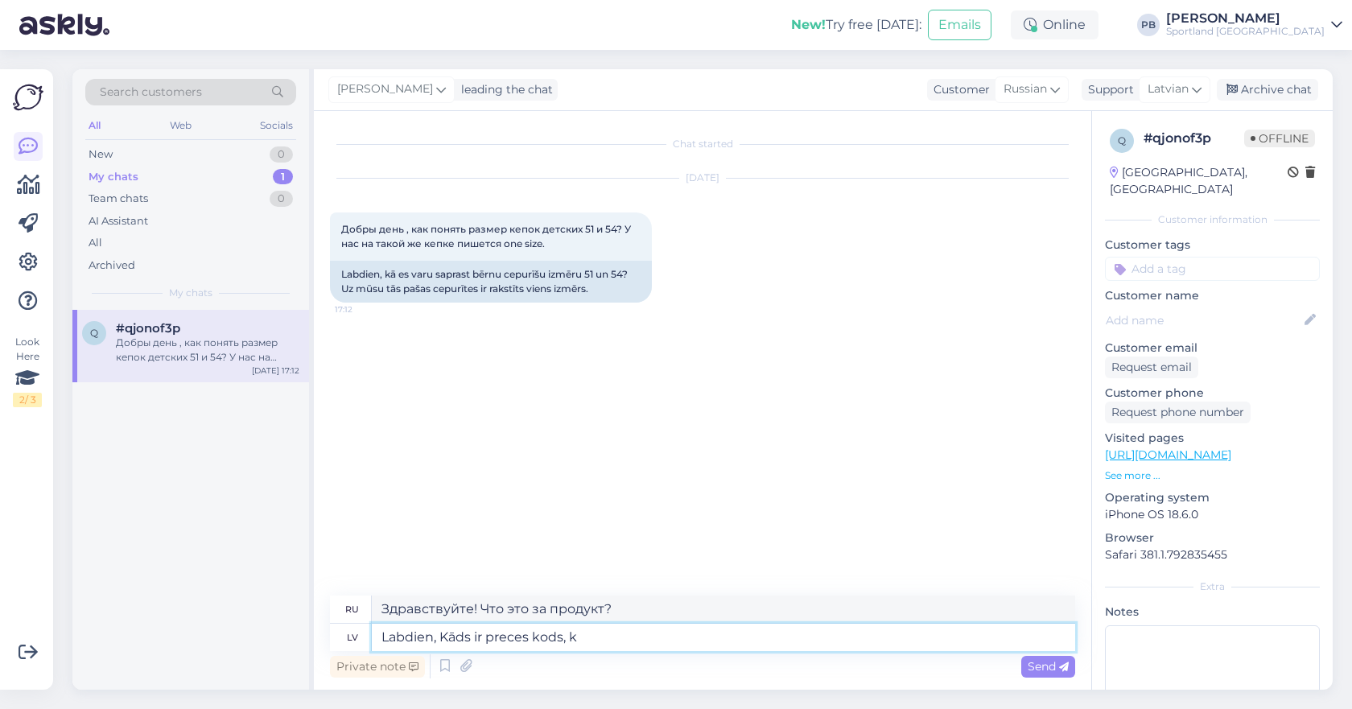
type textarea "Здравствуйте, какой код продукта?"
type textarea "Labdien, Kāds ir preces kods, kurai š"
type textarea "Здравствуйте, какой код продукта у"
type textarea "Labdien, Kāds ir preces kods, kurai šie i"
type textarea "Здравствуйте, какой у них код продукта?"
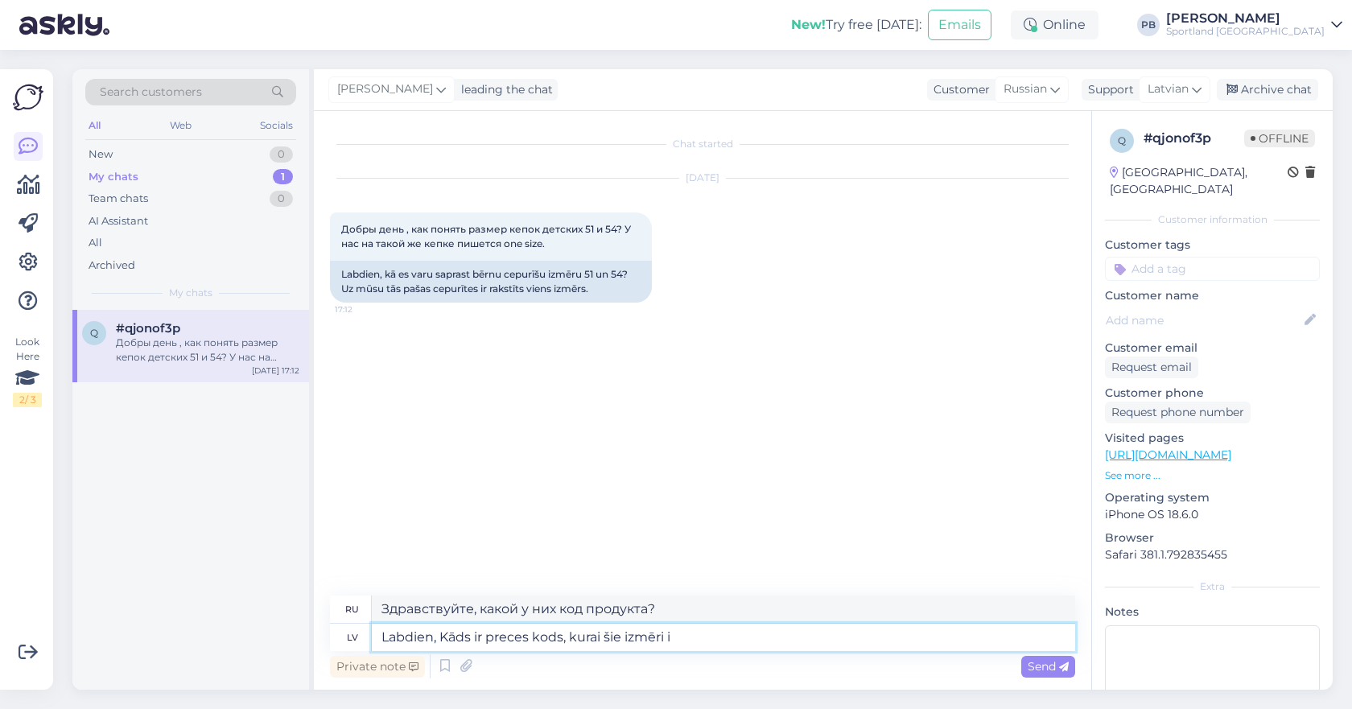
type textarea "Labdien, Kāds ir preces kods, kurai šie izmēri in"
type textarea "Здравствуйте, какой код товара у этих размеров?"
type textarea "Labdien, Kāds ir preces kods, kurai šie izmēri interesē/"
type textarea "Здравствуйте, какой код товара для тех, кто интересуется этими размерами?"
type textarea "Labdien, Kāds ir preces kods, kurai šie izmēri interesē?"
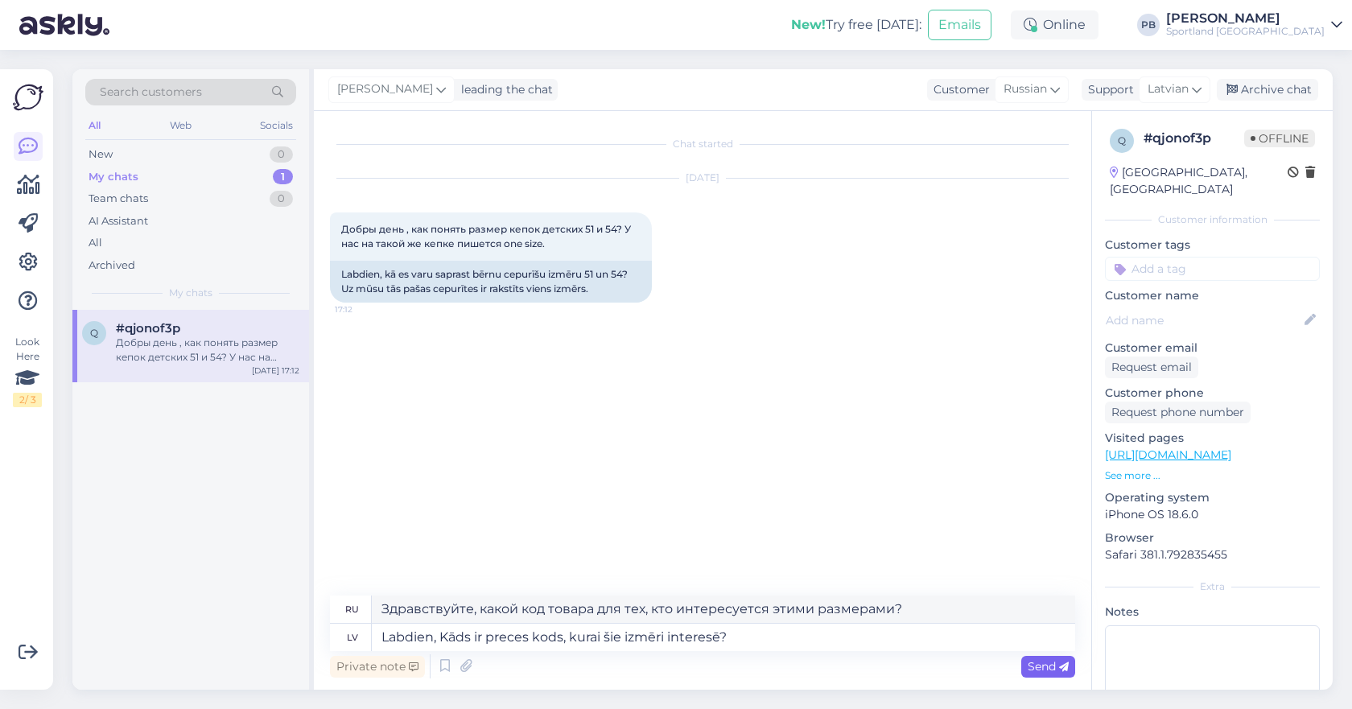
type textarea "Labdien, Kāds ir preces kods, kurai šie izmēri interesē?"
click at [1065, 671] on icon at bounding box center [1064, 667] width 10 height 10
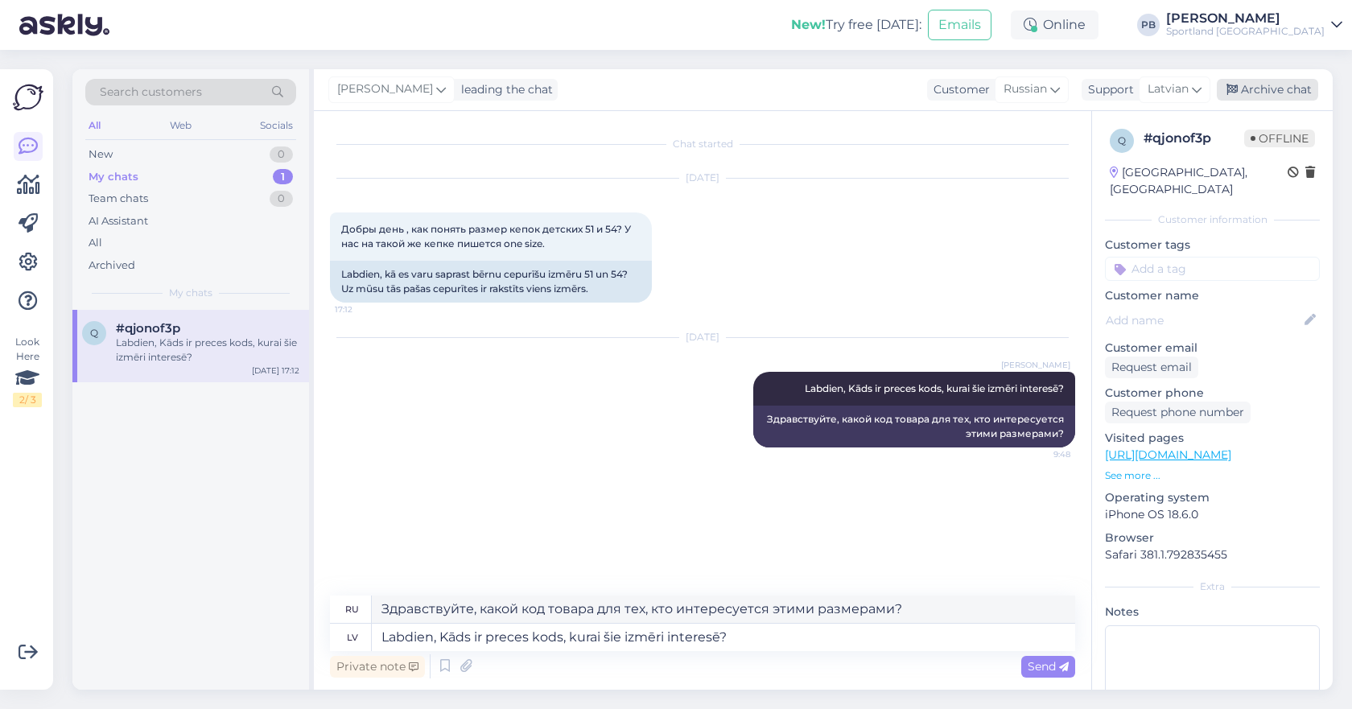
click at [1258, 90] on div "Archive chat" at bounding box center [1267, 90] width 101 height 22
